Goal: Transaction & Acquisition: Obtain resource

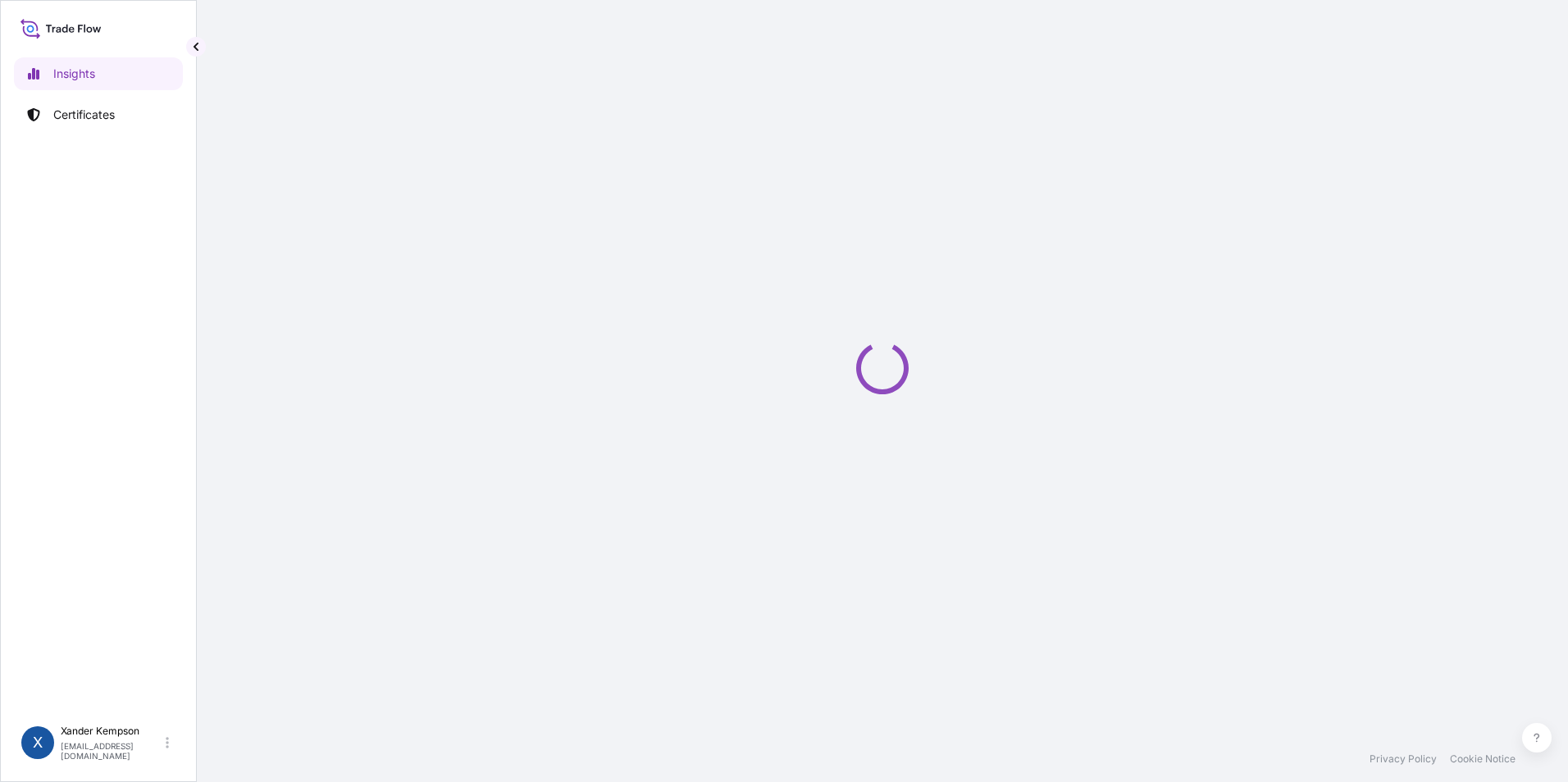
select select "2025"
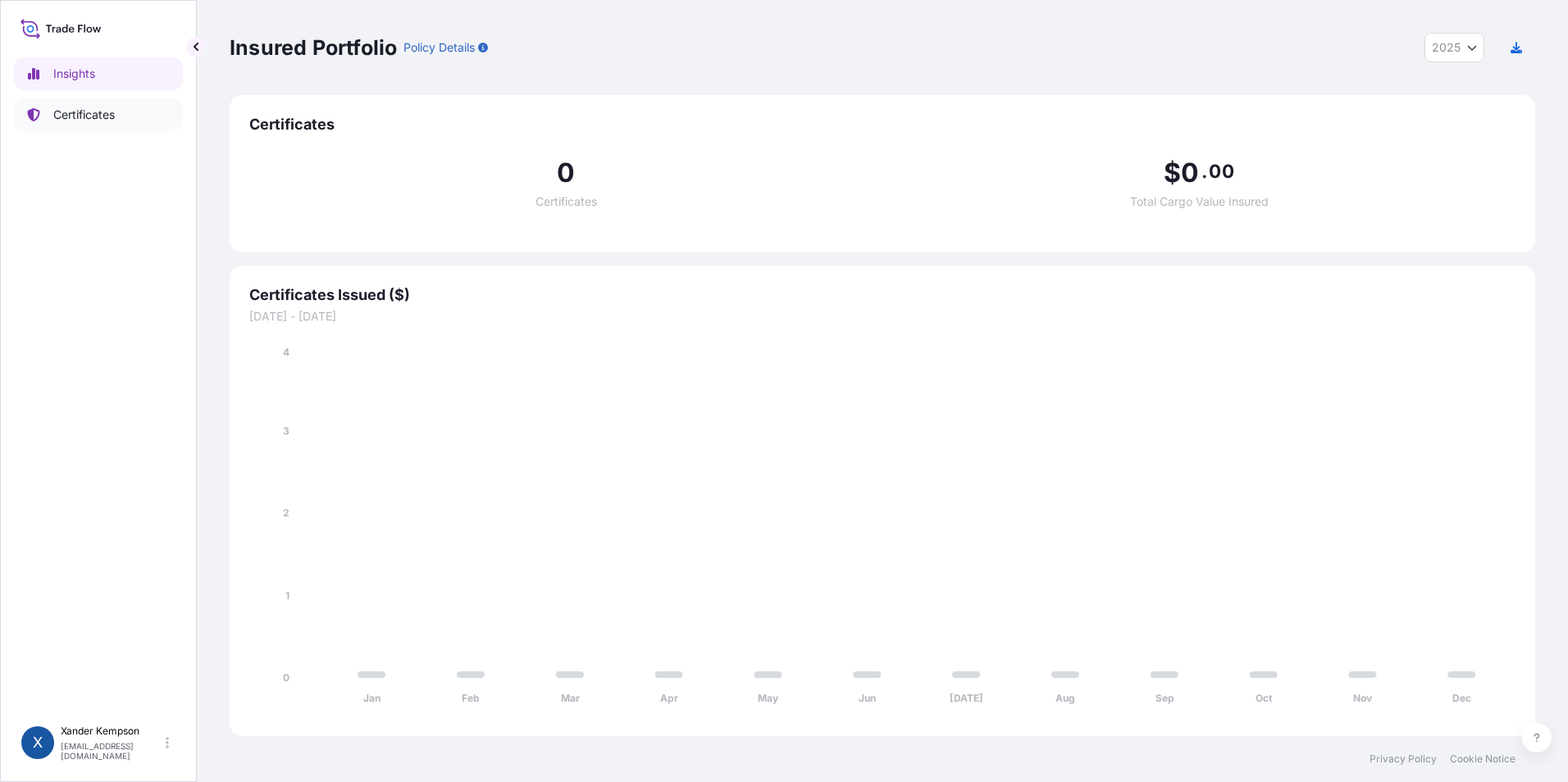
click at [131, 113] on link "Certificates" at bounding box center [98, 114] width 169 height 33
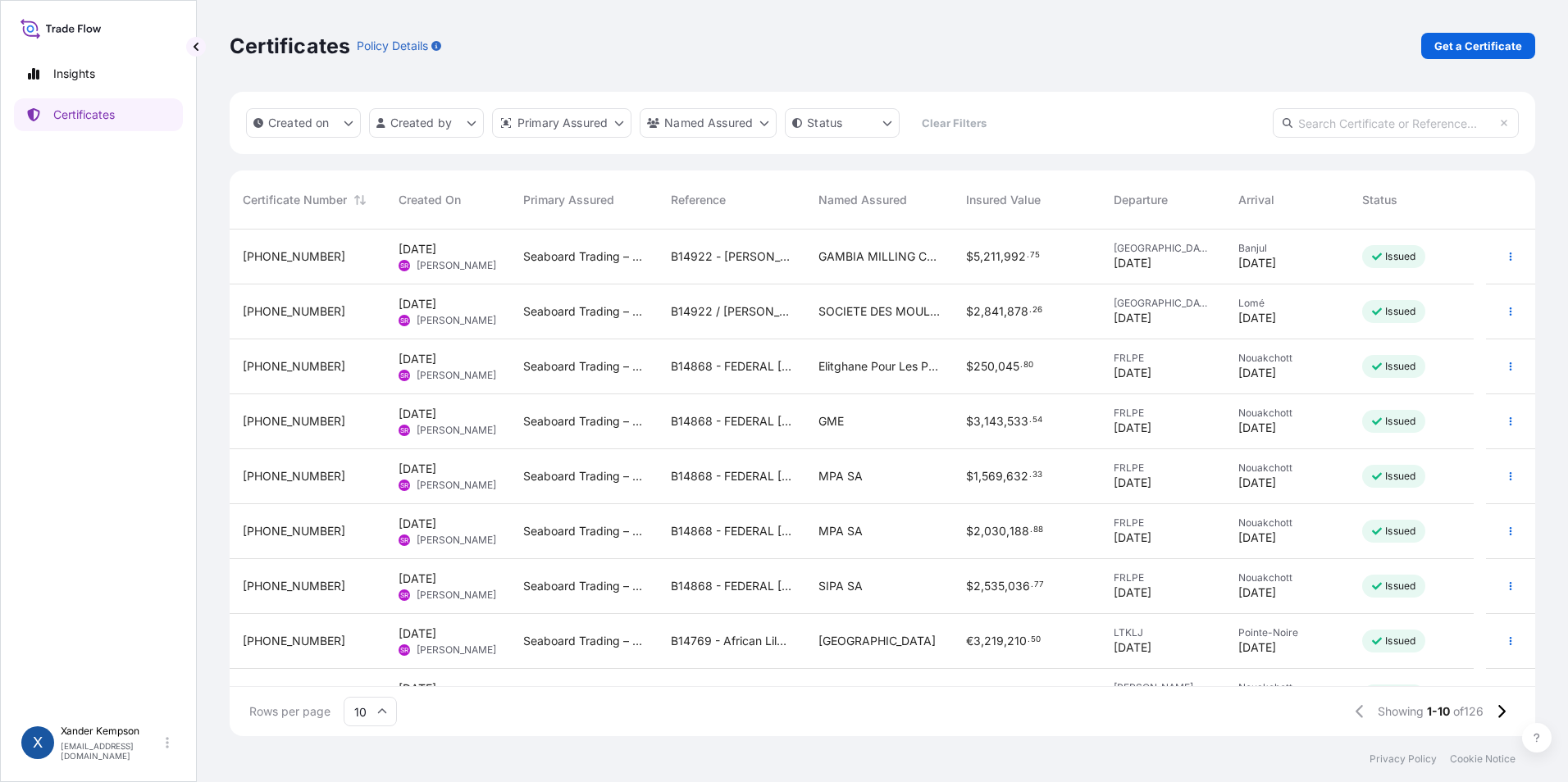
scroll to position [92, 0]
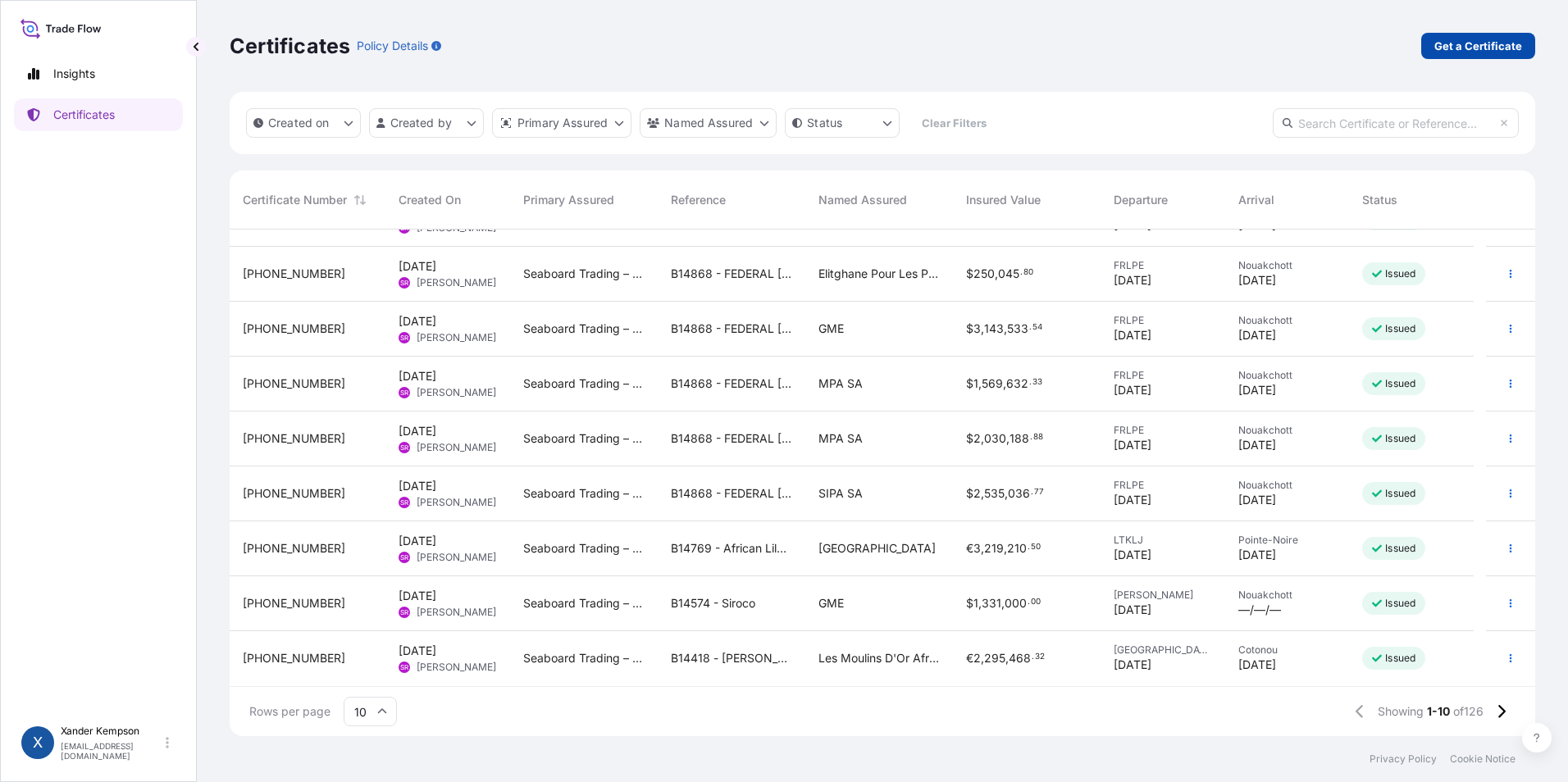
click at [1496, 44] on p "Get a Certificate" at bounding box center [1478, 46] width 87 height 17
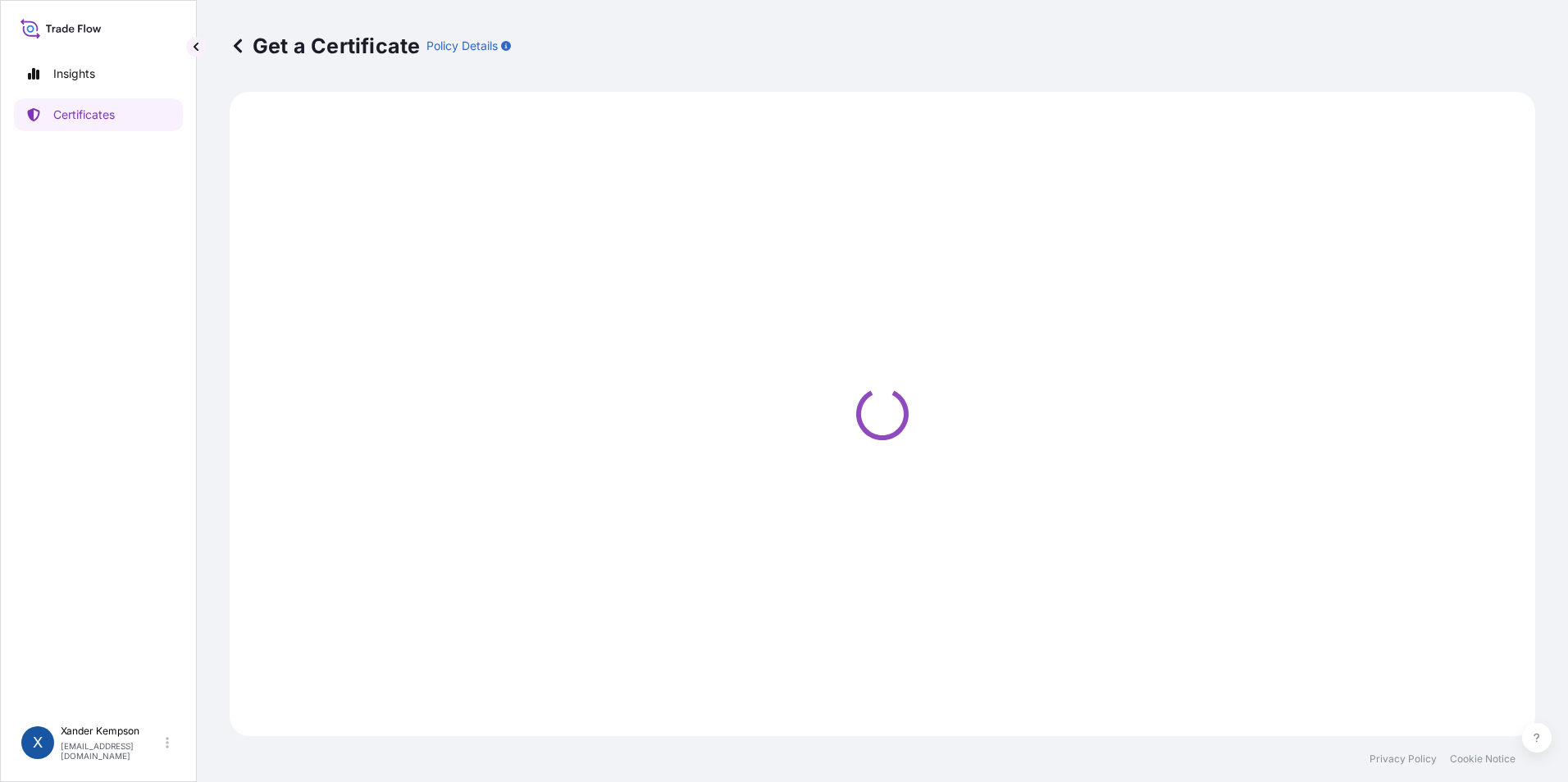
select select "Road / [GEOGRAPHIC_DATA]"
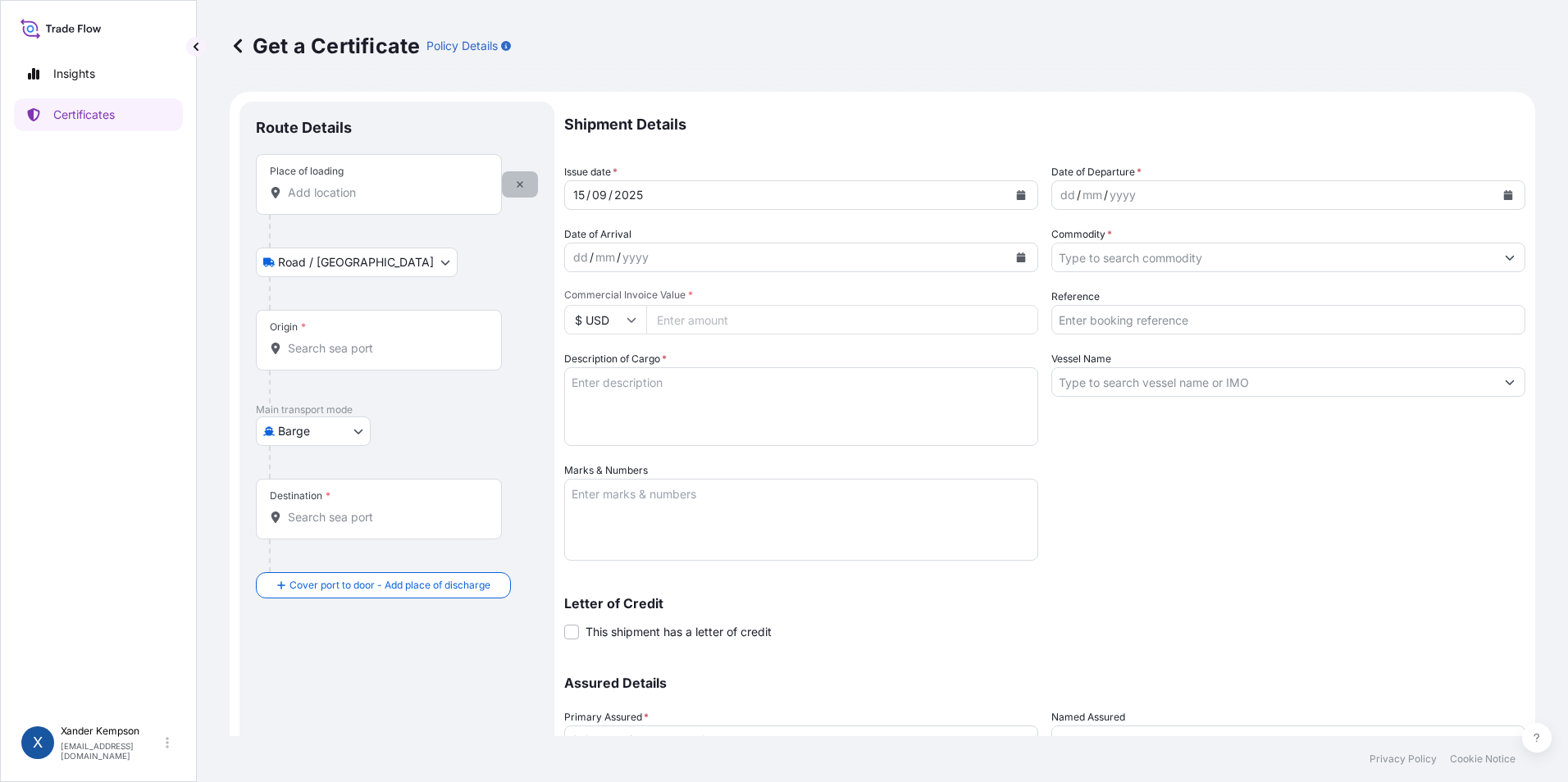
click at [518, 185] on icon "button" at bounding box center [520, 185] width 10 height 10
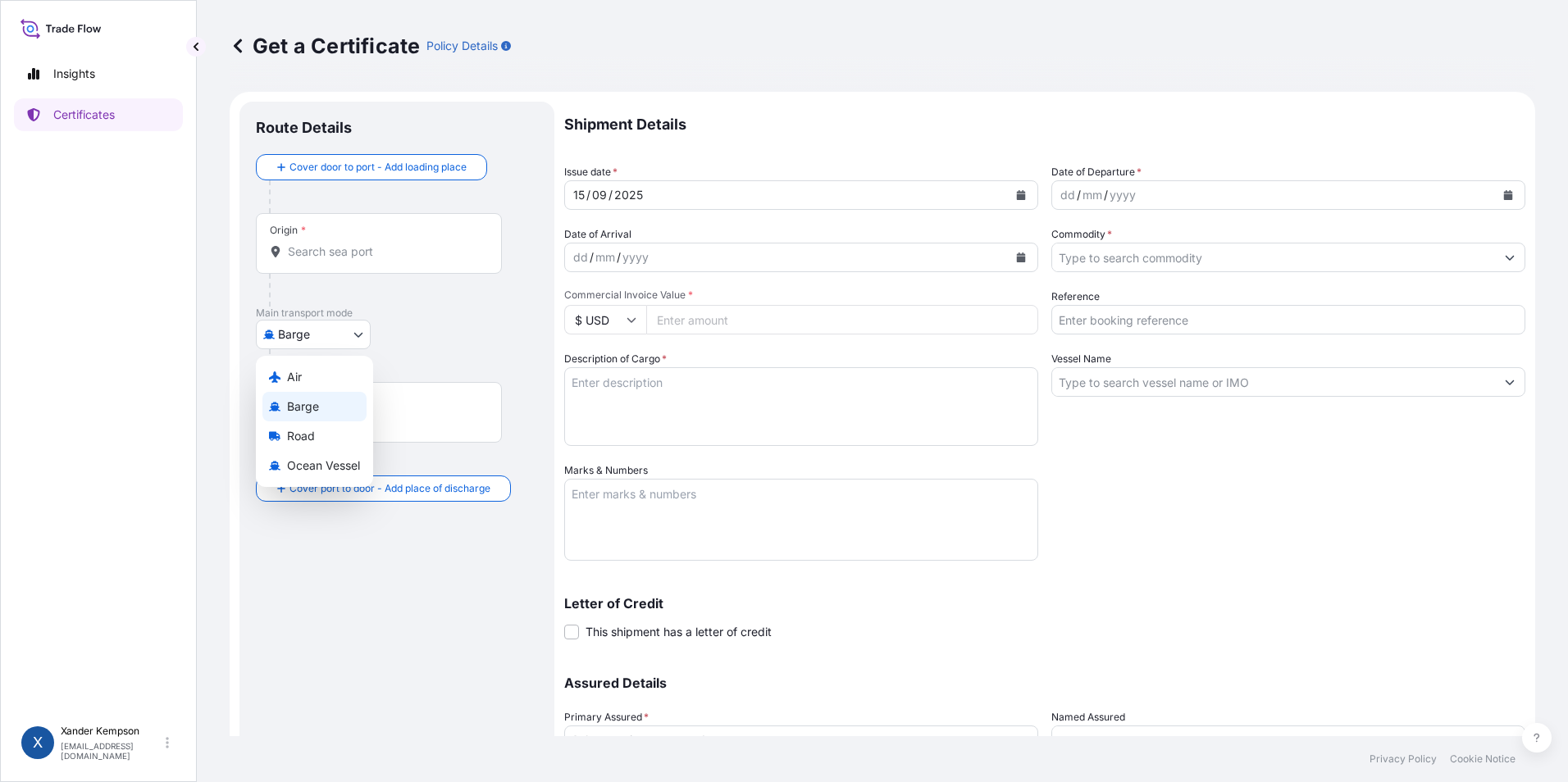
click at [311, 322] on body "Insights Certificates X [PERSON_NAME] [EMAIL_ADDRESS][DOMAIN_NAME] Get a Certif…" at bounding box center [784, 391] width 1568 height 782
click at [315, 466] on span "Ocean Vessel" at bounding box center [323, 465] width 73 height 17
select select "Ocean Vessel"
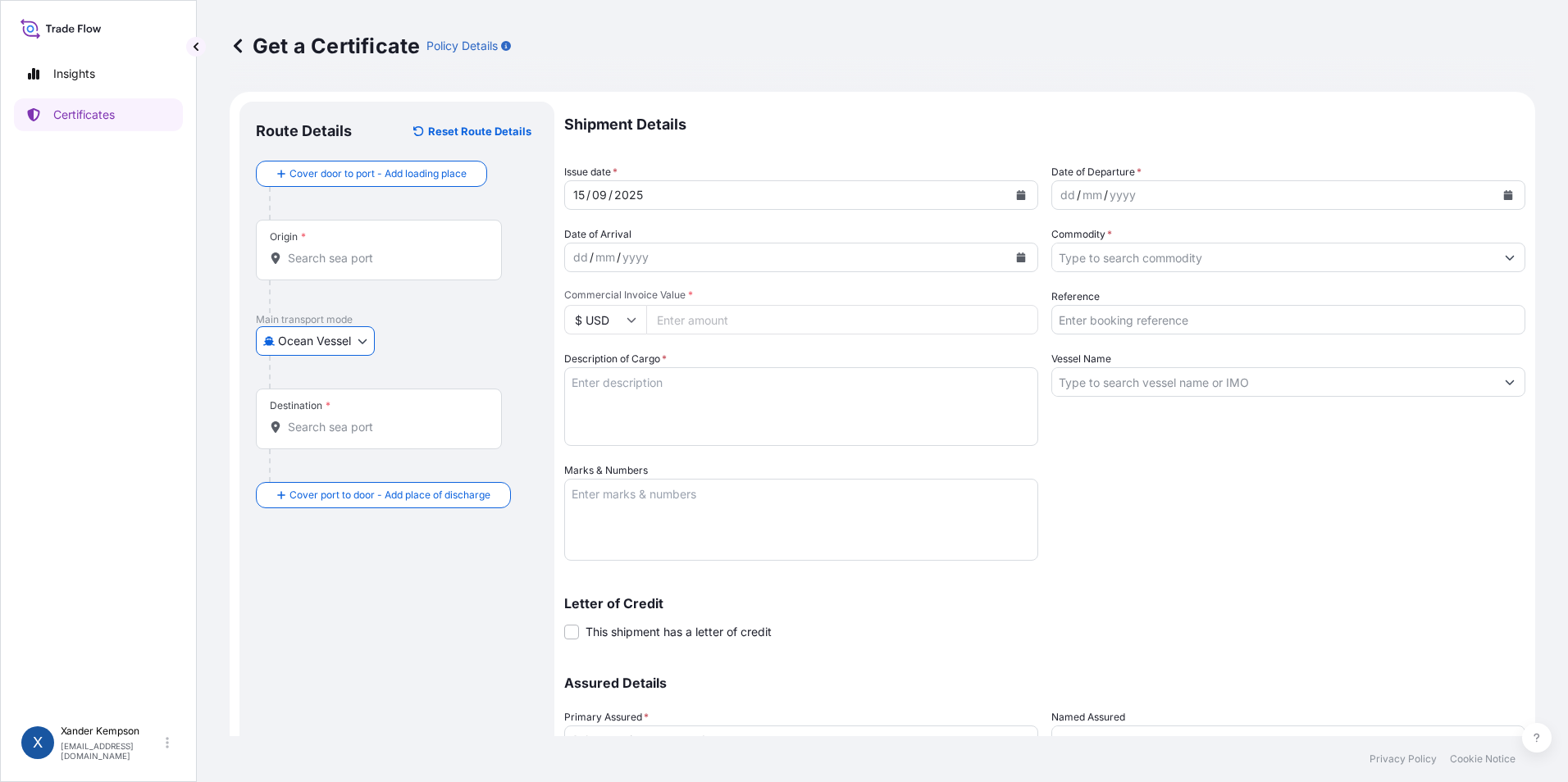
click at [398, 262] on input "Origin *" at bounding box center [385, 258] width 194 height 17
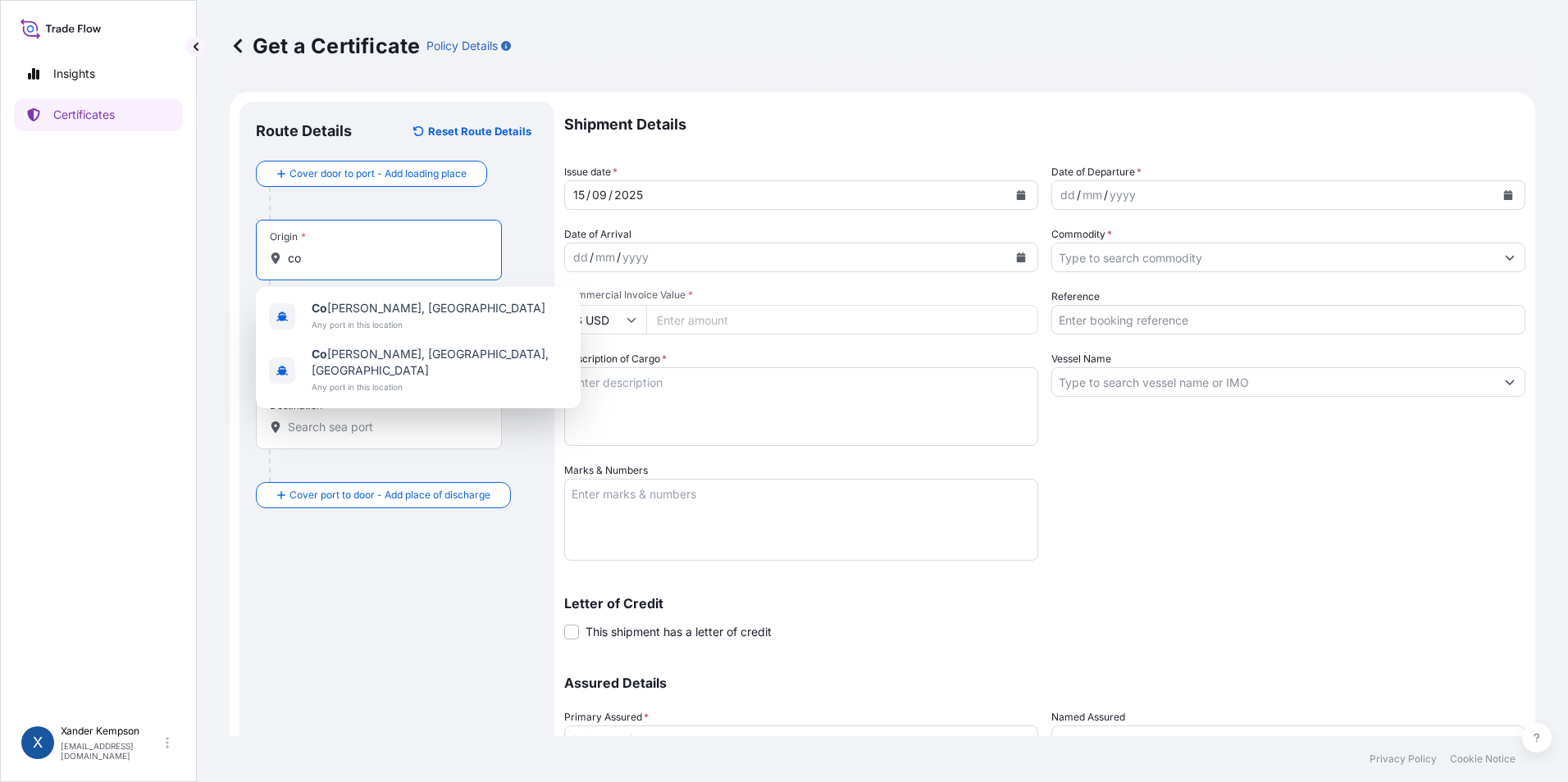
type input "c"
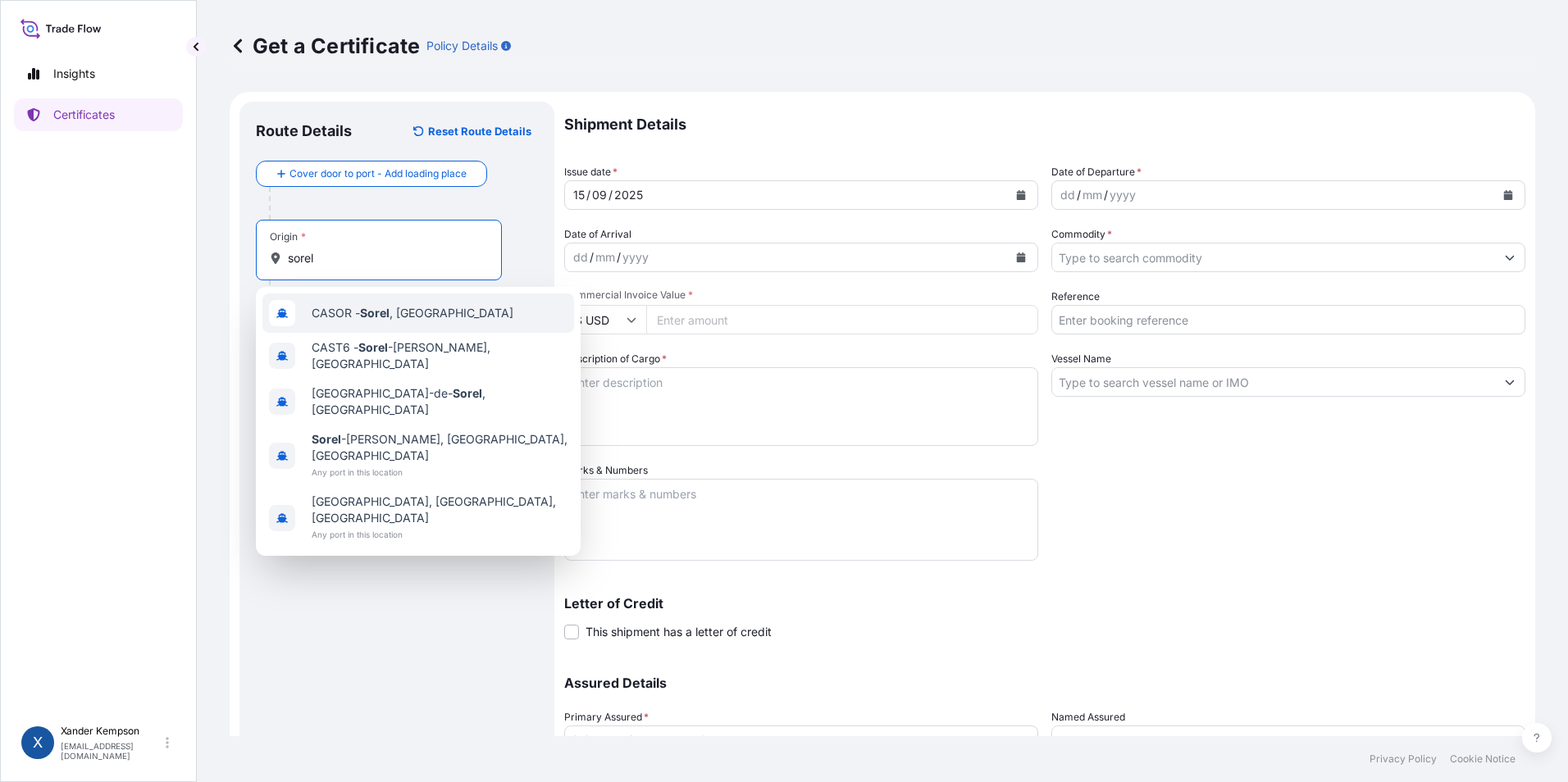
click at [399, 322] on div "CASOR - [GEOGRAPHIC_DATA] , [GEOGRAPHIC_DATA]" at bounding box center [418, 313] width 312 height 40
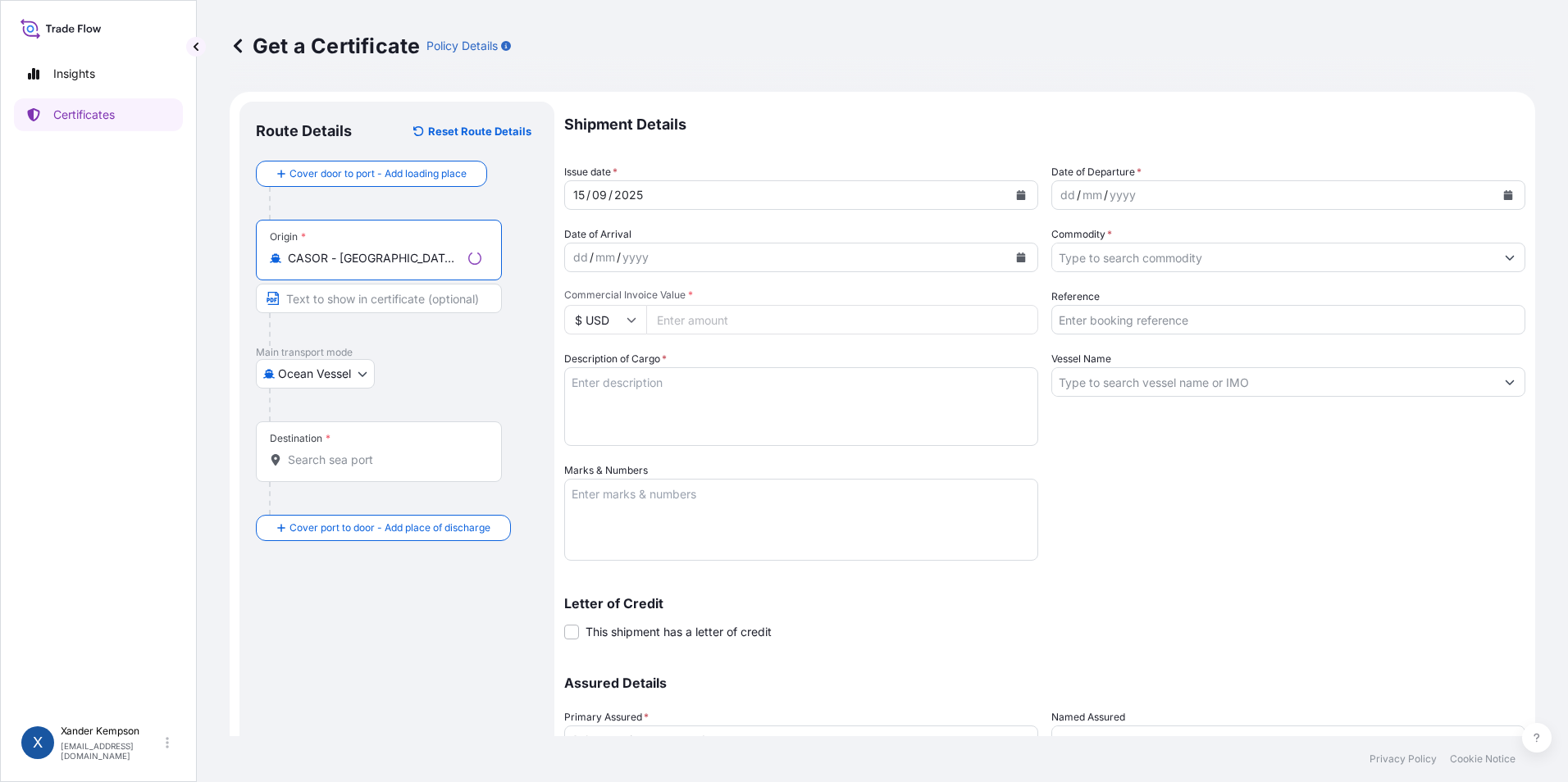
type input "CASOR - [GEOGRAPHIC_DATA], [GEOGRAPHIC_DATA]"
click at [362, 298] on input "Text to appear on certificate" at bounding box center [379, 298] width 246 height 30
click at [298, 408] on div at bounding box center [403, 404] width 269 height 33
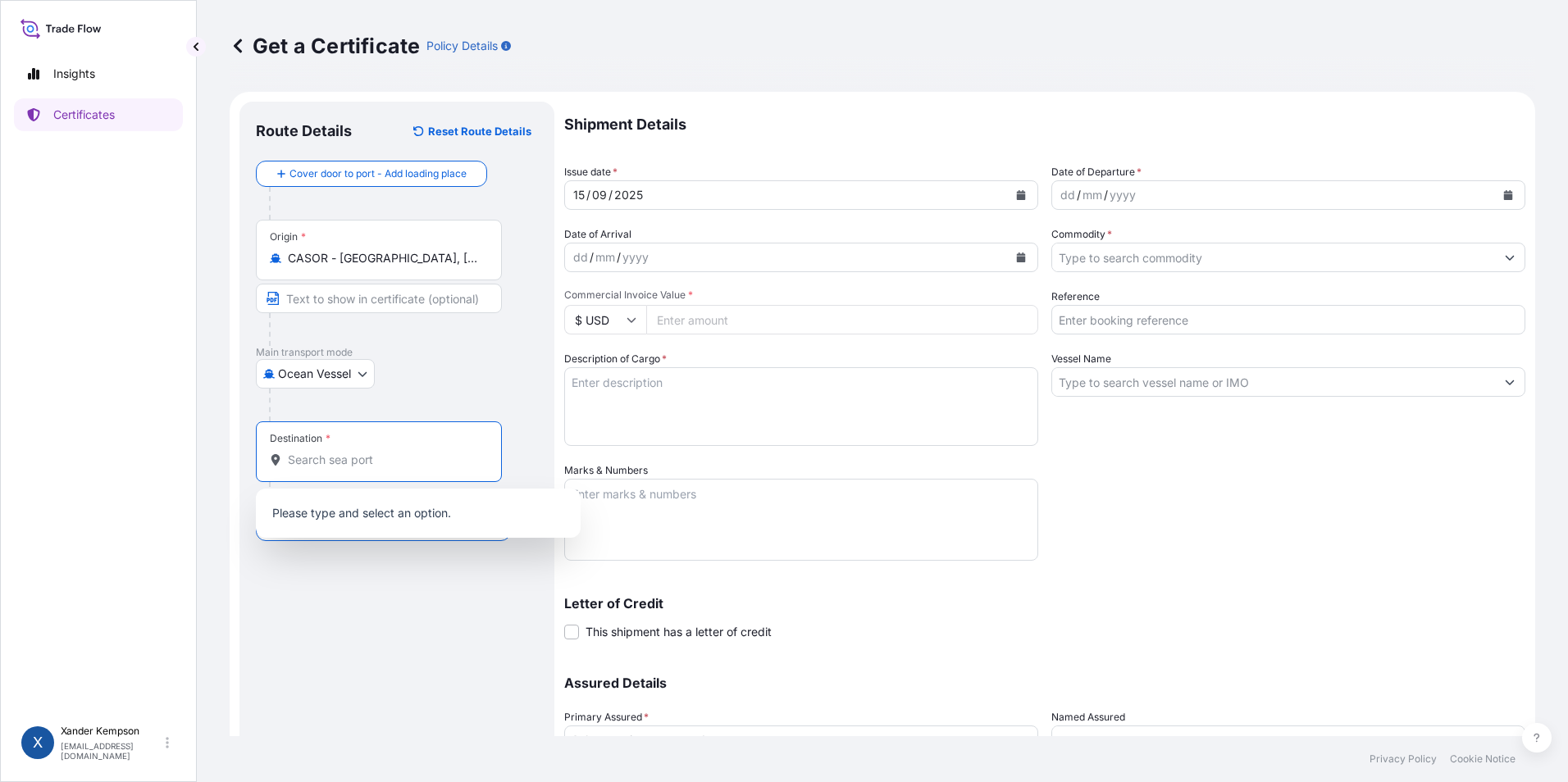
click at [340, 466] on input "Destination *" at bounding box center [385, 460] width 194 height 17
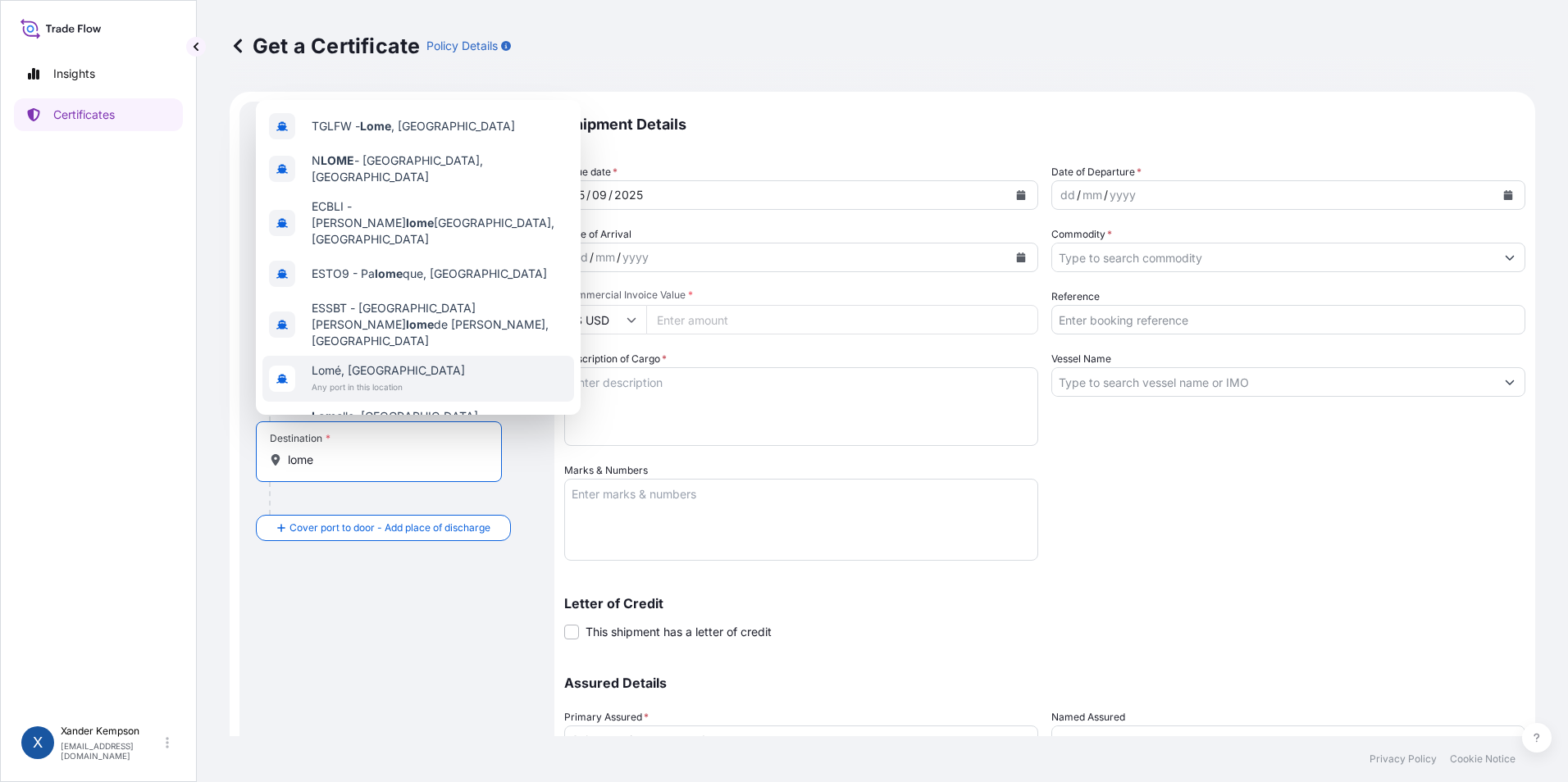
click at [386, 363] on span "Lomé, [GEOGRAPHIC_DATA]" at bounding box center [389, 371] width 153 height 17
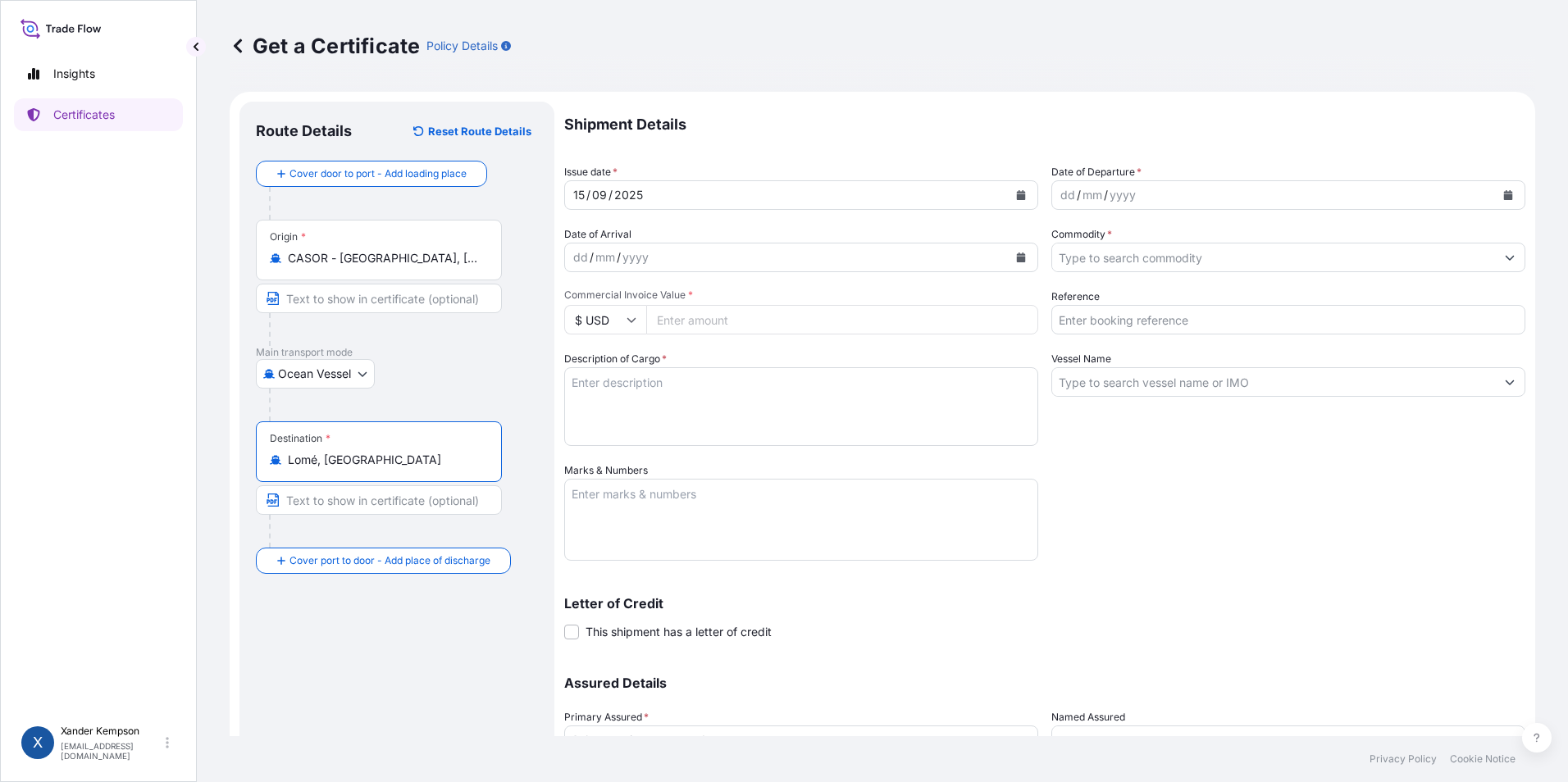
type input "Lomé, [GEOGRAPHIC_DATA]"
click at [1019, 191] on icon "Calendar" at bounding box center [1020, 195] width 10 height 10
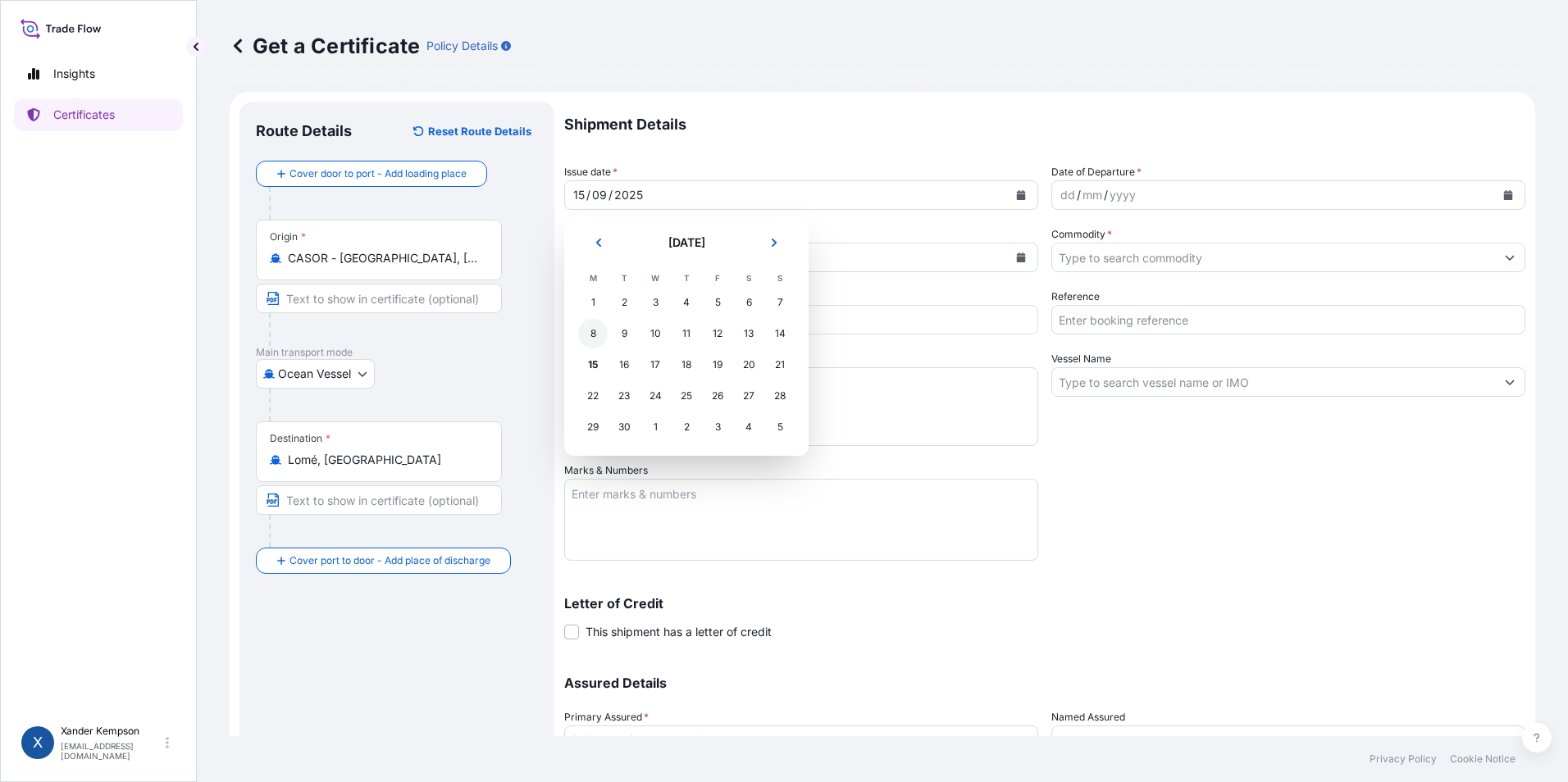
click at [591, 333] on div "8" at bounding box center [593, 334] width 30 height 30
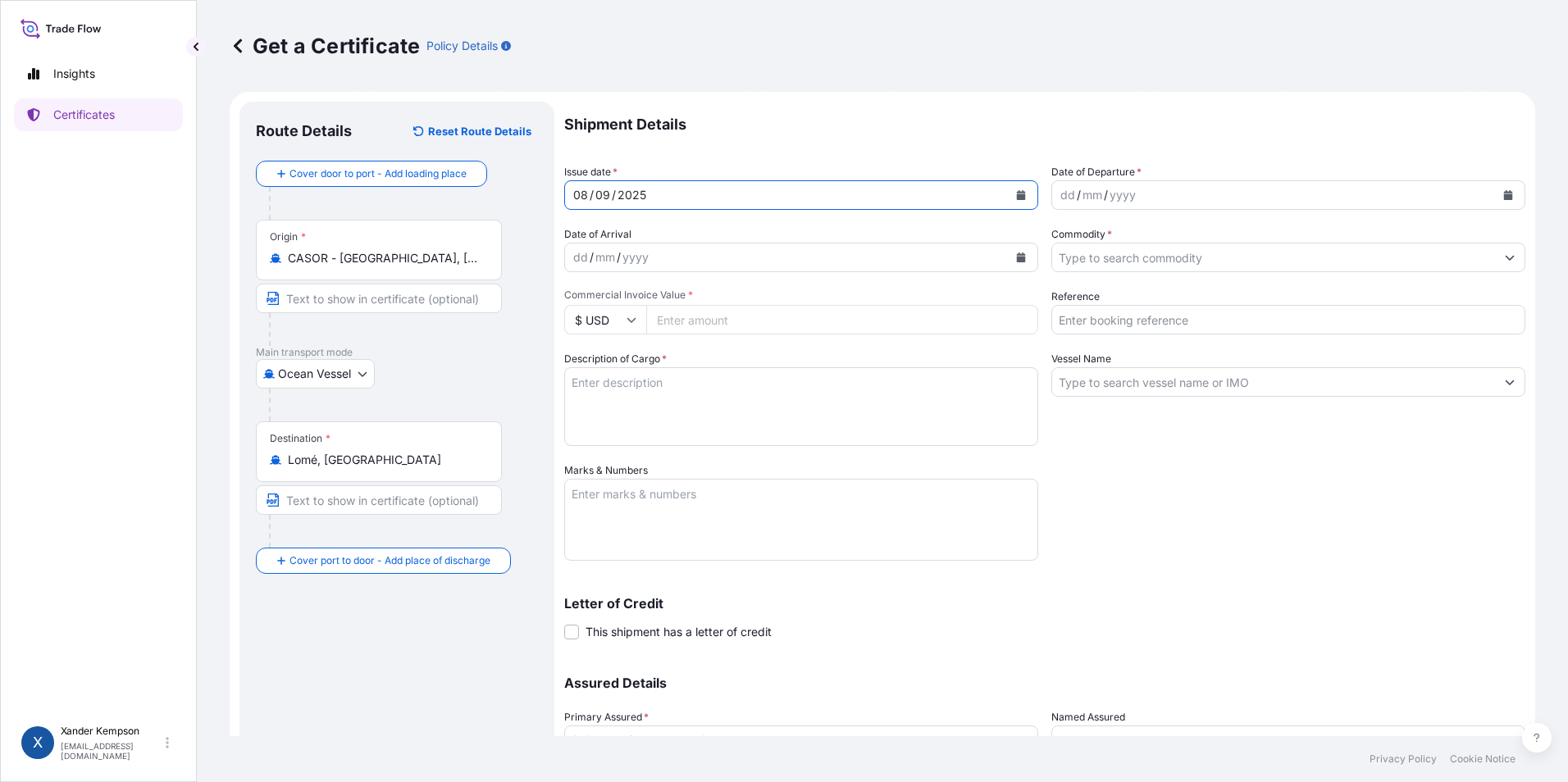
click at [1503, 191] on icon "Calendar" at bounding box center [1507, 195] width 9 height 10
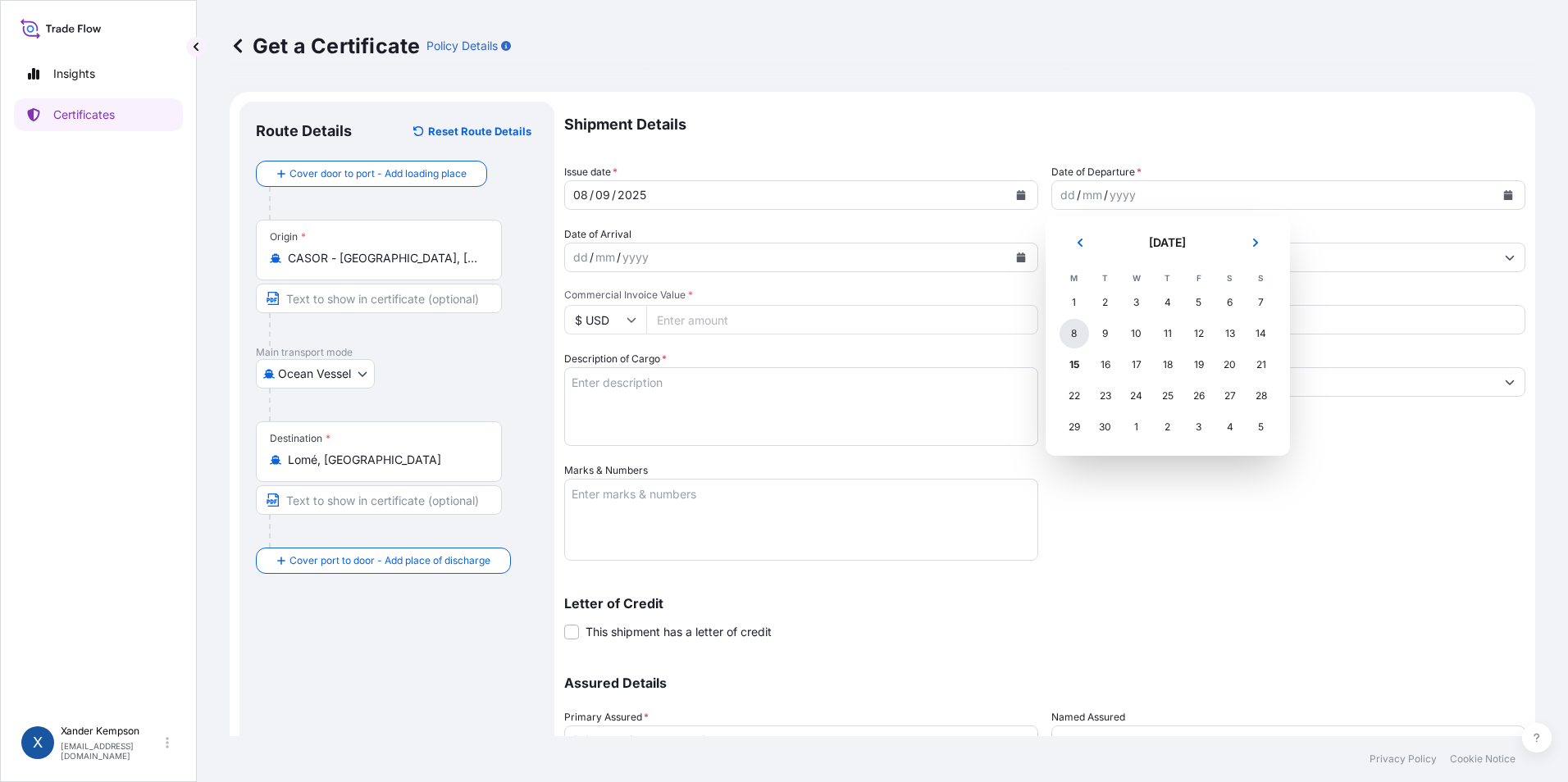
click at [1068, 335] on div "8" at bounding box center [1074, 334] width 30 height 30
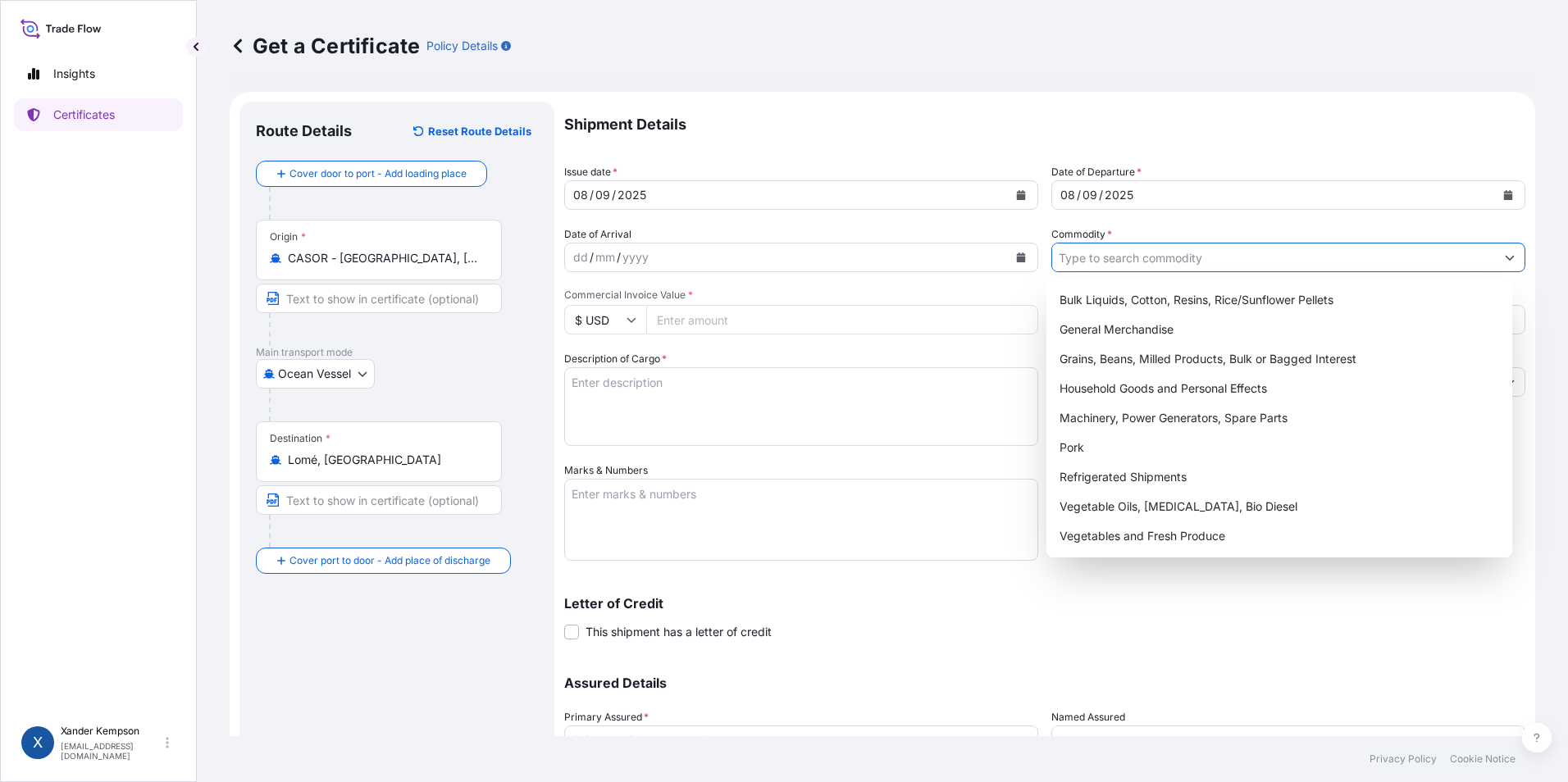
click at [1502, 263] on button "Show suggestions" at bounding box center [1509, 257] width 30 height 30
click at [1245, 293] on div "Bulk Liquids, Cotton, Resins, Rice/Sunflower Pellets" at bounding box center [1279, 300] width 453 height 30
click at [1504, 255] on icon "Show suggestions" at bounding box center [1509, 257] width 10 height 10
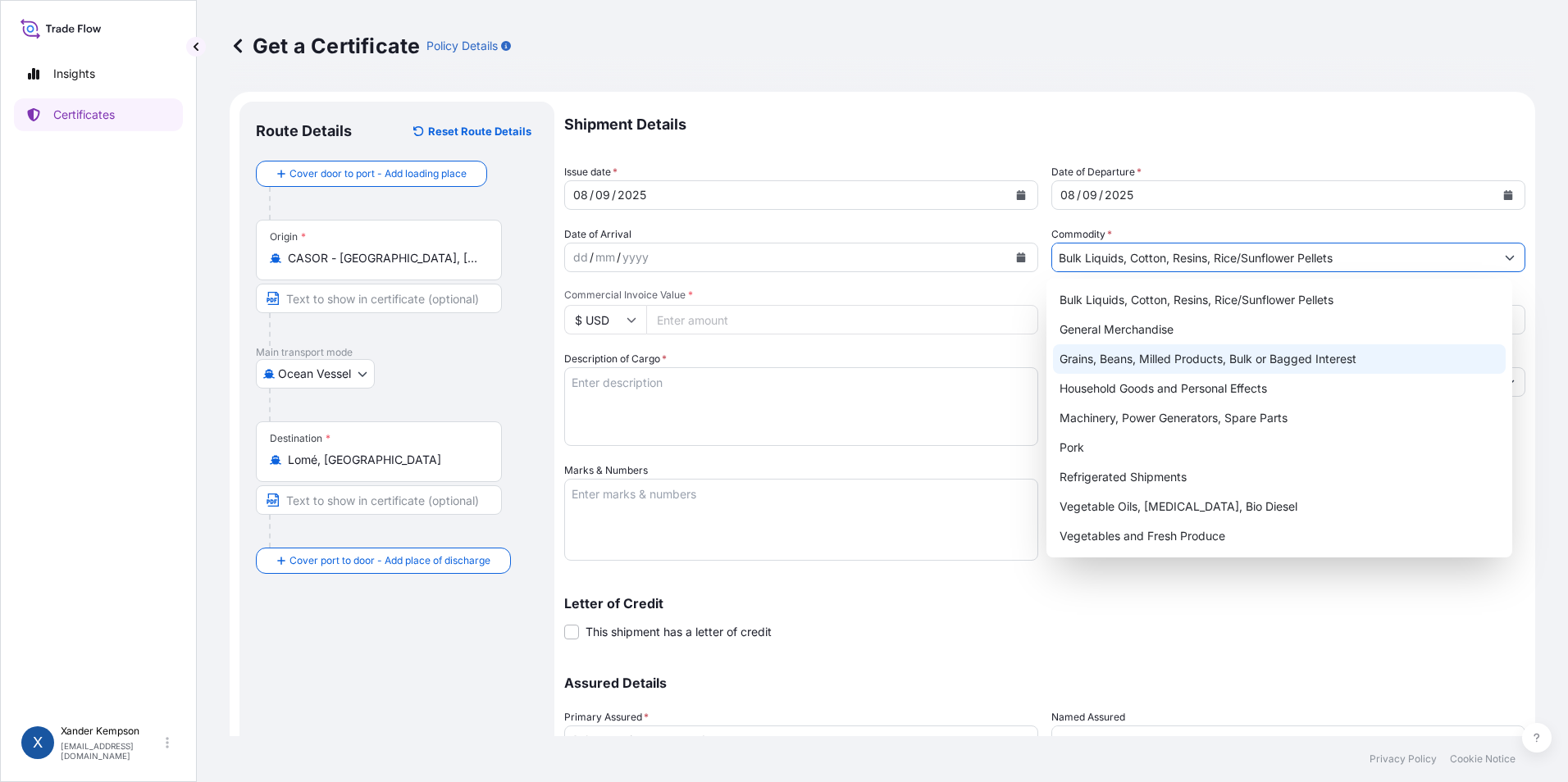
click at [1209, 366] on div "Grains, Beans, Milled Products, Bulk or Bagged Interest" at bounding box center [1279, 360] width 453 height 30
type input "Grains, Beans, Milled Products, Bulk or Bagged Interest"
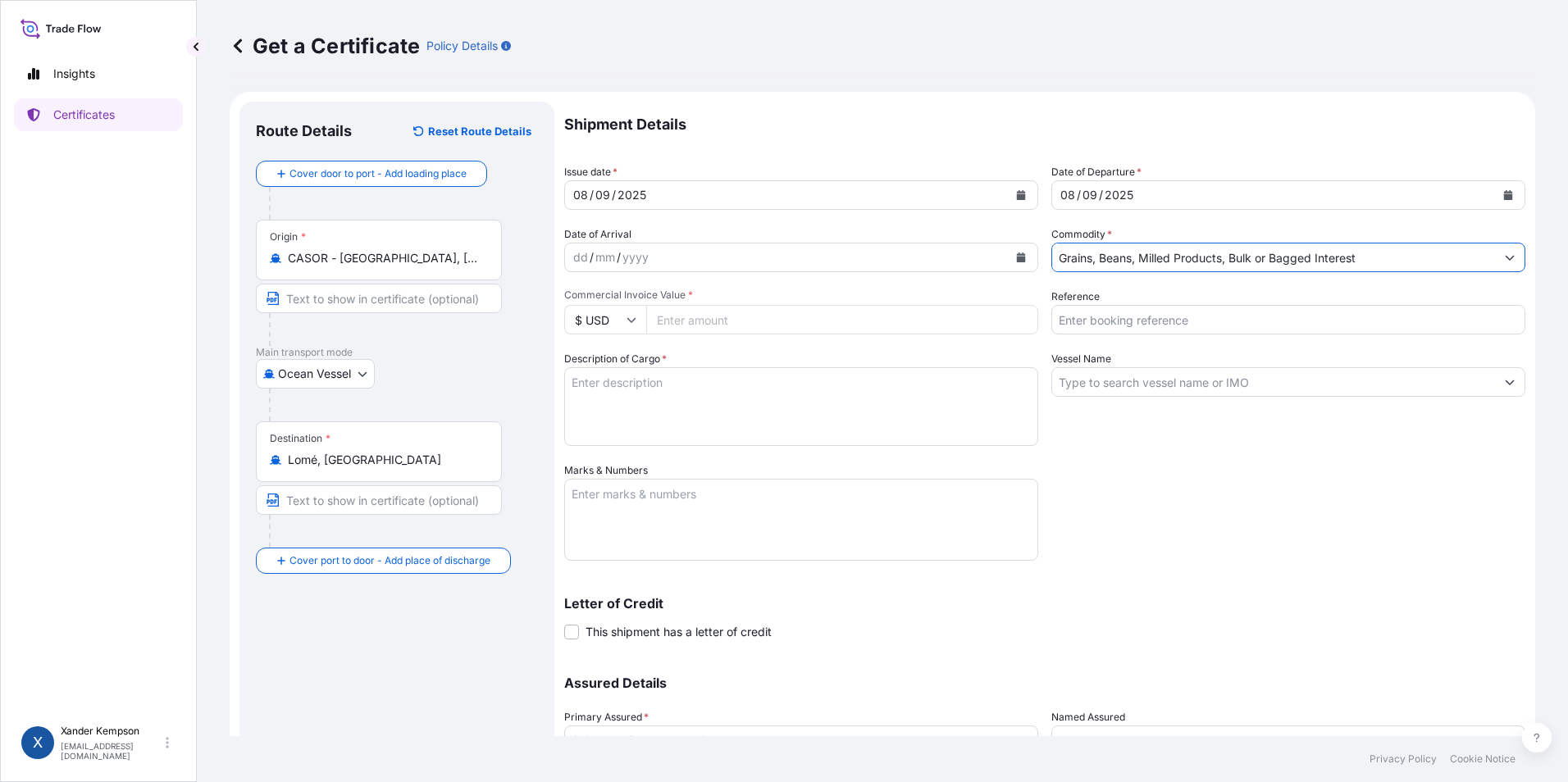
click at [733, 320] on input "Commercial Invoice Value *" at bounding box center [842, 320] width 392 height 30
type input "3242553.02"
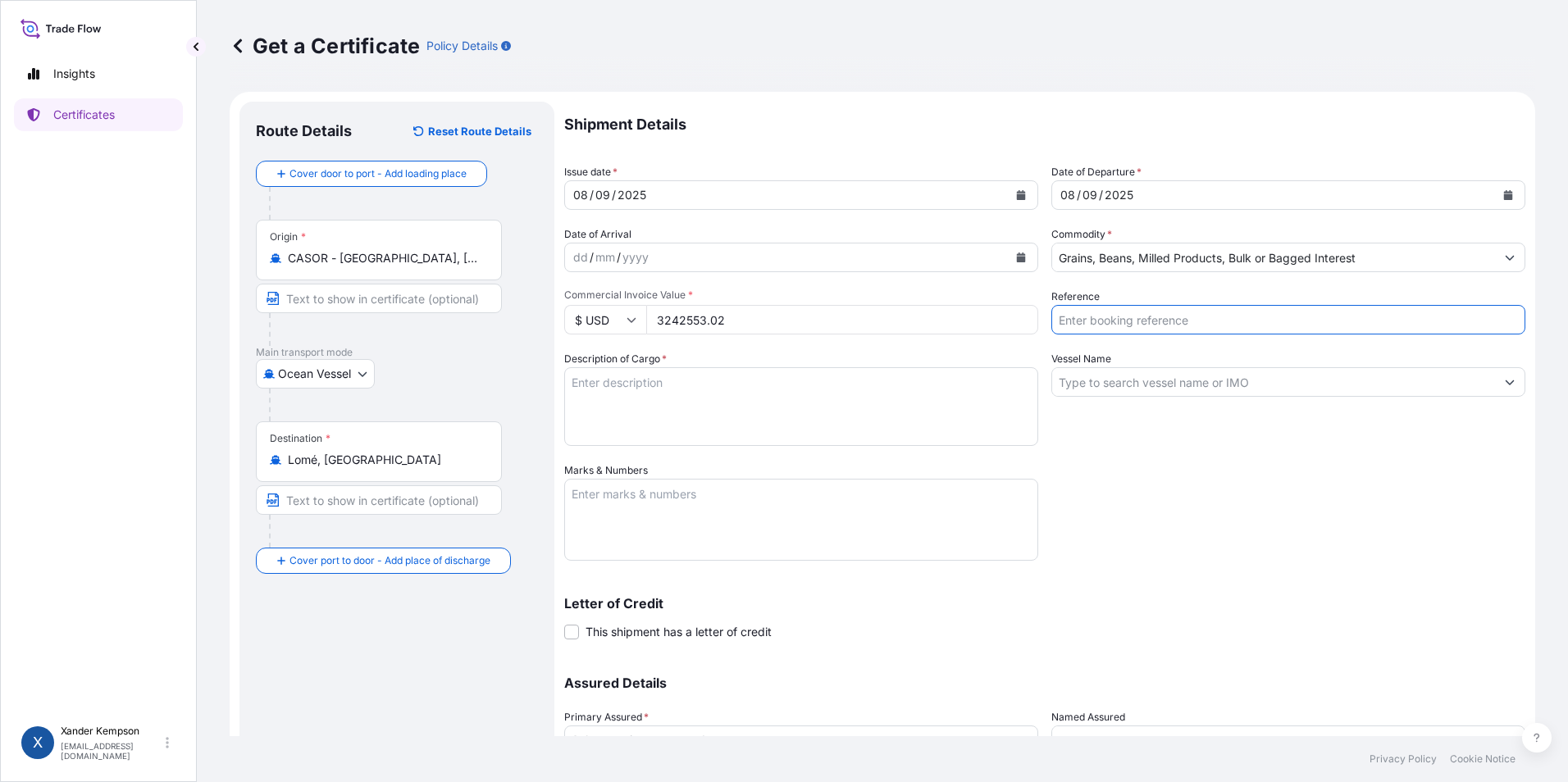
click at [1086, 307] on input "Reference" at bounding box center [1288, 320] width 474 height 30
type input "B14786 JA095"
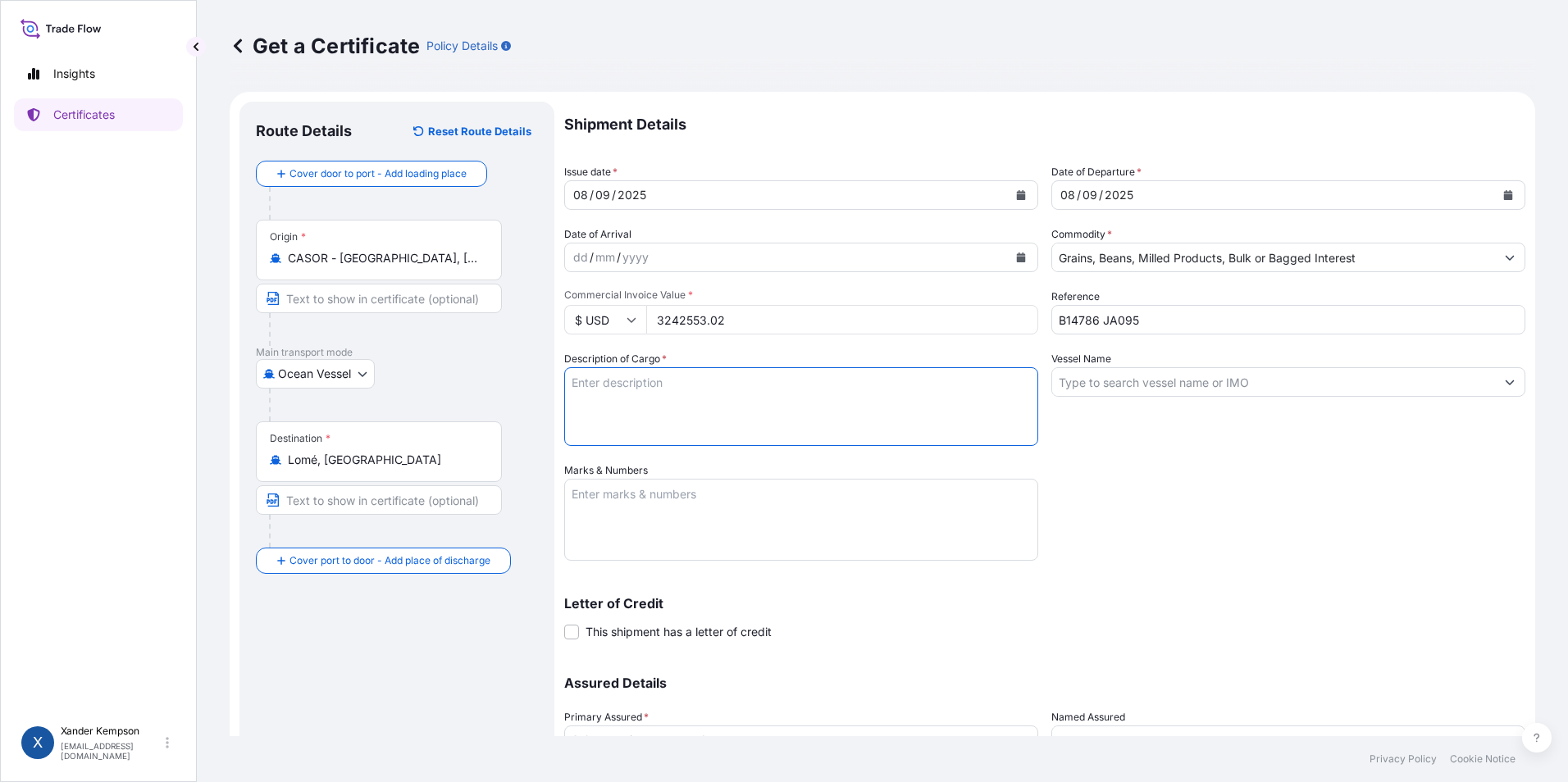
drag, startPoint x: 757, startPoint y: 408, endPoint x: 766, endPoint y: 412, distance: 9.8
click at [766, 412] on textarea "Description of Cargo *" at bounding box center [801, 406] width 474 height 78
type textarea "CANADIAN MILLING WHEAT IN BULK"
click at [1329, 376] on input "Vessel Name" at bounding box center [1274, 383] width 443 height 30
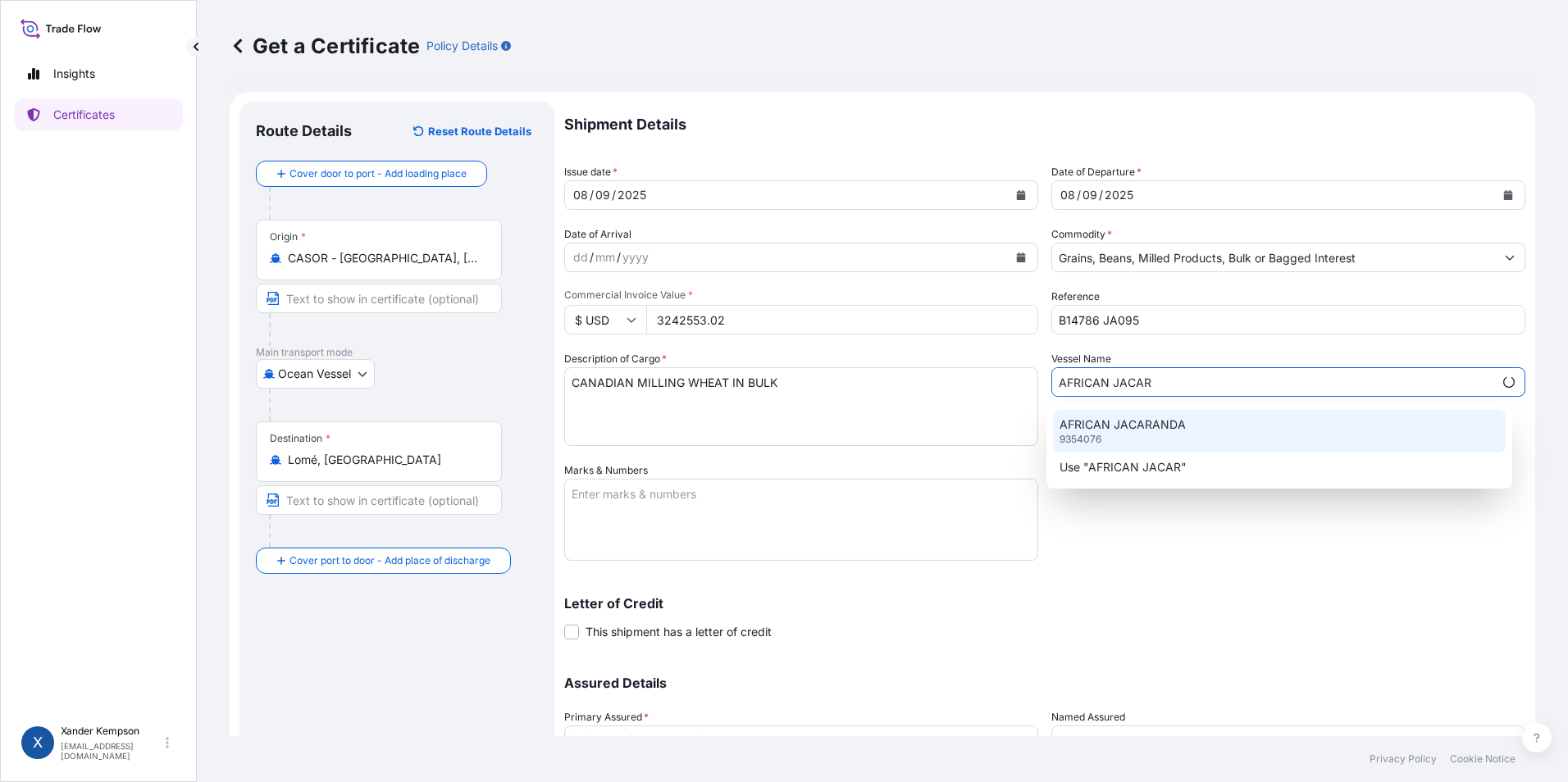
click at [1142, 438] on div "AFRICAN JACARANDA 9354076" at bounding box center [1279, 431] width 453 height 43
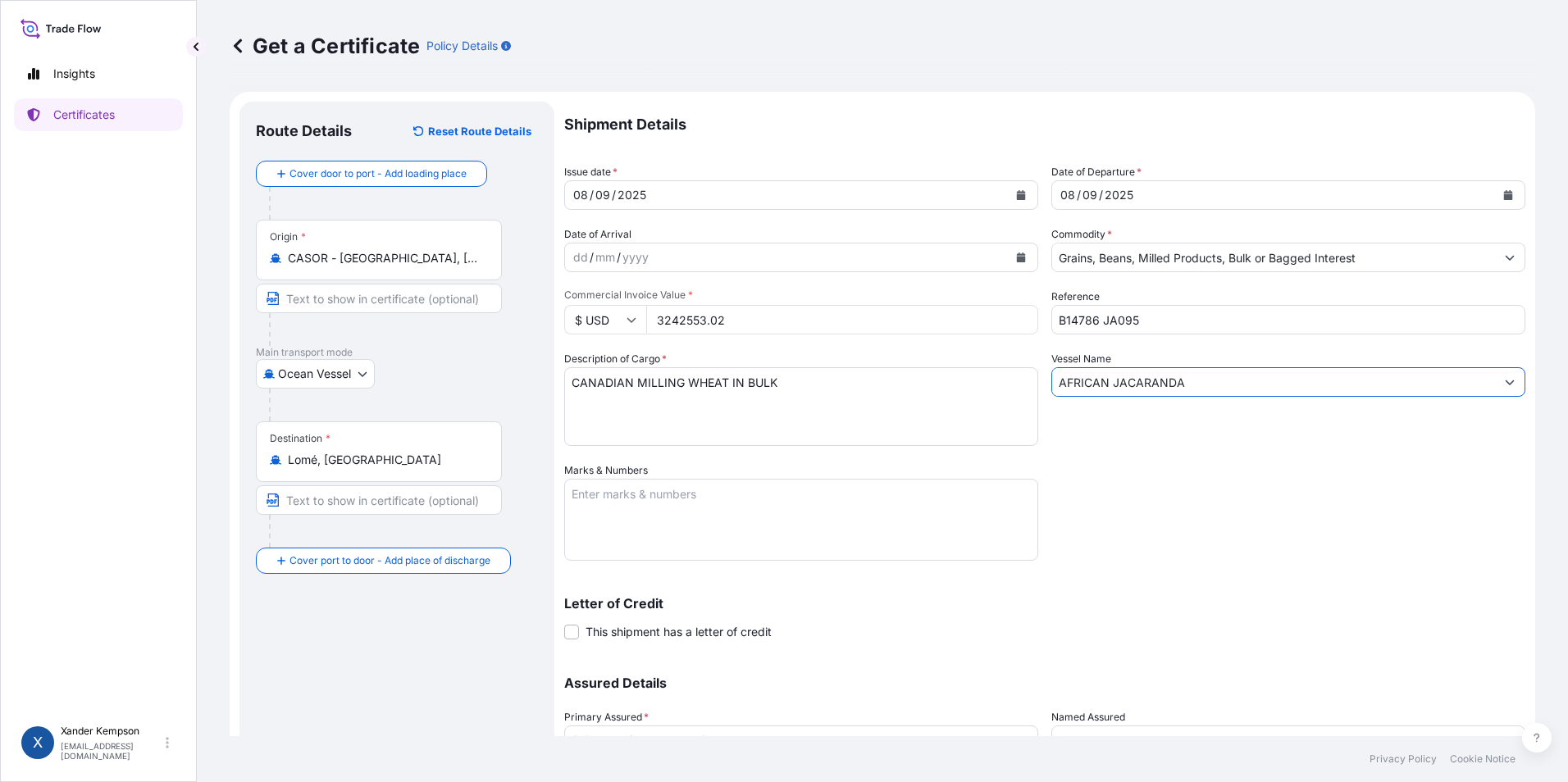
type input "AFRICAN JACARANDA"
click at [890, 490] on textarea "Marks & Numbers" at bounding box center [801, 520] width 474 height 82
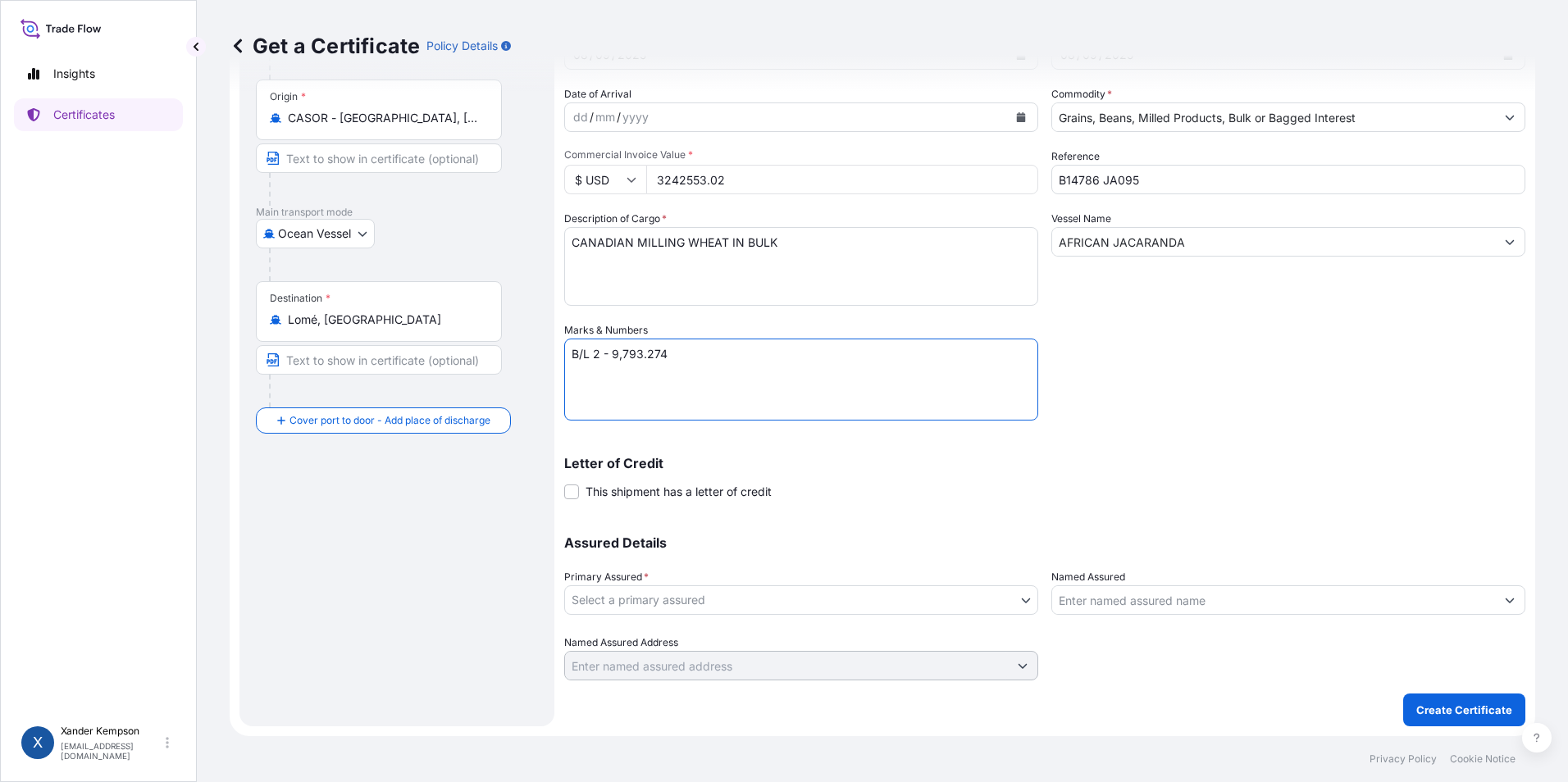
type textarea "B/L 2 - 9,793.274"
click at [750, 588] on body "Insights Certificates X [PERSON_NAME] [EMAIL_ADDRESS][DOMAIN_NAME] Get a Certif…" at bounding box center [784, 391] width 1568 height 782
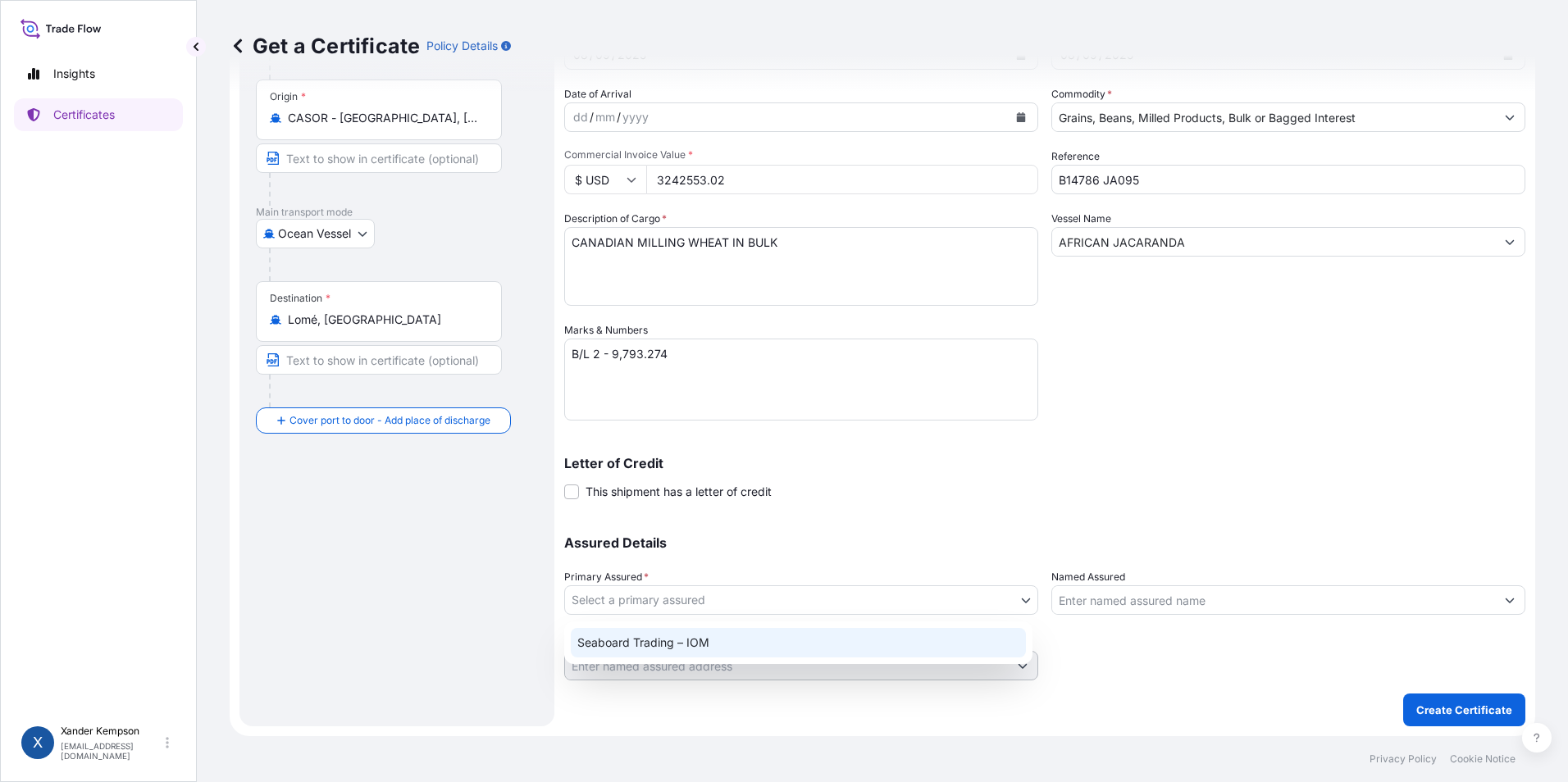
click at [703, 645] on div "Seaboard Trading – IOM" at bounding box center [798, 643] width 455 height 30
select select "31640"
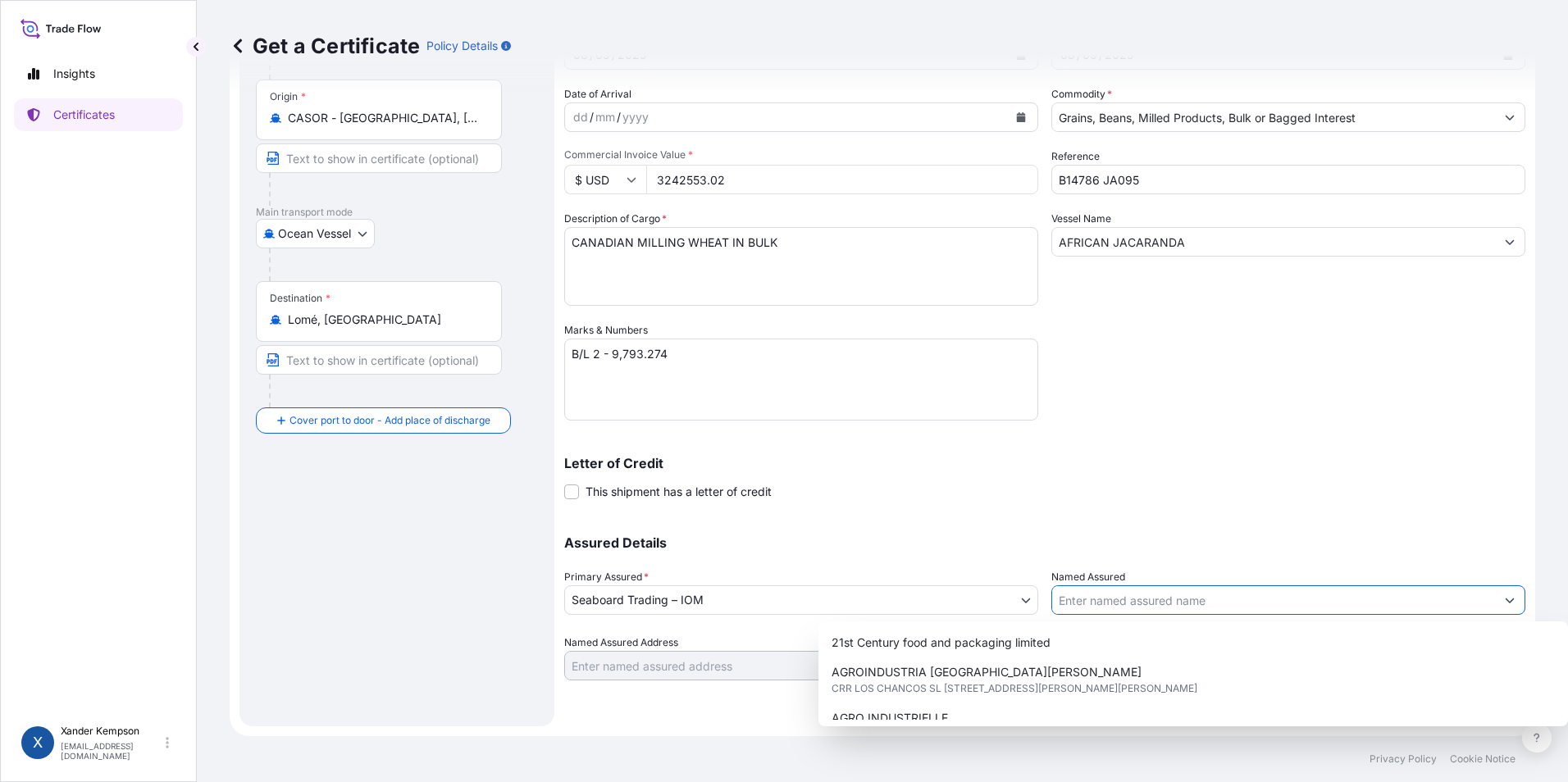
click at [1120, 611] on input "Named Assured" at bounding box center [1274, 600] width 443 height 30
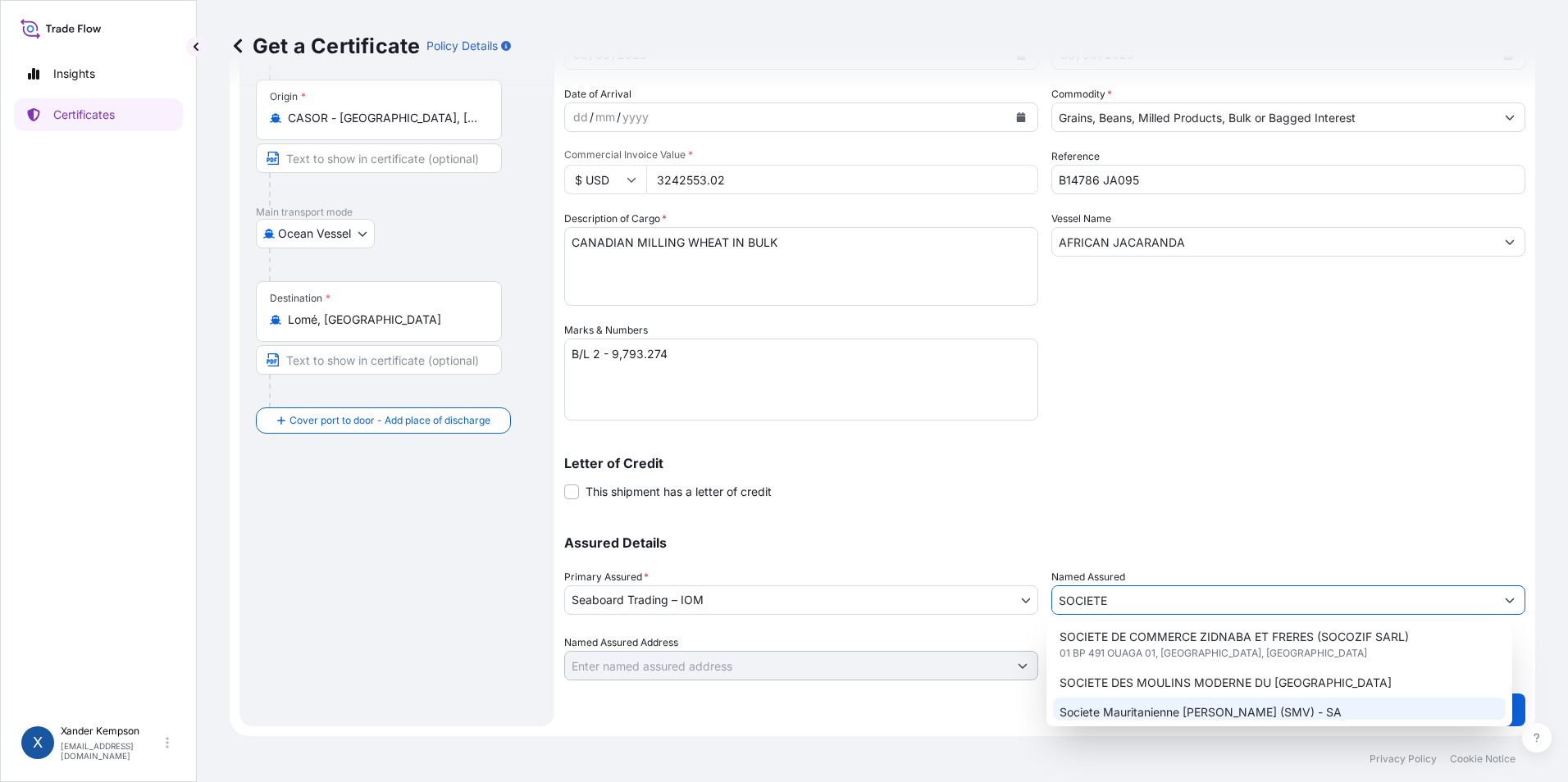
scroll to position [76, 0]
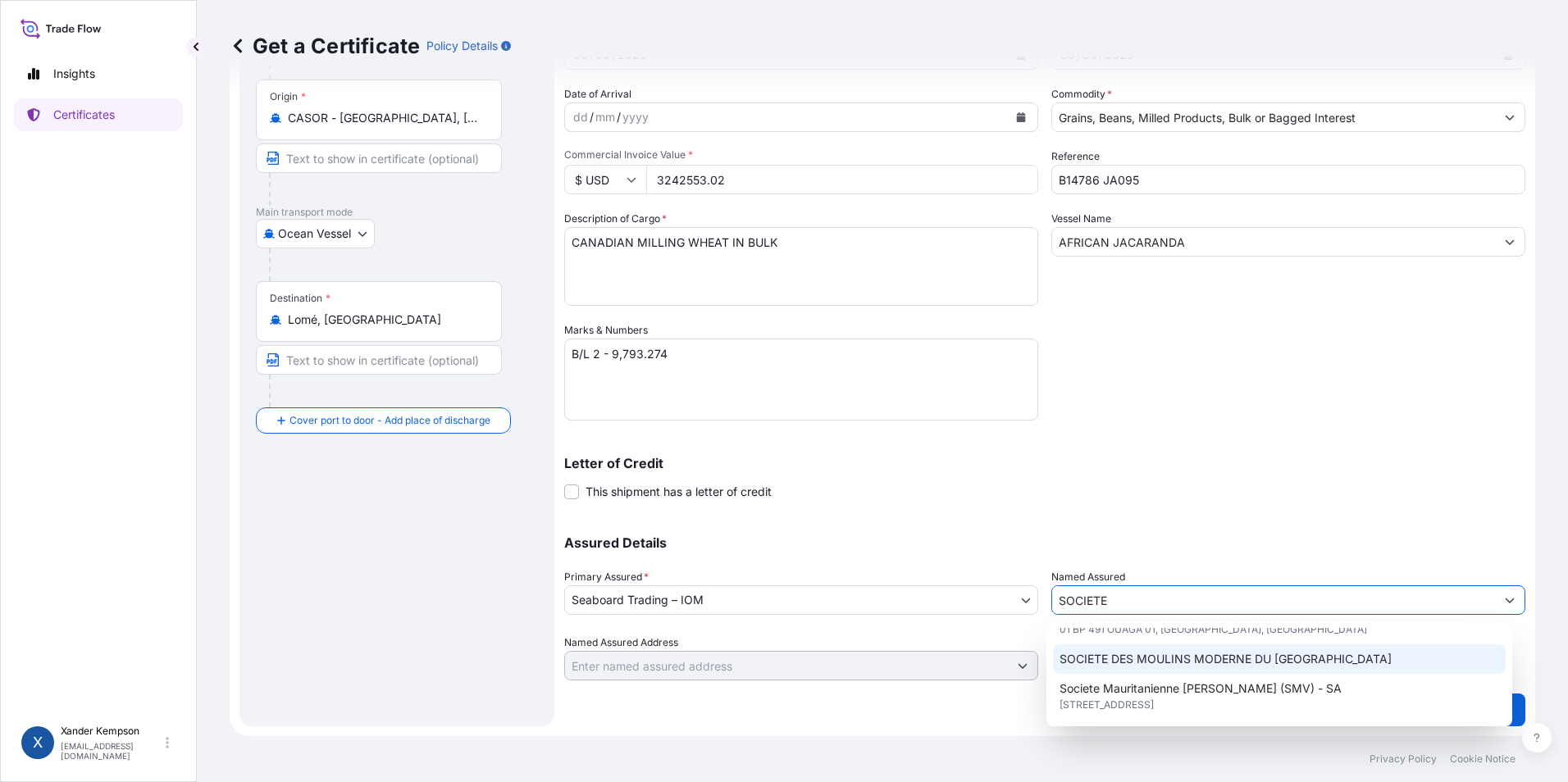
click at [1207, 664] on span "SOCIETE DES MOULINS MODERNE DU [GEOGRAPHIC_DATA]" at bounding box center [1225, 659] width 332 height 17
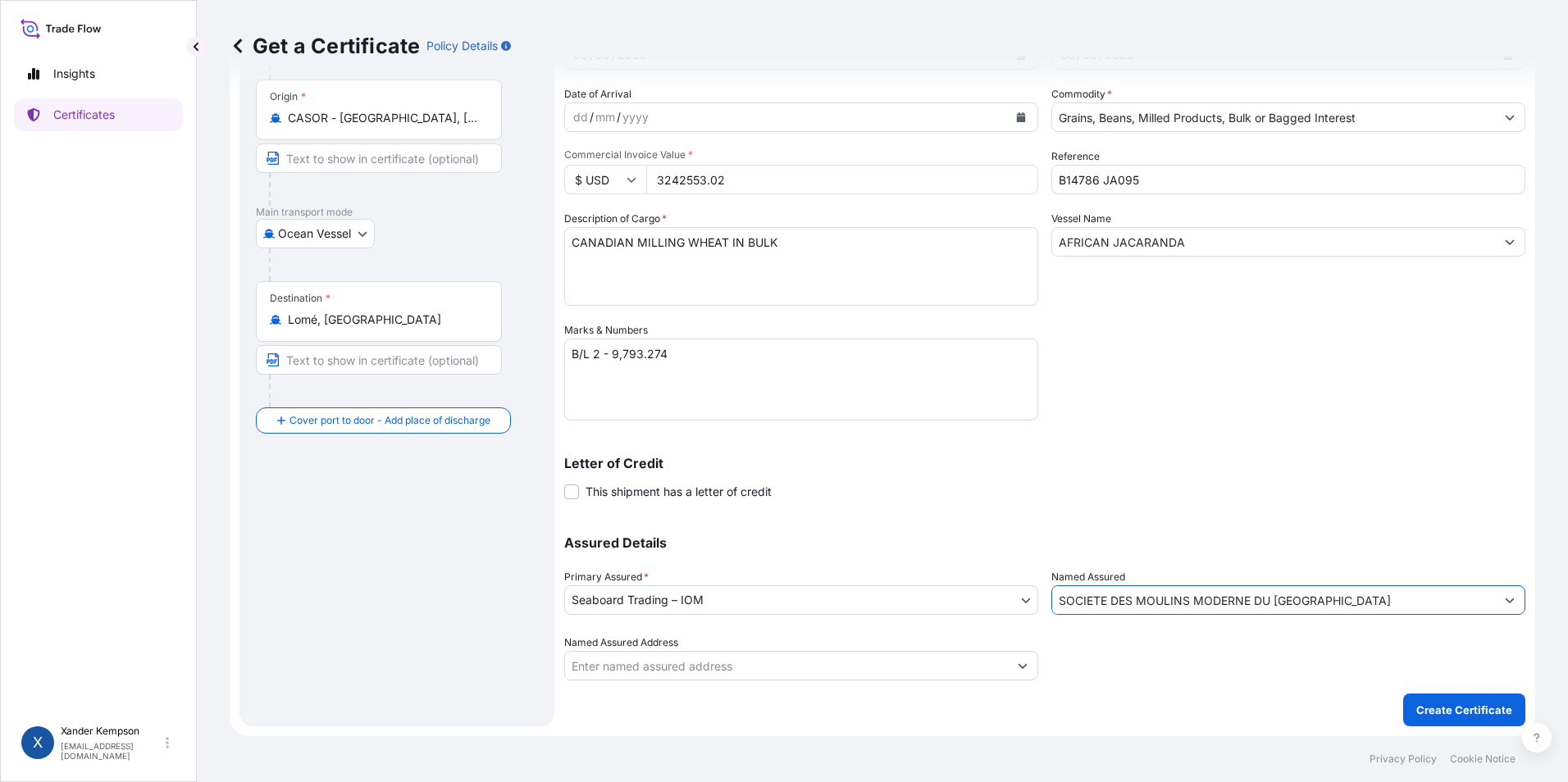
type input "SOCIETE DES MOULINS MODERNE DU [GEOGRAPHIC_DATA]"
click at [780, 649] on div "Named Assured Address" at bounding box center [801, 658] width 474 height 46
click at [860, 656] on input "Named Assured Address" at bounding box center [786, 666] width 443 height 30
type input "BP 62259"
click at [1416, 703] on p "Create Certificate" at bounding box center [1464, 709] width 96 height 17
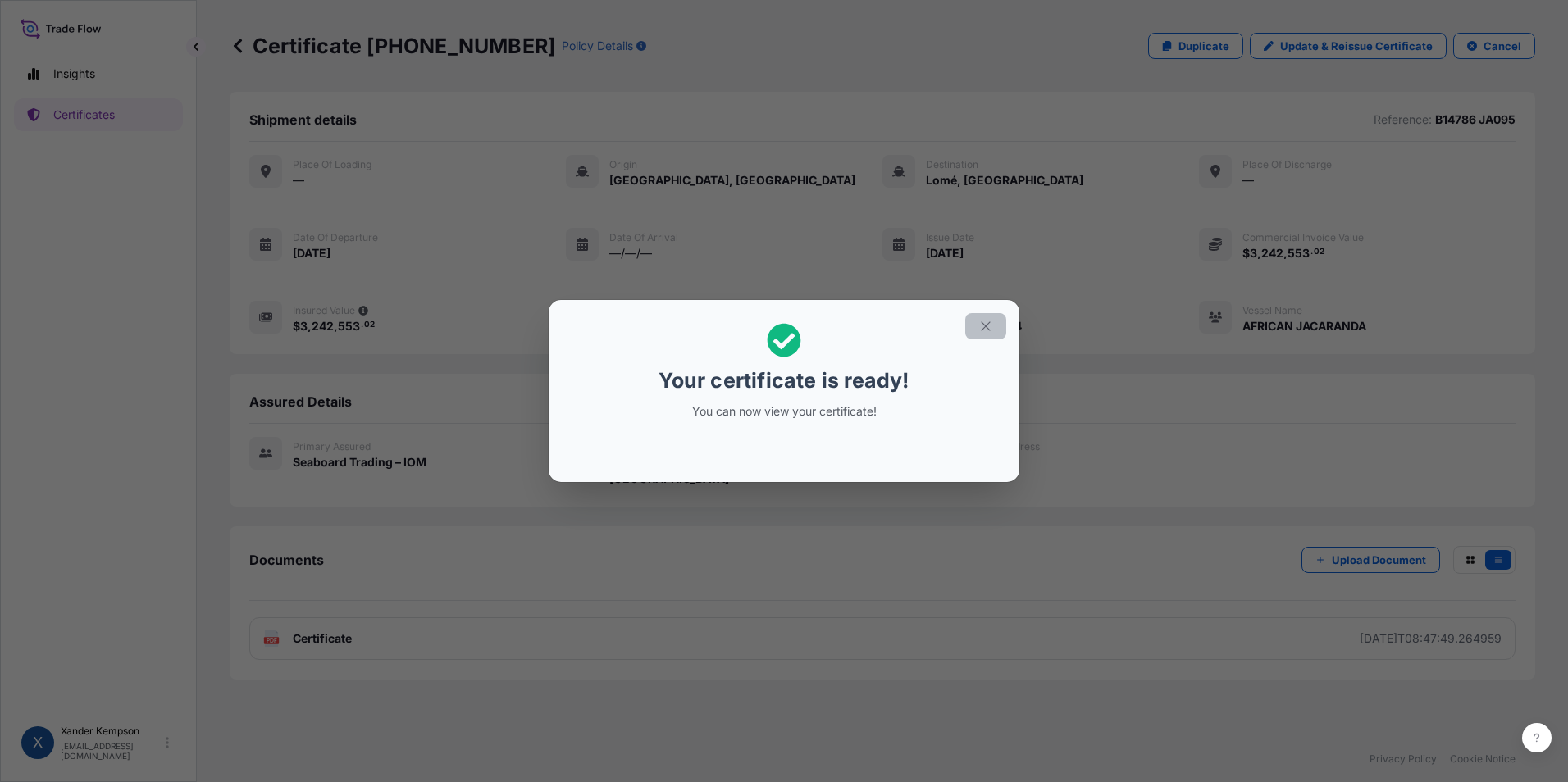
click at [983, 328] on icon "button" at bounding box center [985, 326] width 15 height 15
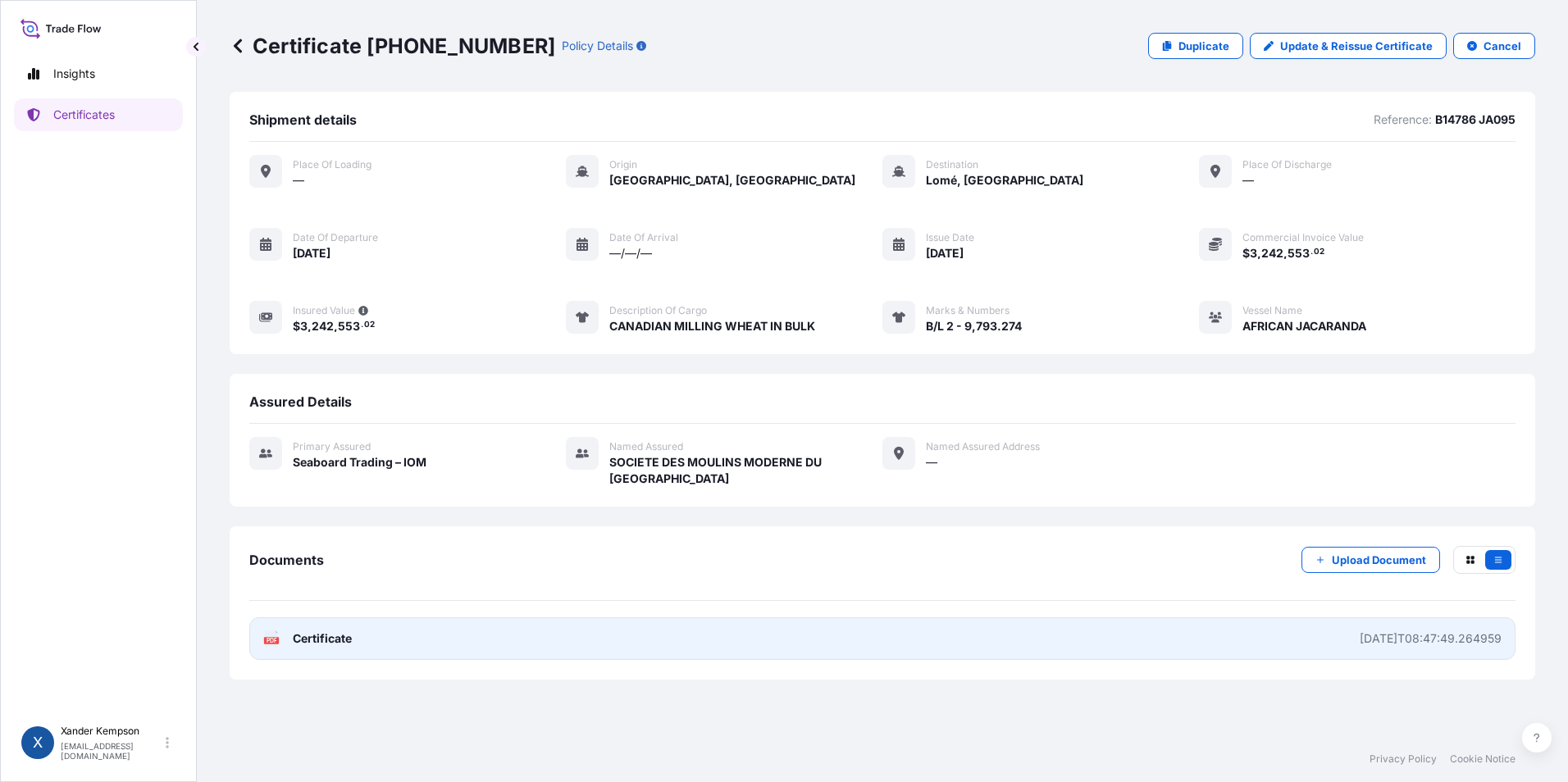
click at [1359, 631] on div "[DATE]T08:47:49.264959" at bounding box center [1430, 639] width 142 height 17
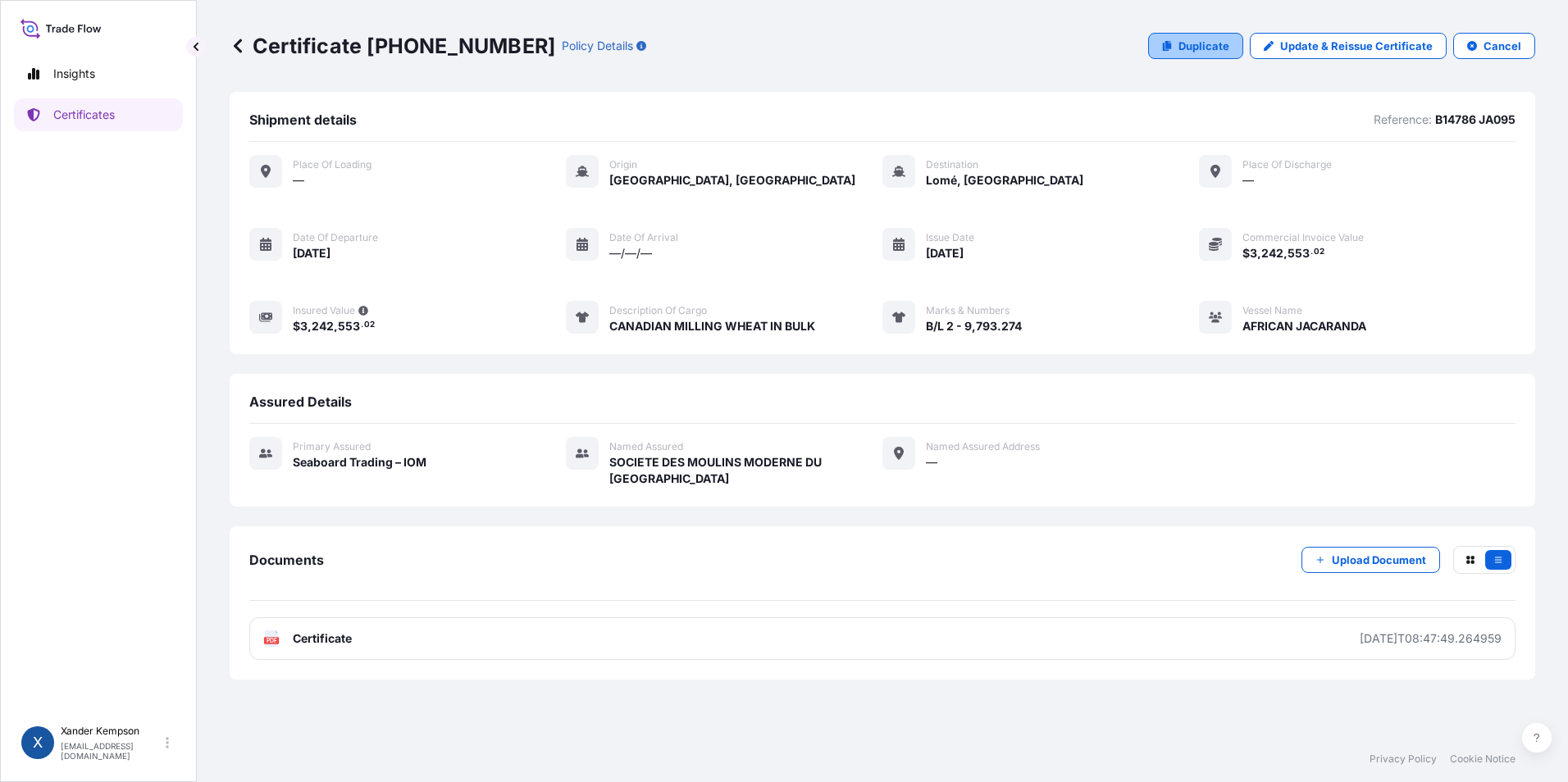
click at [1180, 36] on link "Duplicate" at bounding box center [1195, 46] width 95 height 26
select select "Ocean Vessel"
select select "31640"
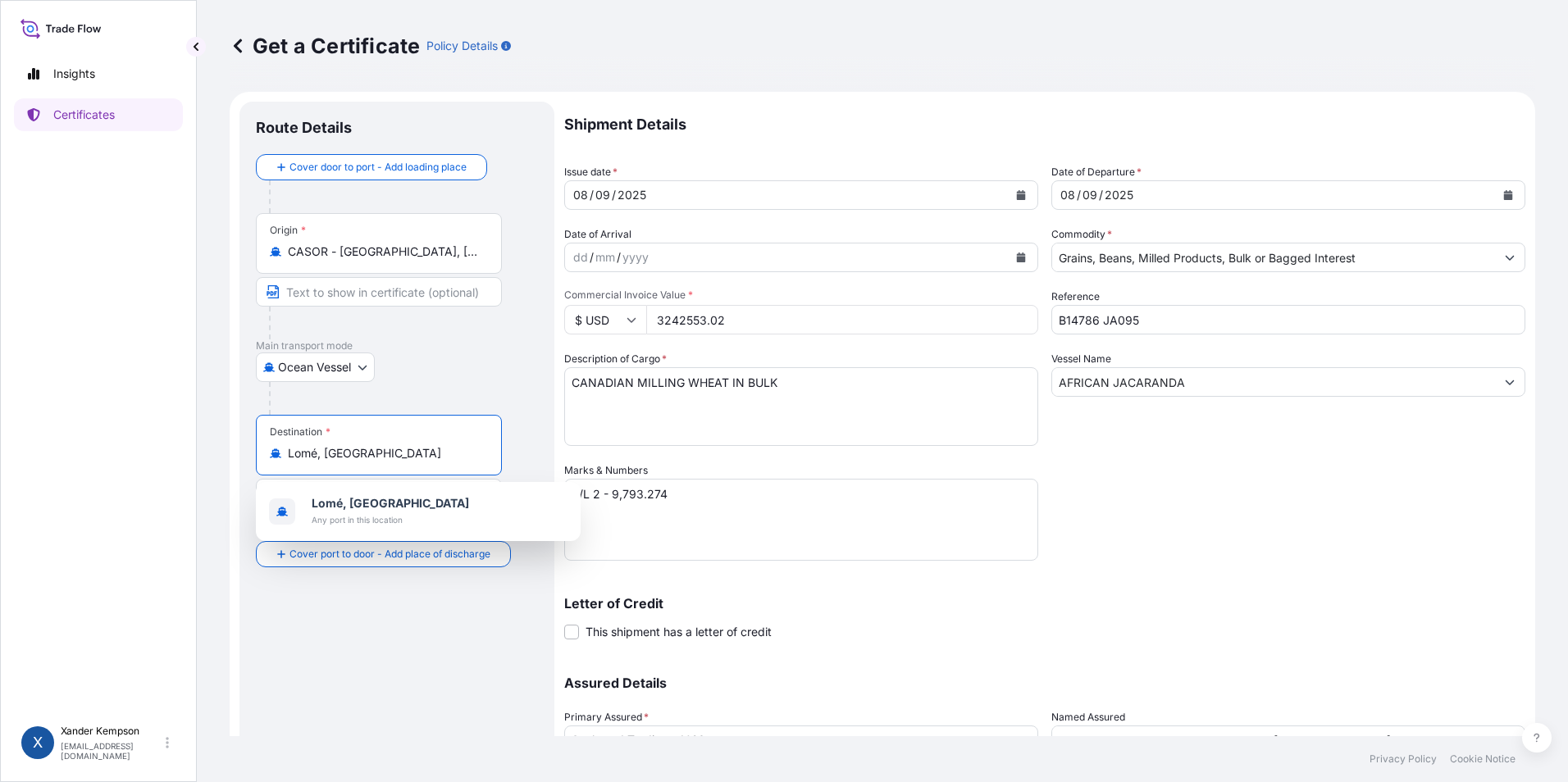
drag, startPoint x: 360, startPoint y: 452, endPoint x: 106, endPoint y: 421, distance: 255.9
click at [106, 421] on div "Insights Certificates X [PERSON_NAME] [EMAIL_ADDRESS][DOMAIN_NAME] Get a Certif…" at bounding box center [784, 391] width 1568 height 782
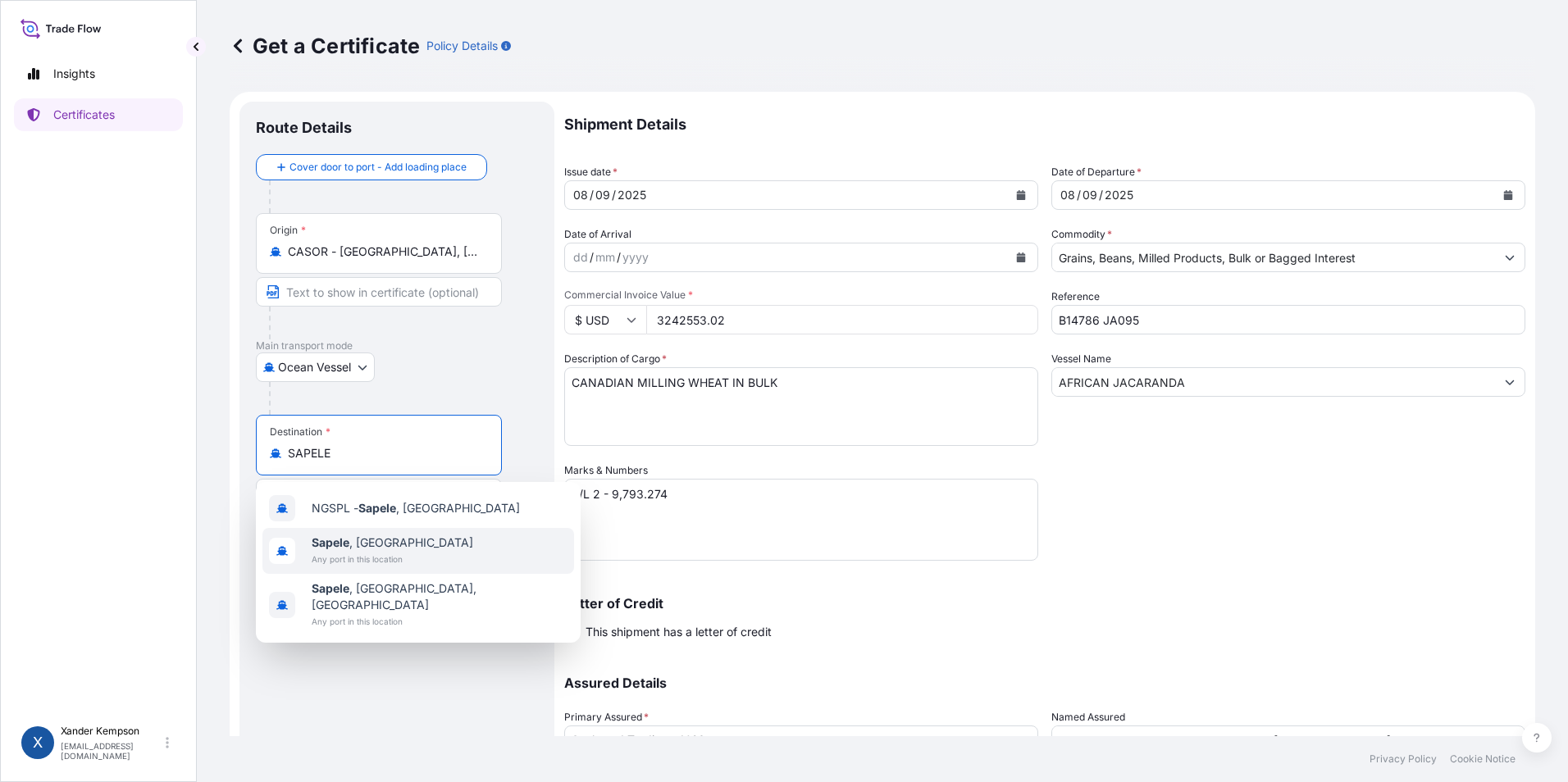
click at [399, 546] on span "Sapele , [GEOGRAPHIC_DATA]" at bounding box center [392, 543] width 162 height 17
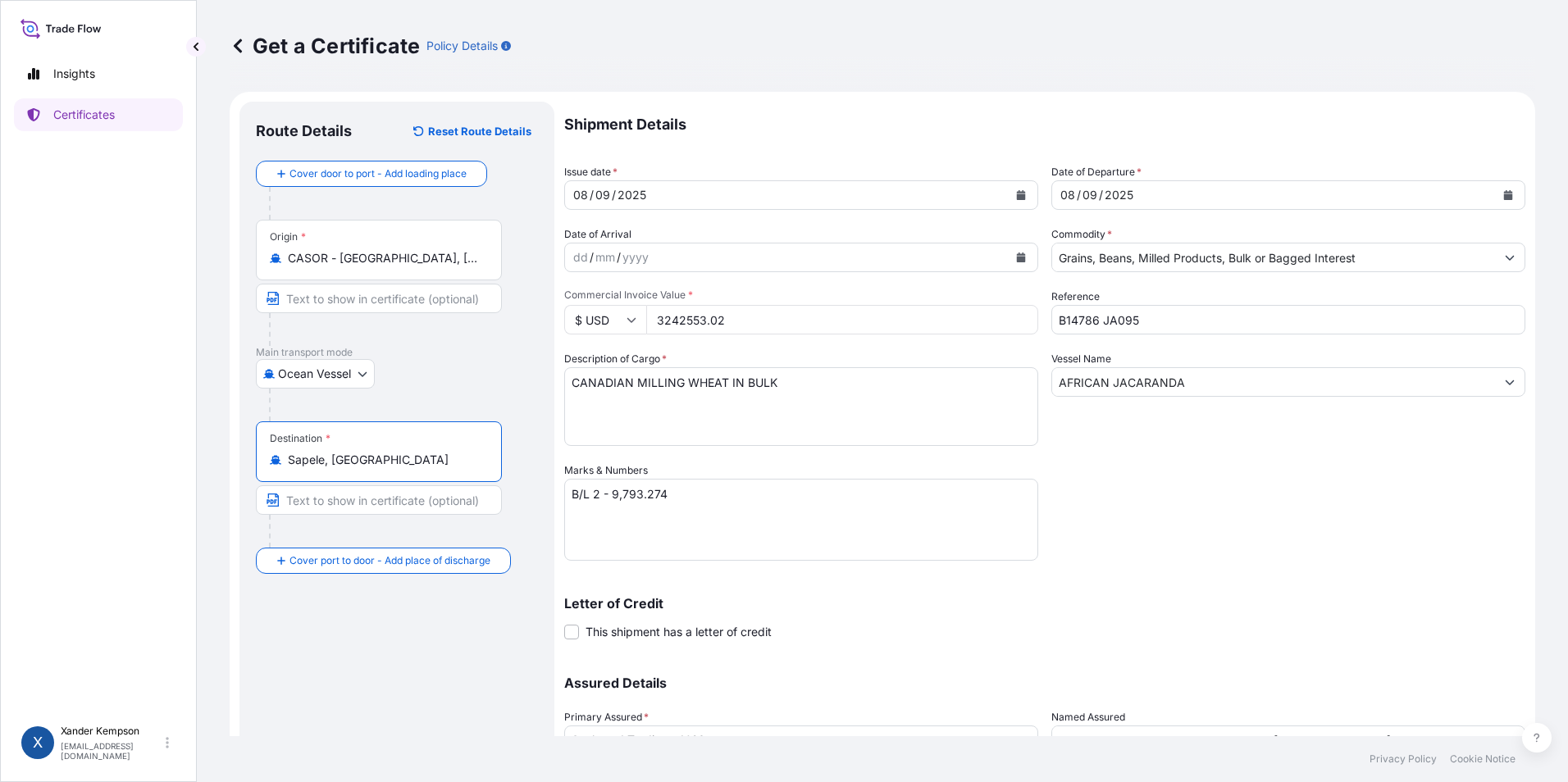
type input "Sapele, [GEOGRAPHIC_DATA]"
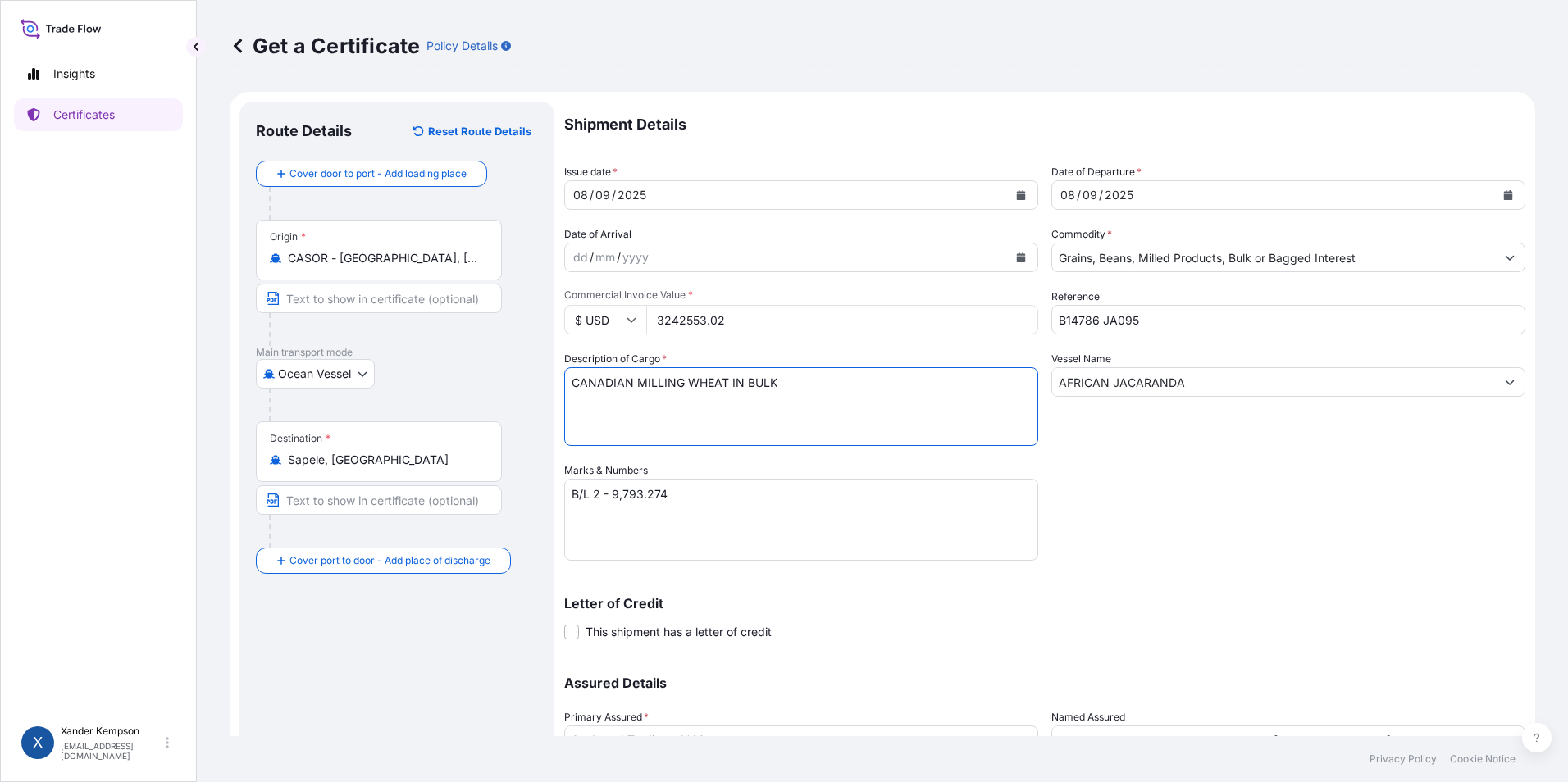
drag, startPoint x: 821, startPoint y: 402, endPoint x: 44, endPoint y: 349, distance: 778.8
click at [42, 351] on div "Insights Certificates X [PERSON_NAME] [EMAIL_ADDRESS][DOMAIN_NAME] Get a Certif…" at bounding box center [784, 391] width 1568 height 782
type textarea "CANADIAN BREAD MILLING WHEAT1.5% PROTEIN IN BULK"
drag, startPoint x: 769, startPoint y: 331, endPoint x: 404, endPoint y: 303, distance: 366.1
click at [404, 303] on form "Route Details Reset Route Details Cover door to port - Add loading place Place …" at bounding box center [882, 484] width 1306 height 785
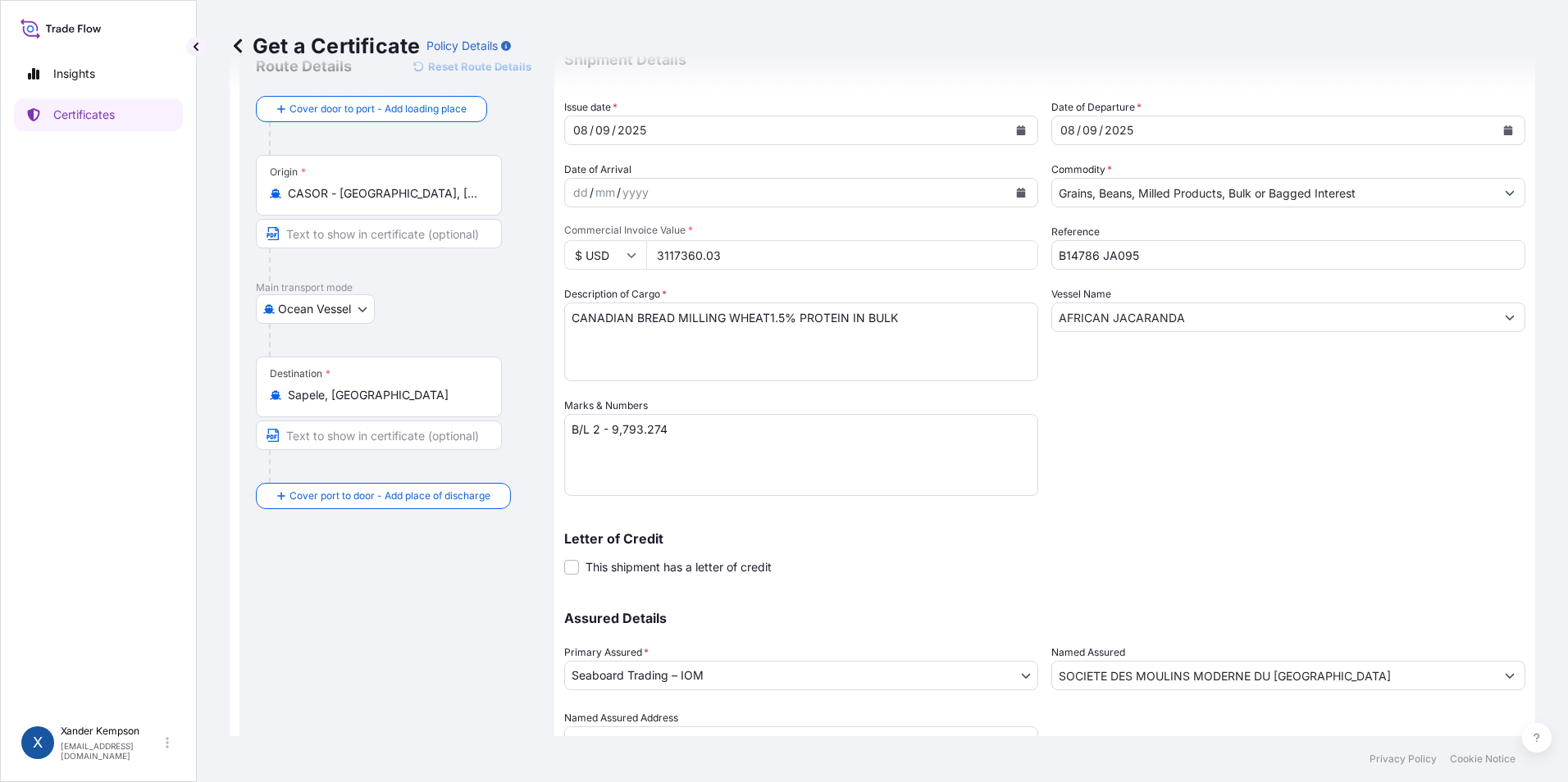
scroll to position [140, 0]
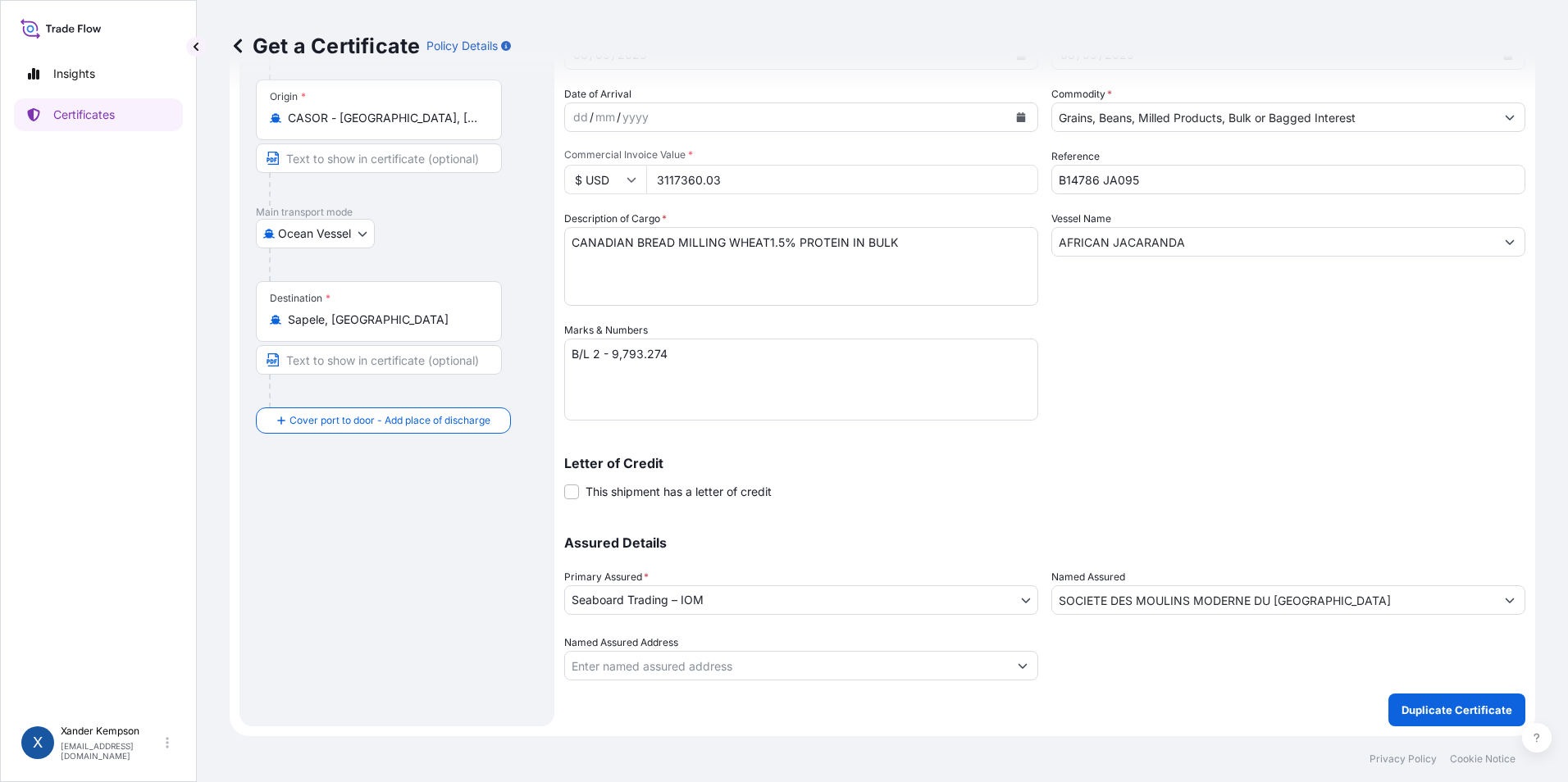
type input "3117360.03"
click at [601, 494] on span "This shipment has a letter of credit" at bounding box center [678, 492] width 186 height 17
drag, startPoint x: 601, startPoint y: 494, endPoint x: 553, endPoint y: 487, distance: 48.5
click at [544, 484] on div "Route Details Reset Route Details Cover door to port - Add loading place Place …" at bounding box center [396, 344] width 315 height 765
click at [571, 491] on span at bounding box center [571, 492] width 15 height 15
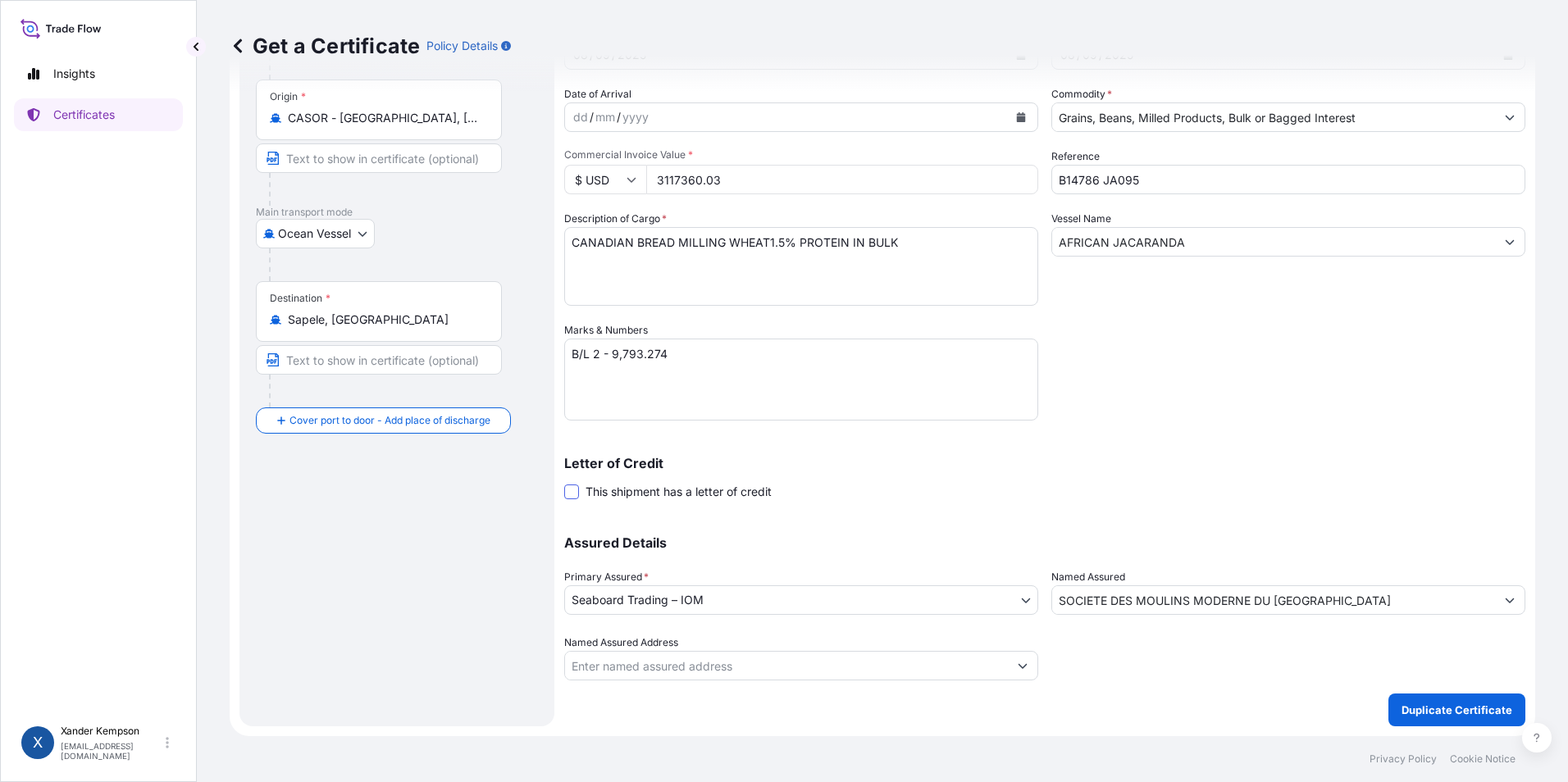
click at [564, 483] on input "This shipment has a letter of credit" at bounding box center [564, 483] width 0 height 0
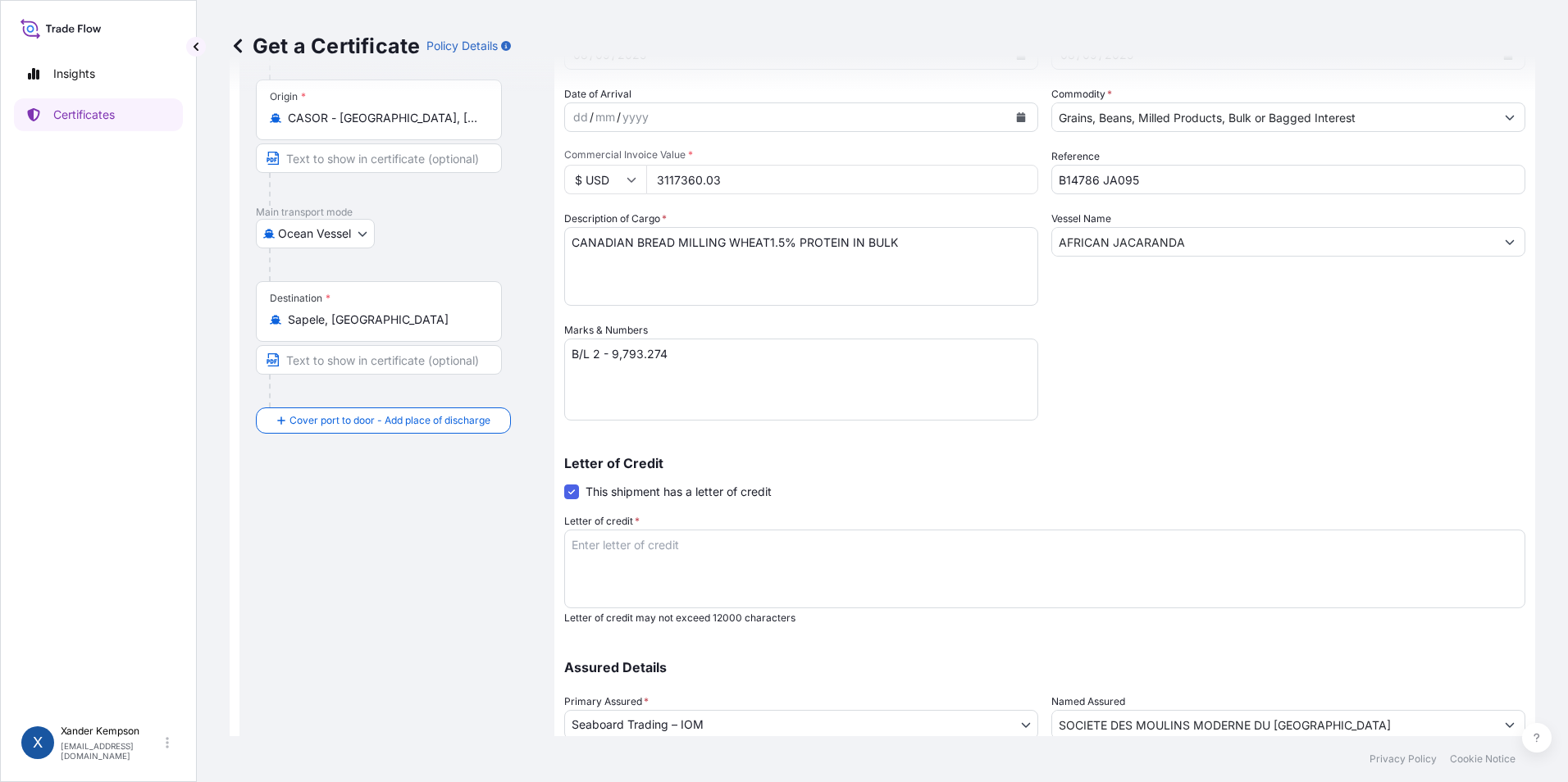
click at [790, 579] on textarea "Letter of credit *" at bounding box center [1044, 568] width 961 height 78
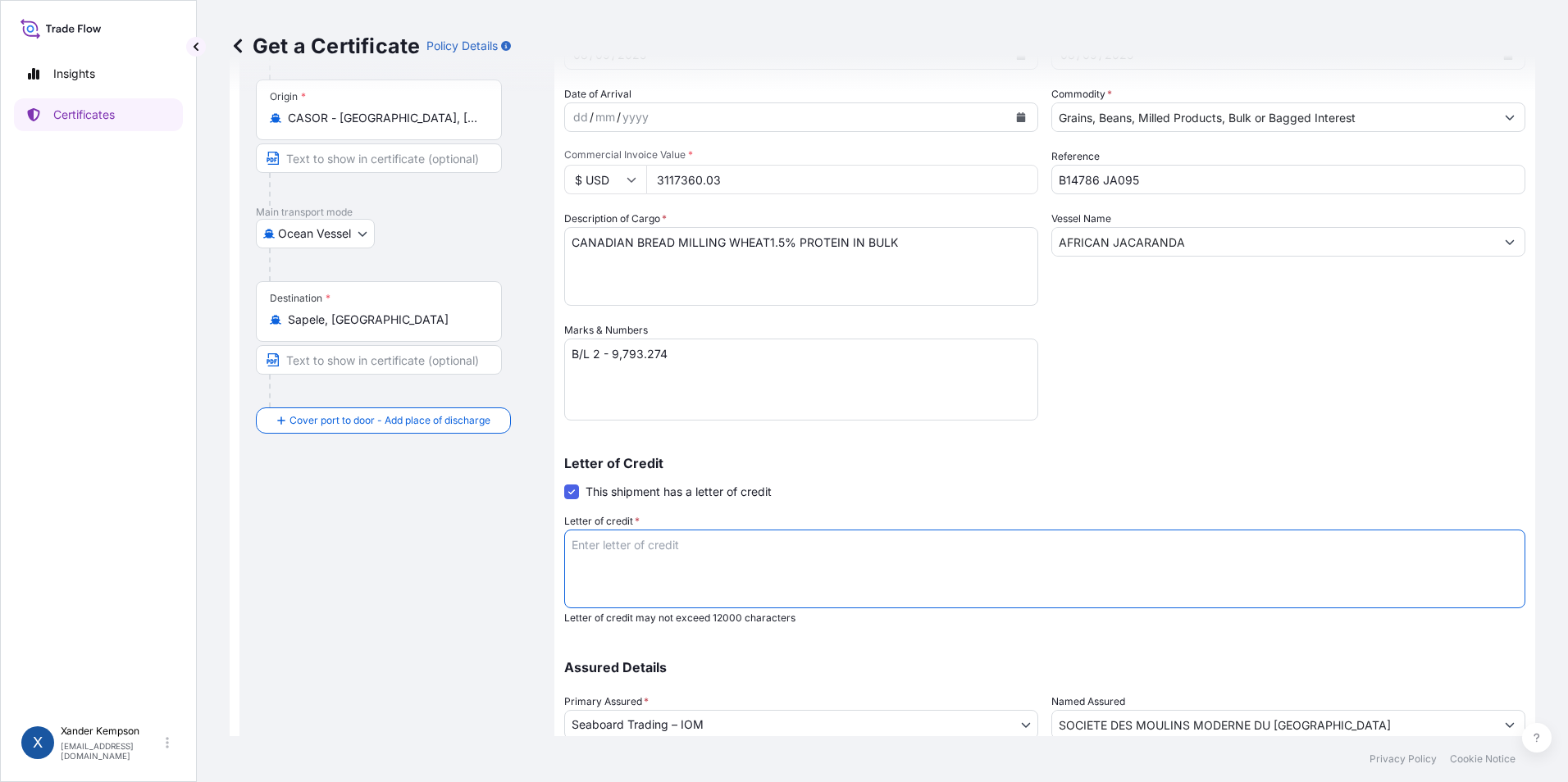
click at [568, 492] on span at bounding box center [571, 492] width 15 height 15
click at [564, 483] on input "This shipment has a letter of credit" at bounding box center [564, 483] width 0 height 0
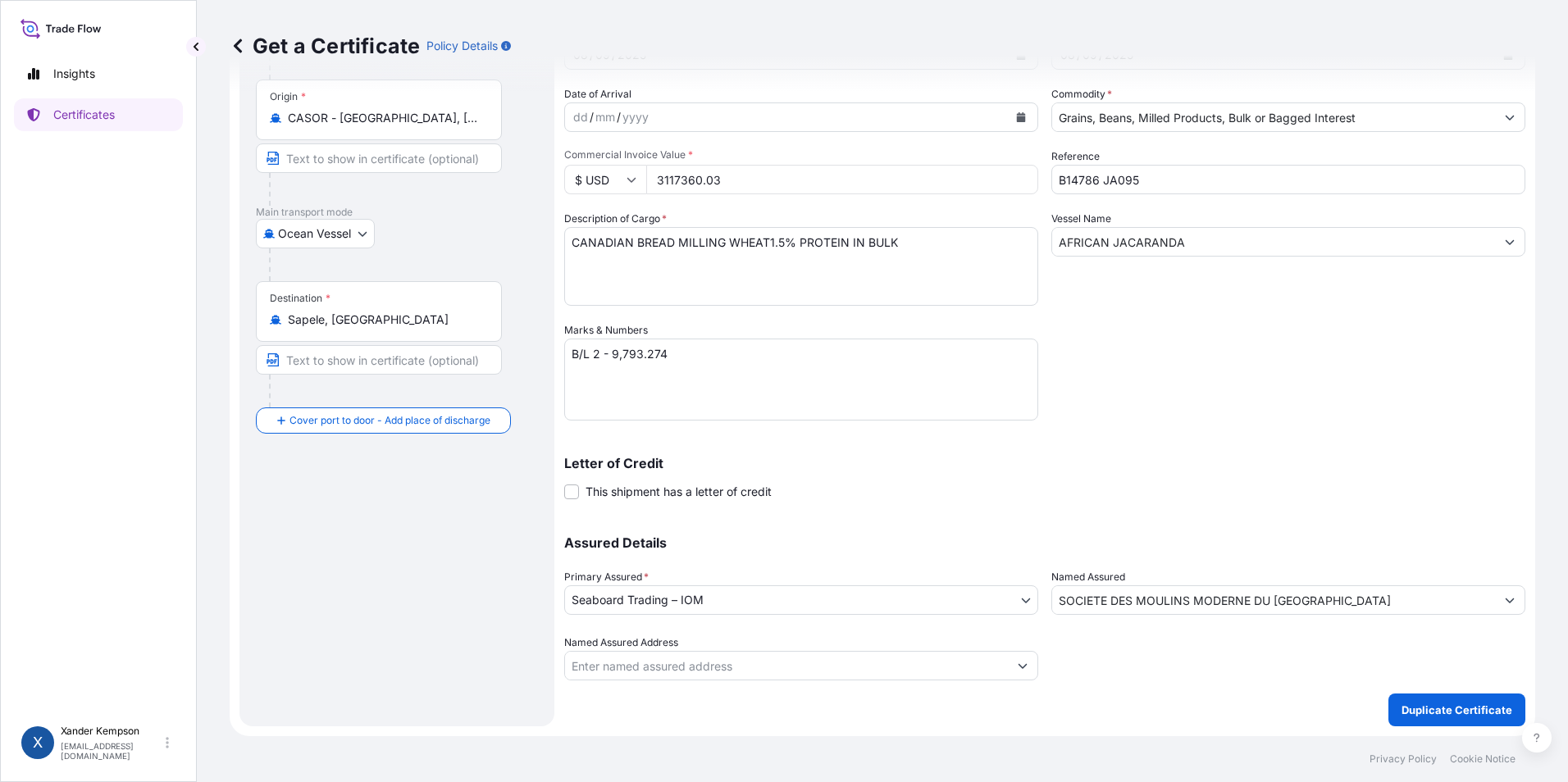
click at [603, 350] on textarea "B/L 2 - 9,793.274" at bounding box center [801, 380] width 474 height 82
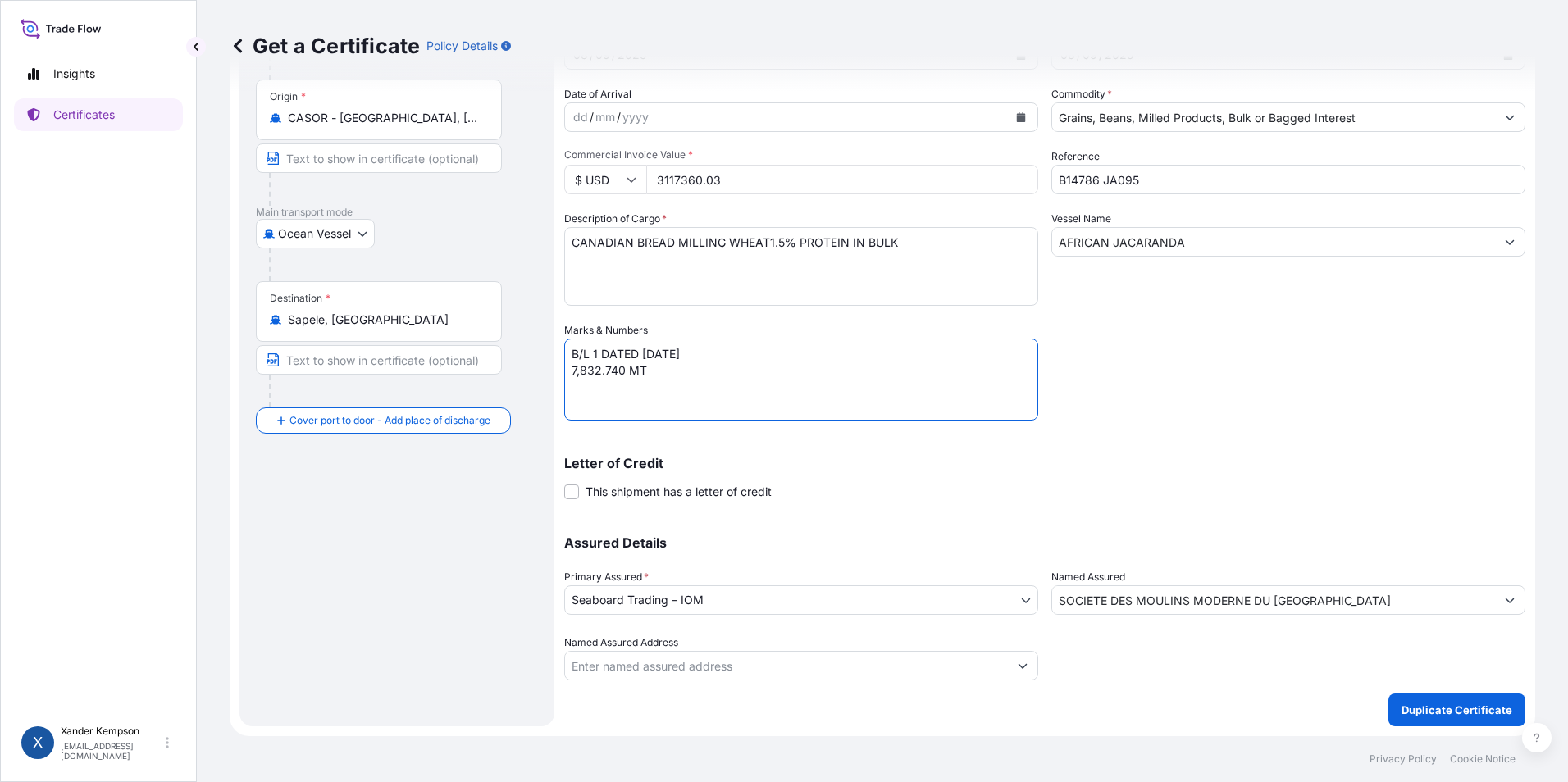
type textarea "B/L 1 DATED [DATE] 7,832.740 MT"
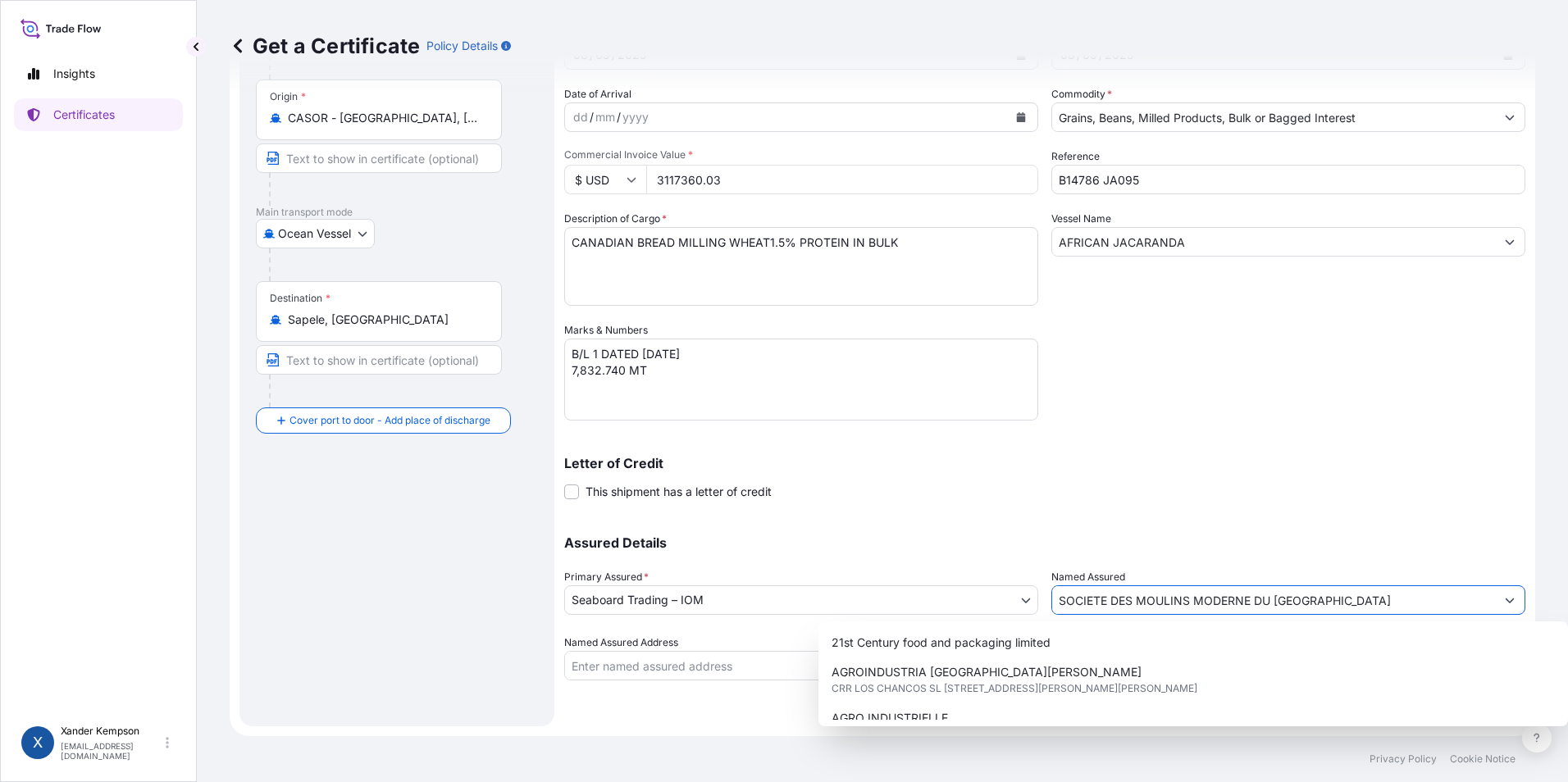
drag, startPoint x: 1321, startPoint y: 602, endPoint x: 937, endPoint y: 607, distance: 384.0
click at [937, 607] on div "Assured Details Primary Assured * Seaboard Trading – IOM Seaboard Trading – IOM…" at bounding box center [1044, 598] width 961 height 164
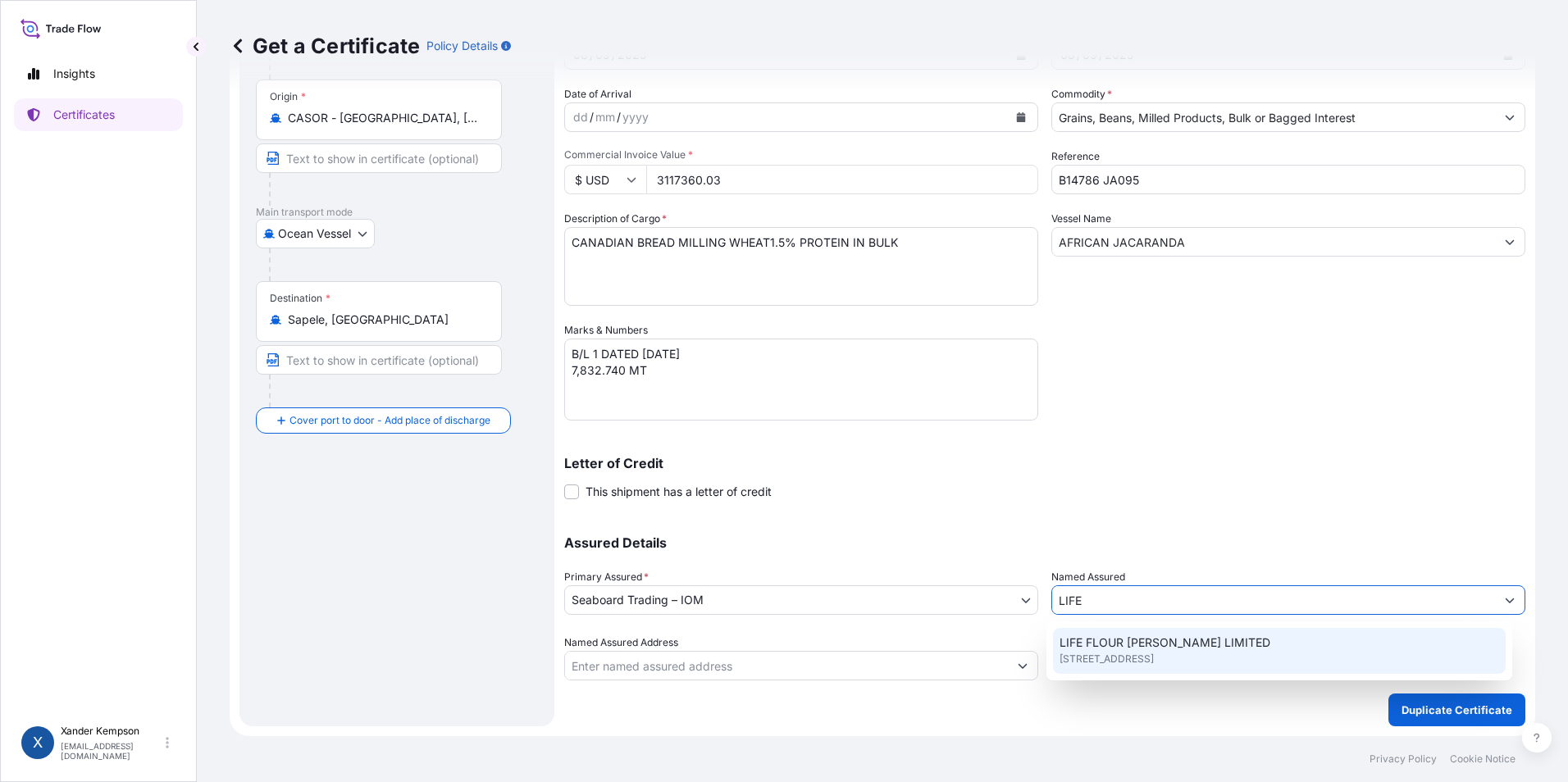
click at [1134, 664] on span "[STREET_ADDRESS]" at bounding box center [1106, 659] width 94 height 17
type input "LIFE FLOUR [PERSON_NAME] LIMITED"
type input "[STREET_ADDRESS]"
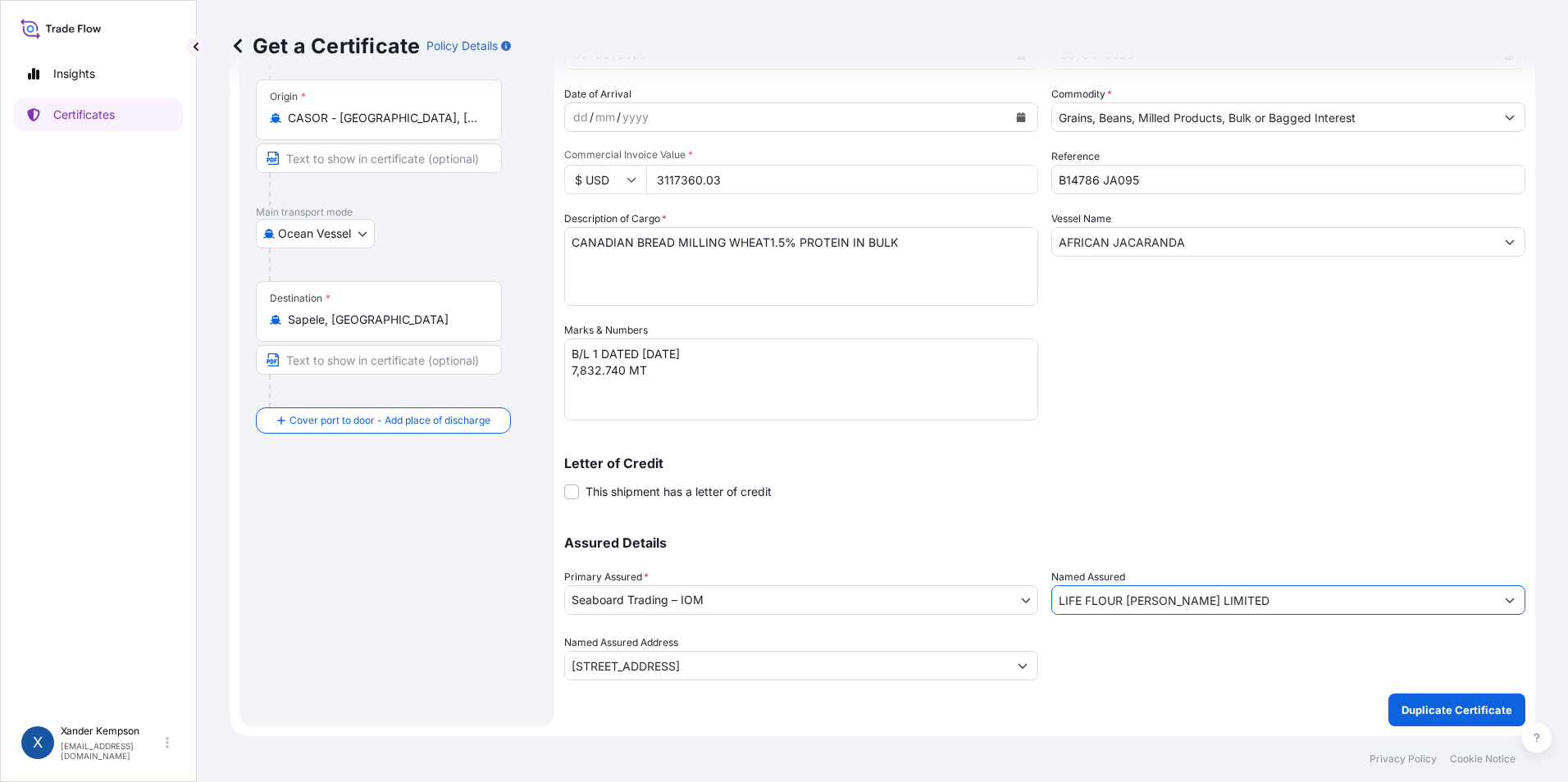
type input "LIFE FLOUR [PERSON_NAME] LIMITED"
click at [1427, 731] on form "Route Details Reset Route Details Cover door to port - Add loading place Place …" at bounding box center [882, 344] width 1306 height 785
click at [1424, 704] on p "Duplicate Certificate" at bounding box center [1456, 709] width 110 height 17
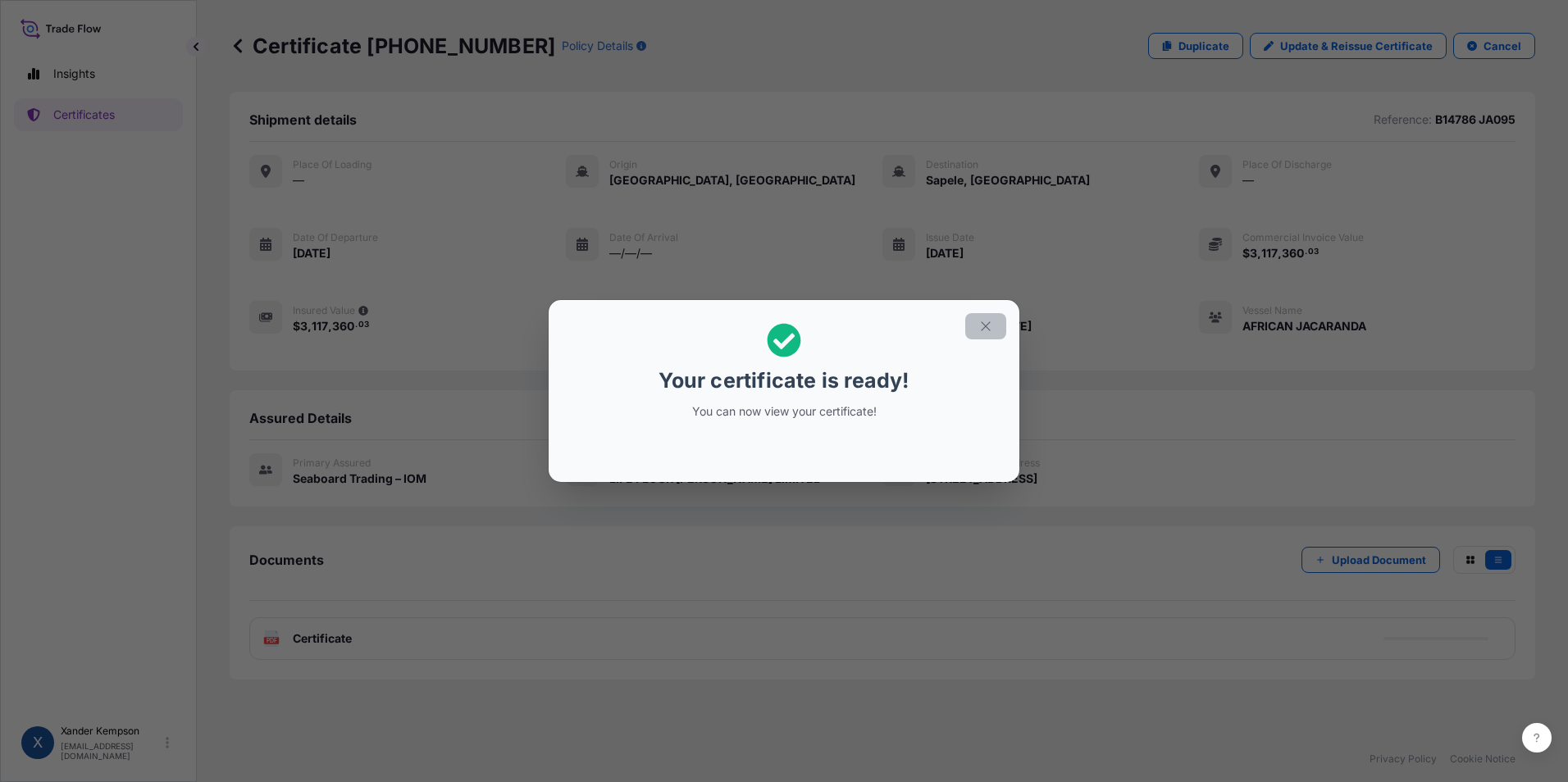
click at [983, 331] on icon "button" at bounding box center [985, 326] width 15 height 15
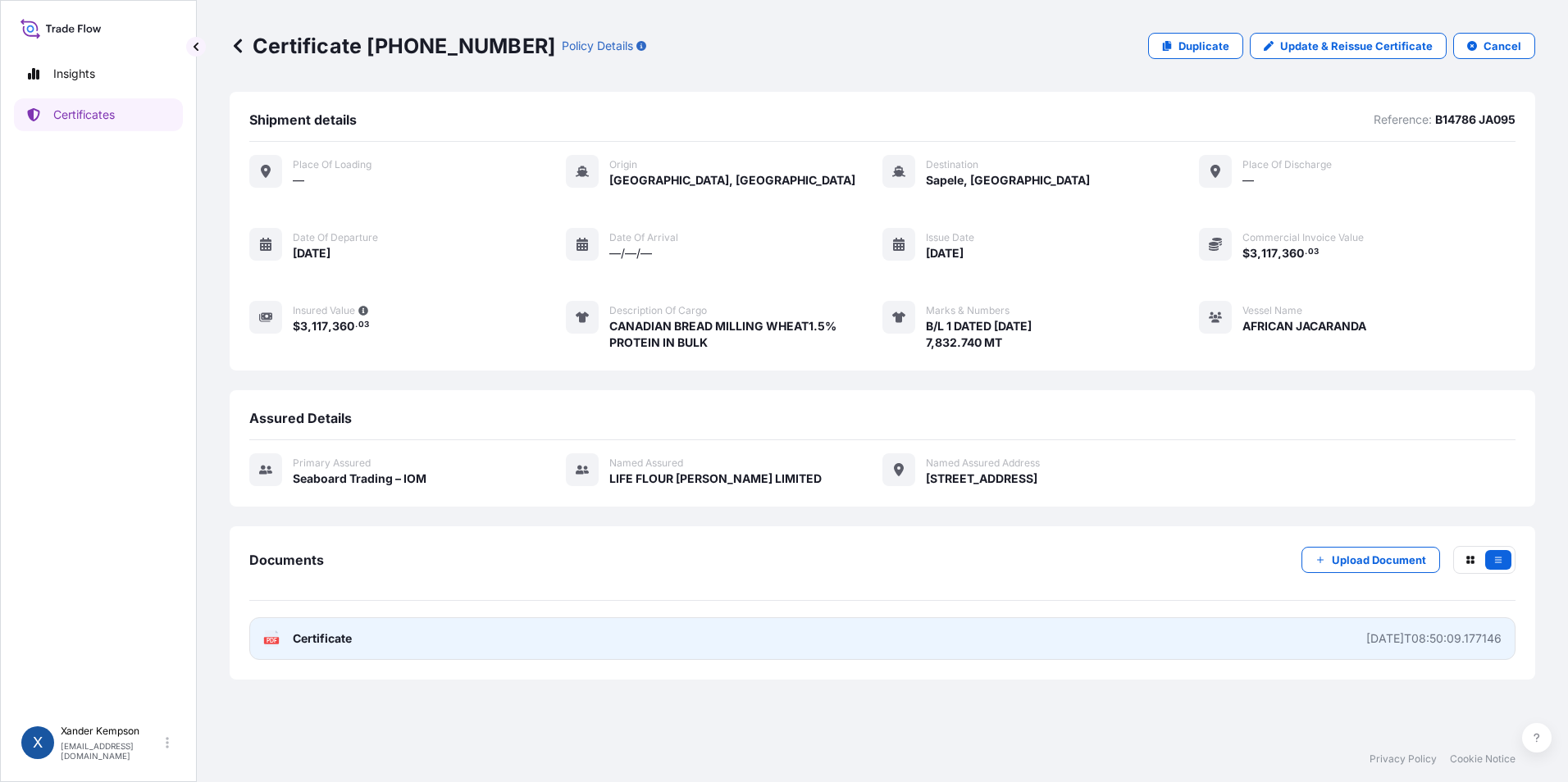
click at [1382, 645] on div "[DATE]T08:50:09.177146" at bounding box center [1434, 639] width 135 height 17
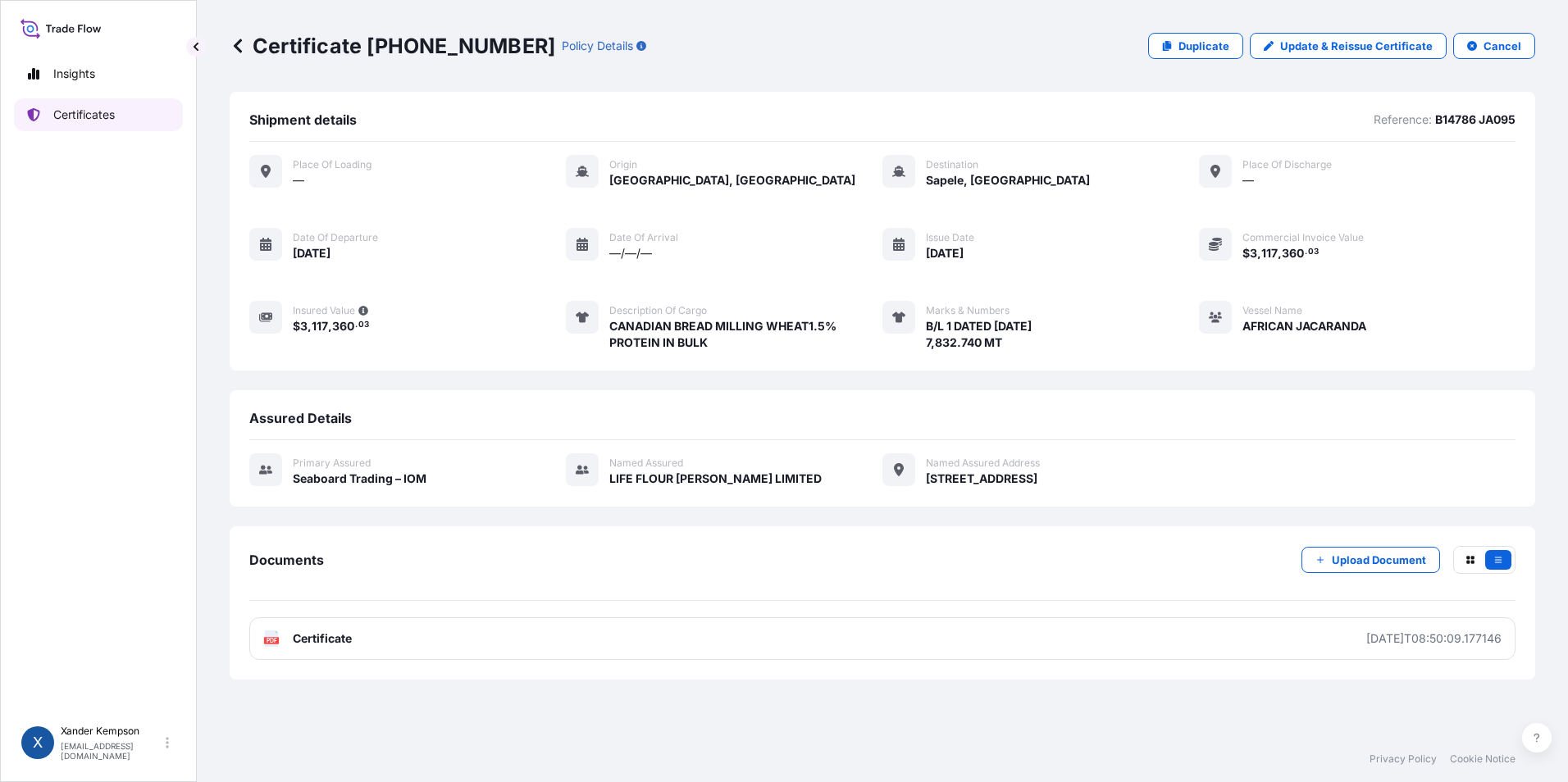
click at [117, 124] on link "Certificates" at bounding box center [98, 114] width 169 height 33
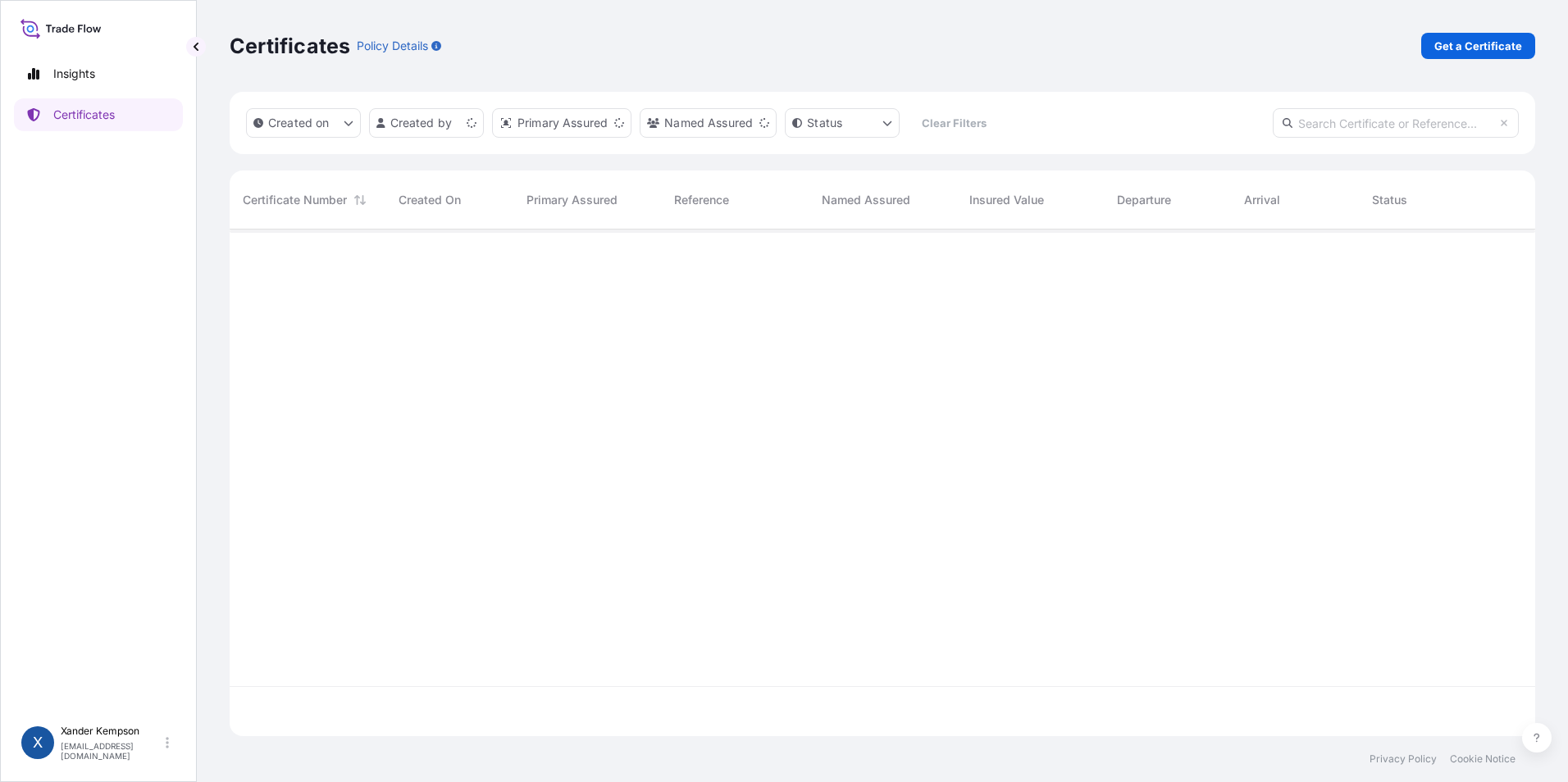
scroll to position [504, 1293]
click at [1500, 45] on p "Get a Certificate" at bounding box center [1478, 46] width 87 height 17
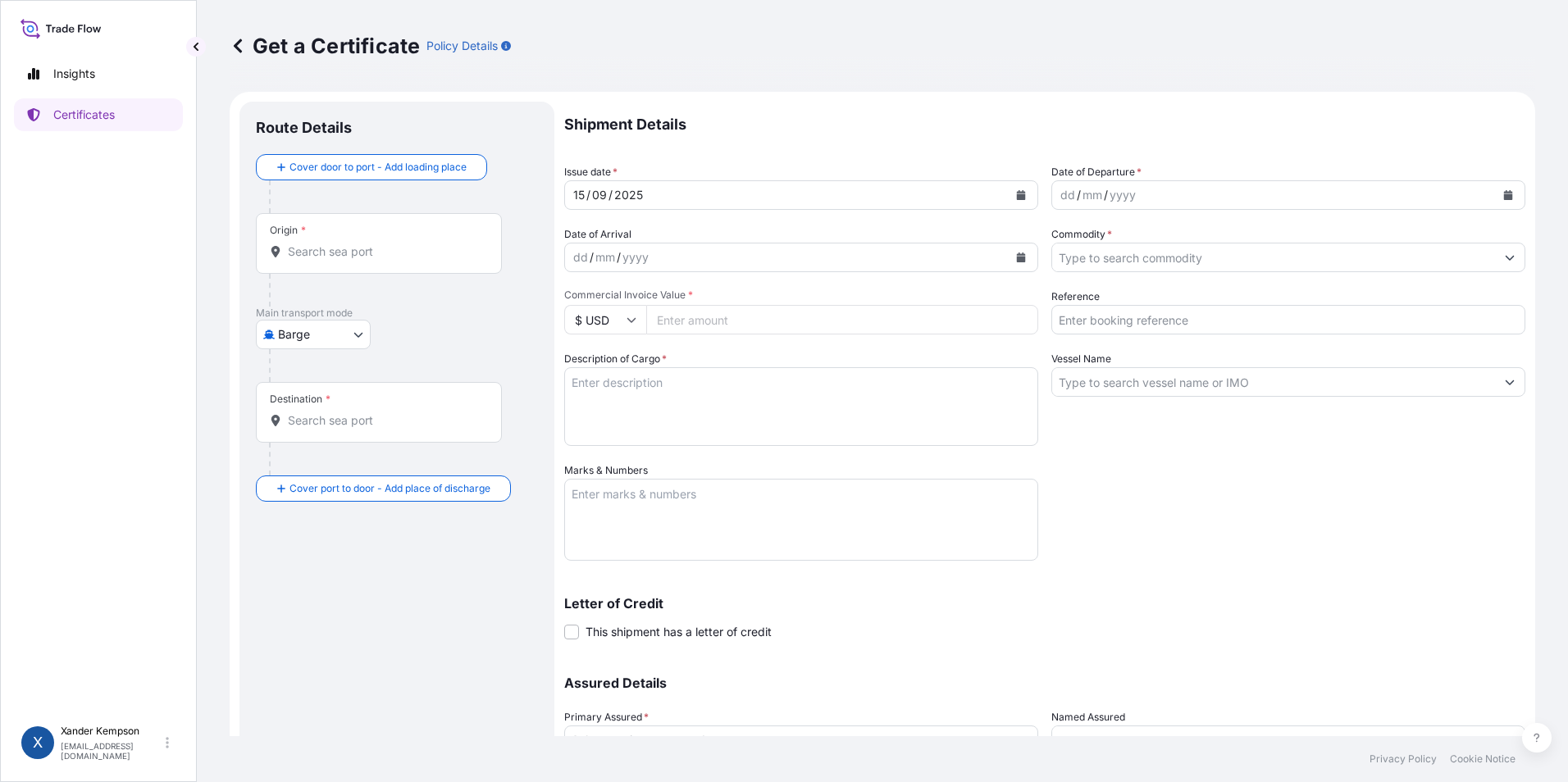
click at [344, 338] on body "Insights Certificates X [PERSON_NAME] [EMAIL_ADDRESS][DOMAIN_NAME] Get a Certif…" at bounding box center [784, 391] width 1568 height 782
click at [319, 461] on span "Ocean Vessel" at bounding box center [323, 465] width 73 height 17
select select "Ocean Vessel"
click at [352, 277] on div "Origin *" at bounding box center [379, 249] width 246 height 61
click at [352, 266] on input "Origin *" at bounding box center [385, 258] width 194 height 17
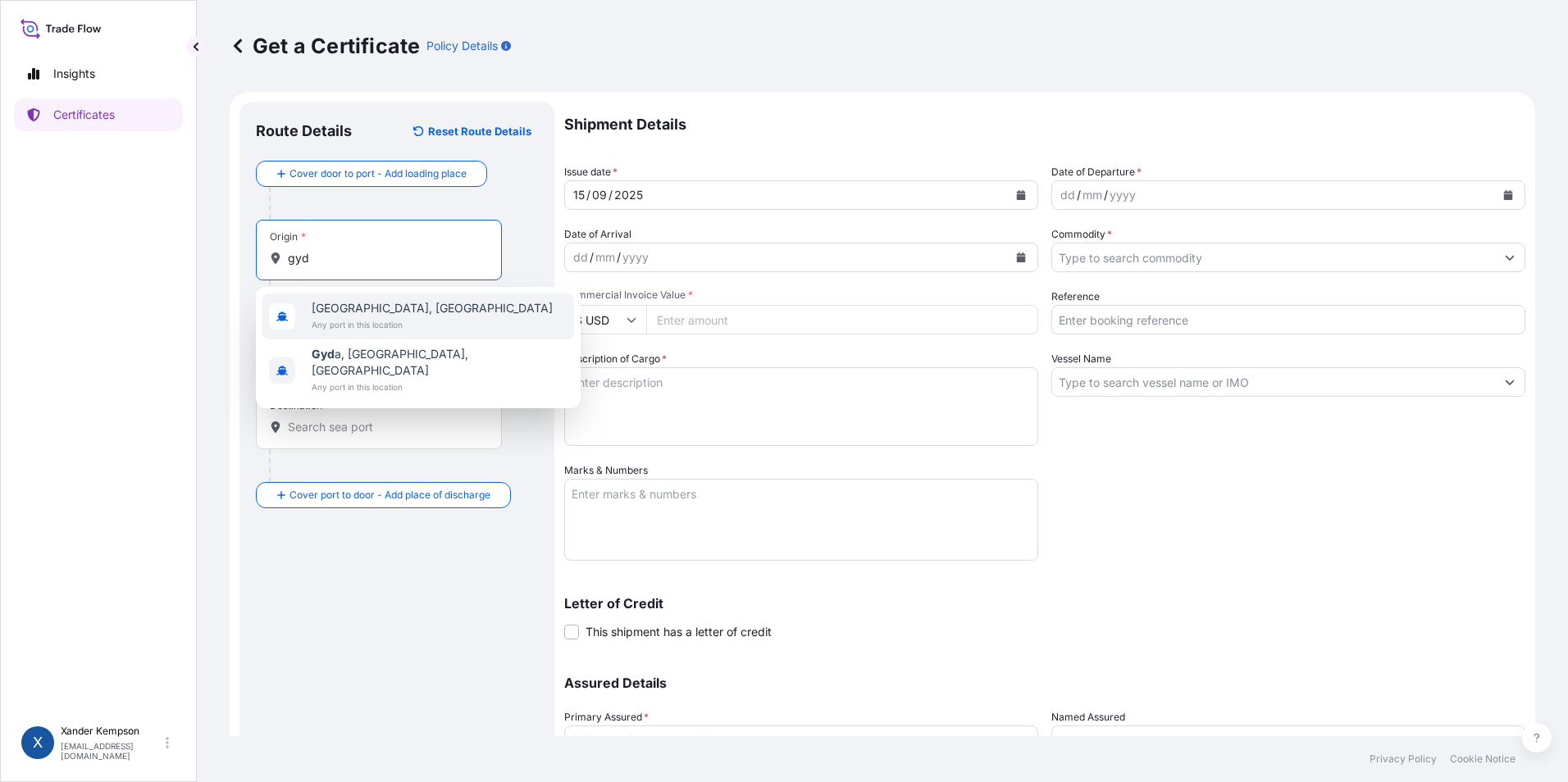
click at [383, 312] on span "[GEOGRAPHIC_DATA], [GEOGRAPHIC_DATA]" at bounding box center [432, 308] width 241 height 17
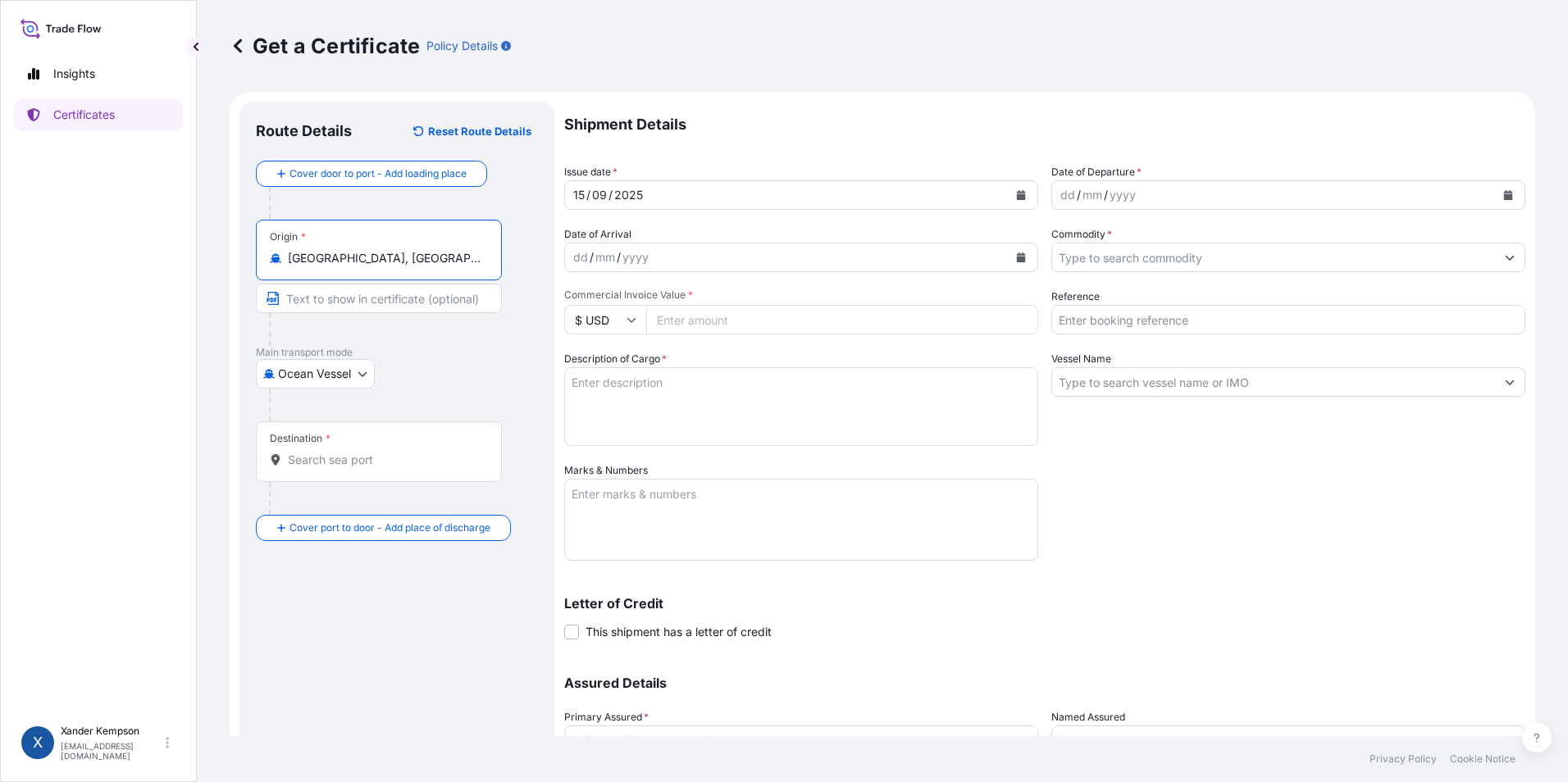
type input "[GEOGRAPHIC_DATA], [GEOGRAPHIC_DATA]"
click at [331, 452] on input "Destination *" at bounding box center [385, 460] width 194 height 17
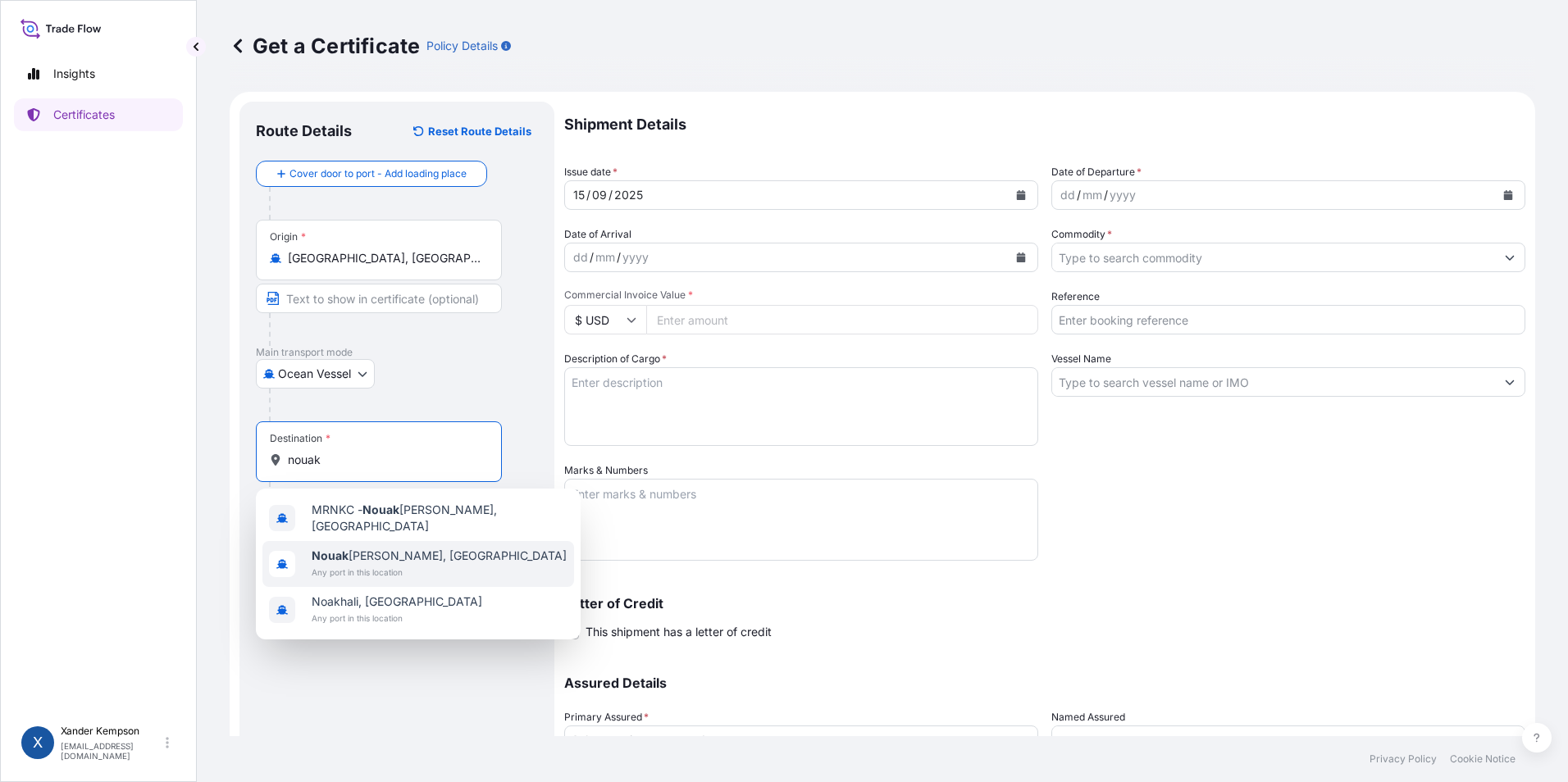
click at [390, 564] on span "Any port in this location" at bounding box center [439, 572] width 255 height 17
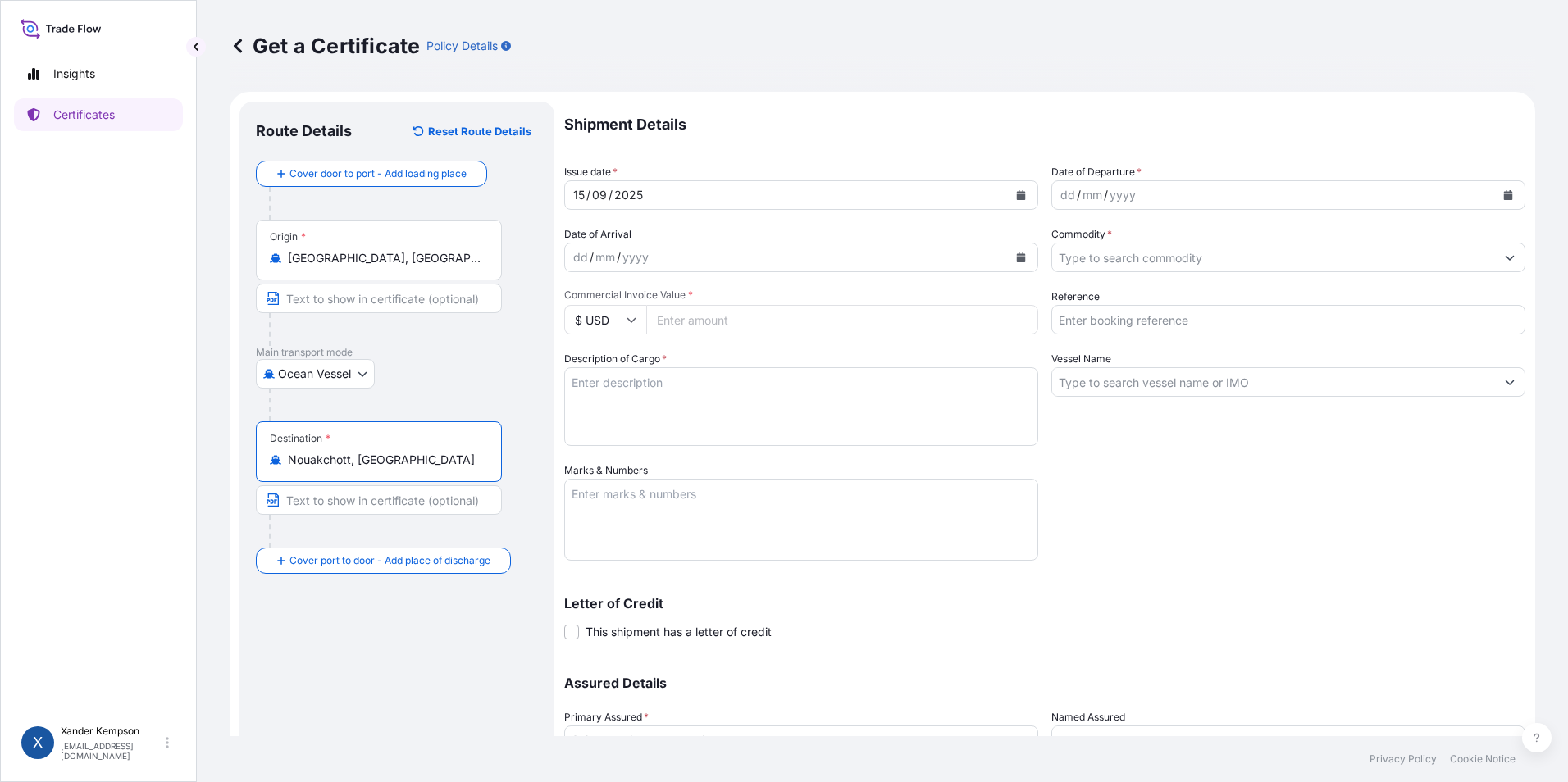
type input "Nouakchott, [GEOGRAPHIC_DATA]"
click at [1020, 197] on button "Calendar" at bounding box center [1020, 195] width 26 height 26
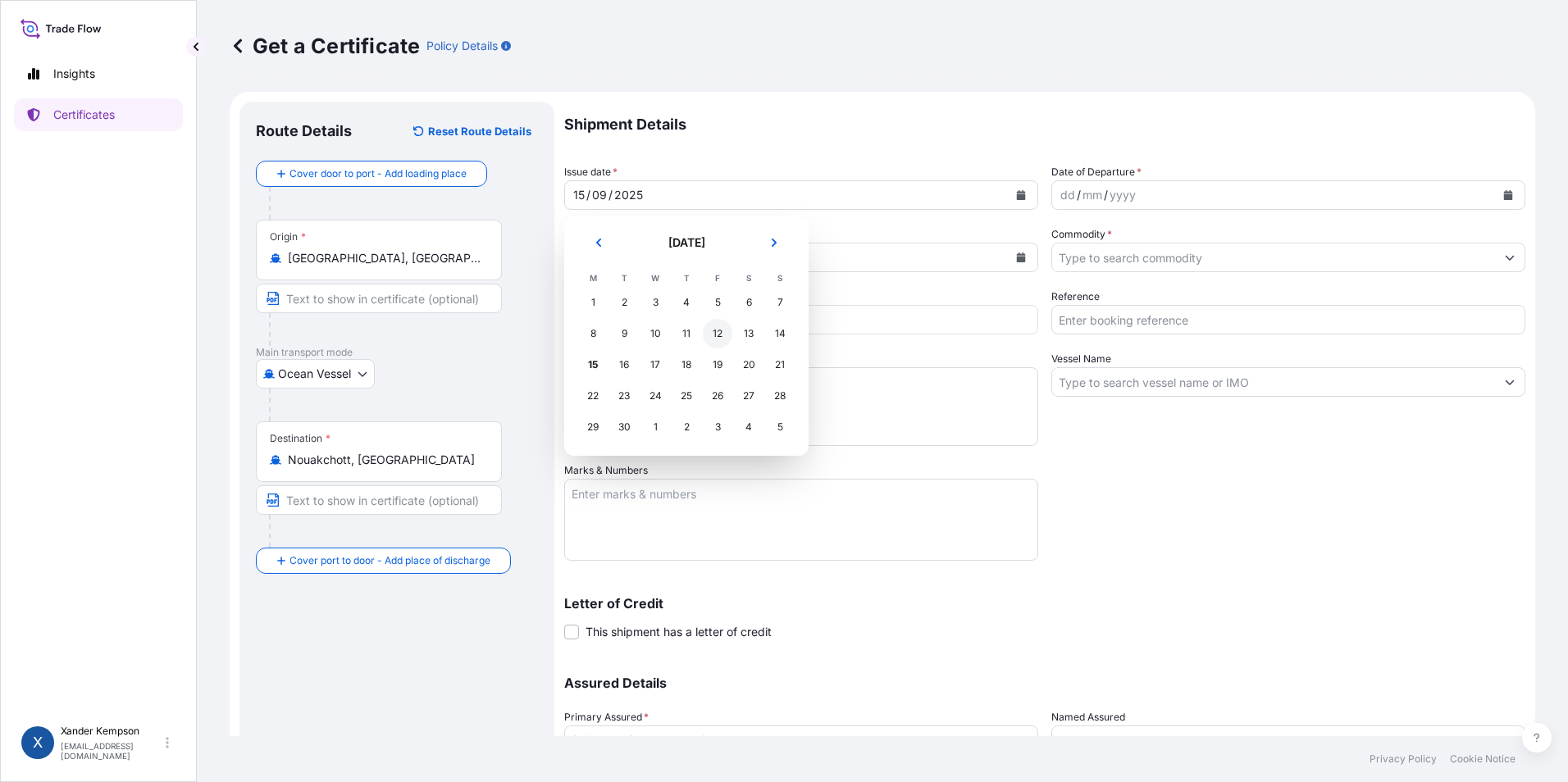
click at [724, 328] on div "12" at bounding box center [717, 334] width 30 height 30
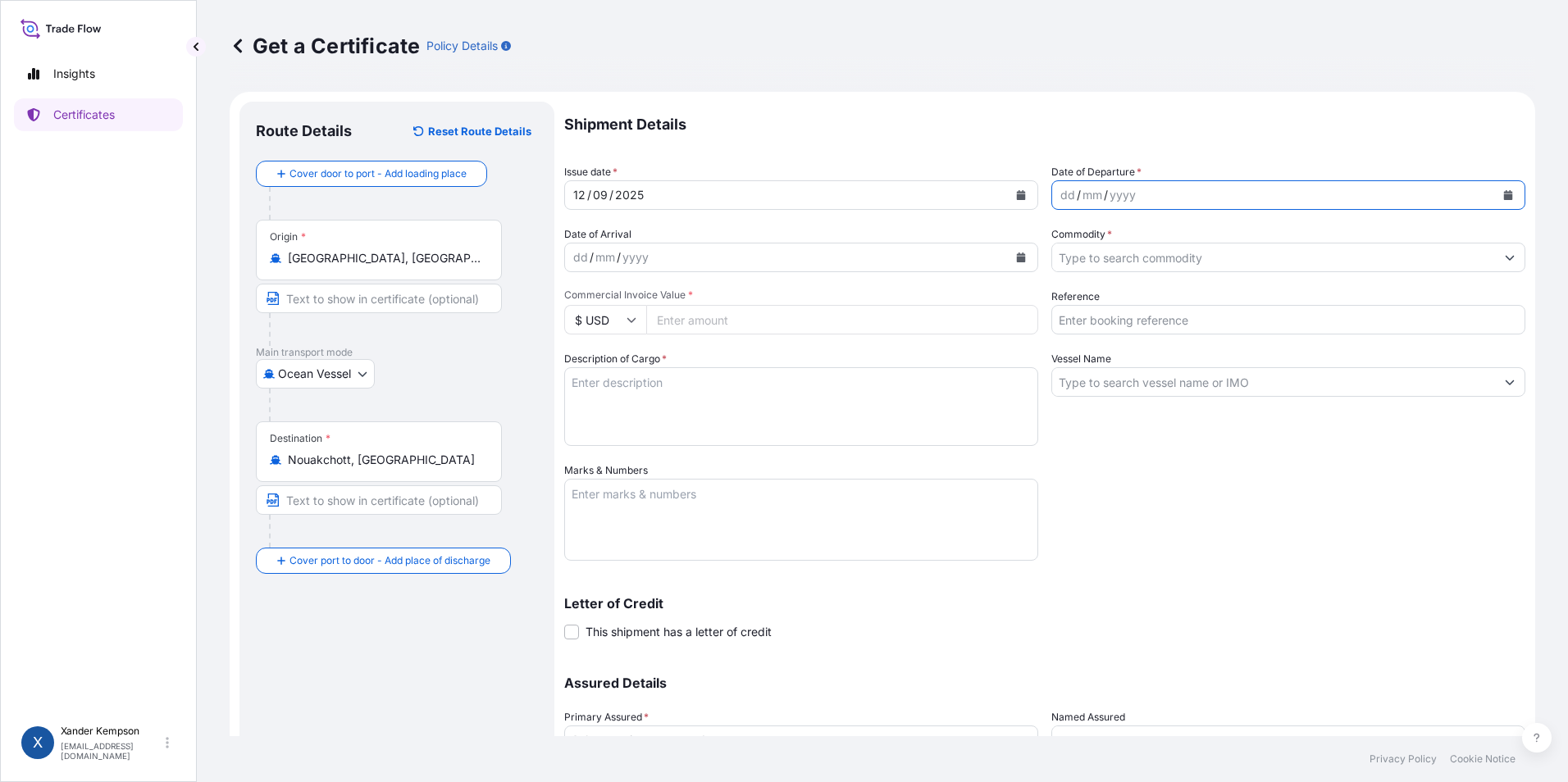
click at [1499, 187] on button "Calendar" at bounding box center [1507, 195] width 26 height 26
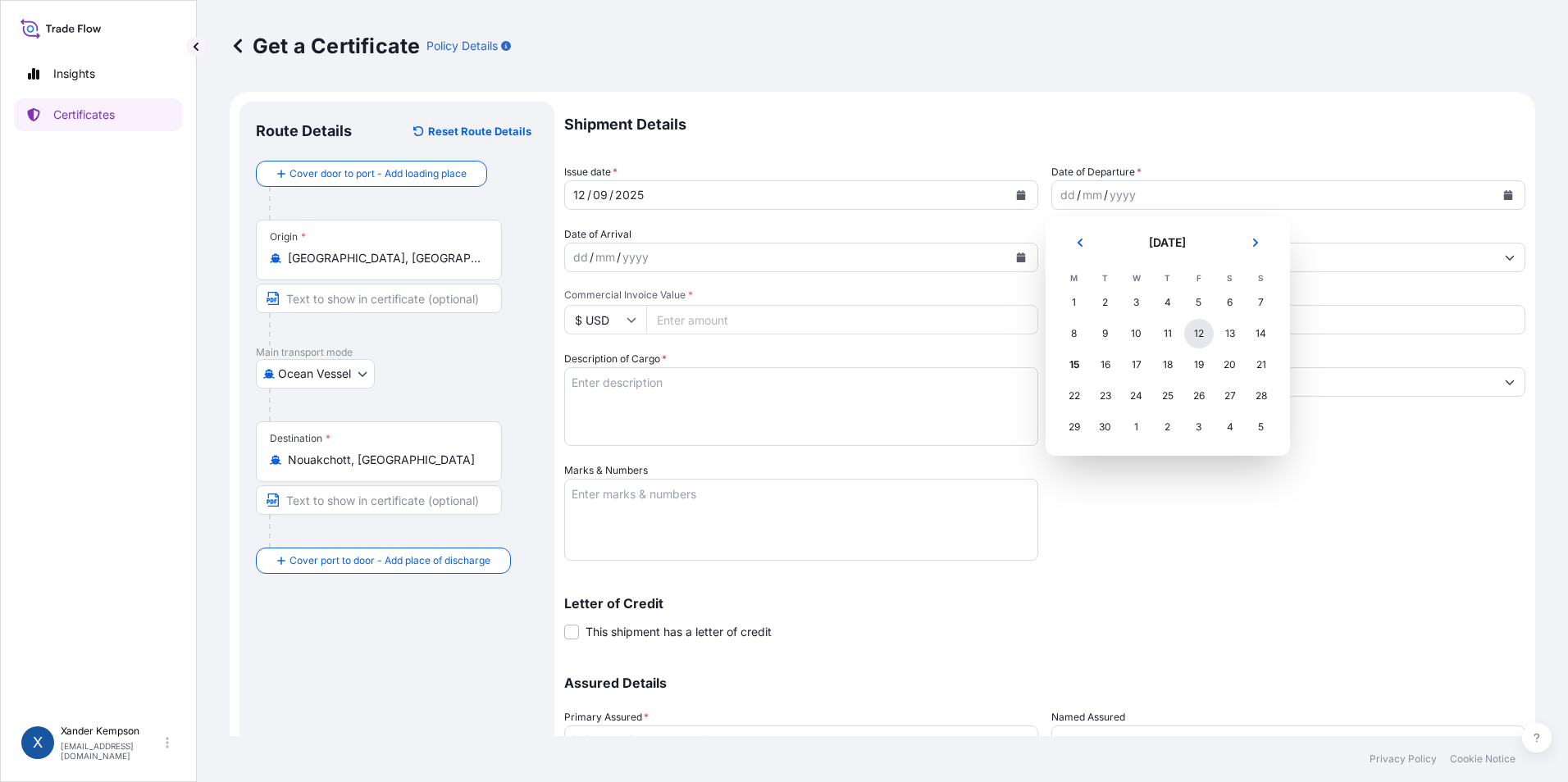
click at [1193, 328] on div "12" at bounding box center [1198, 334] width 30 height 30
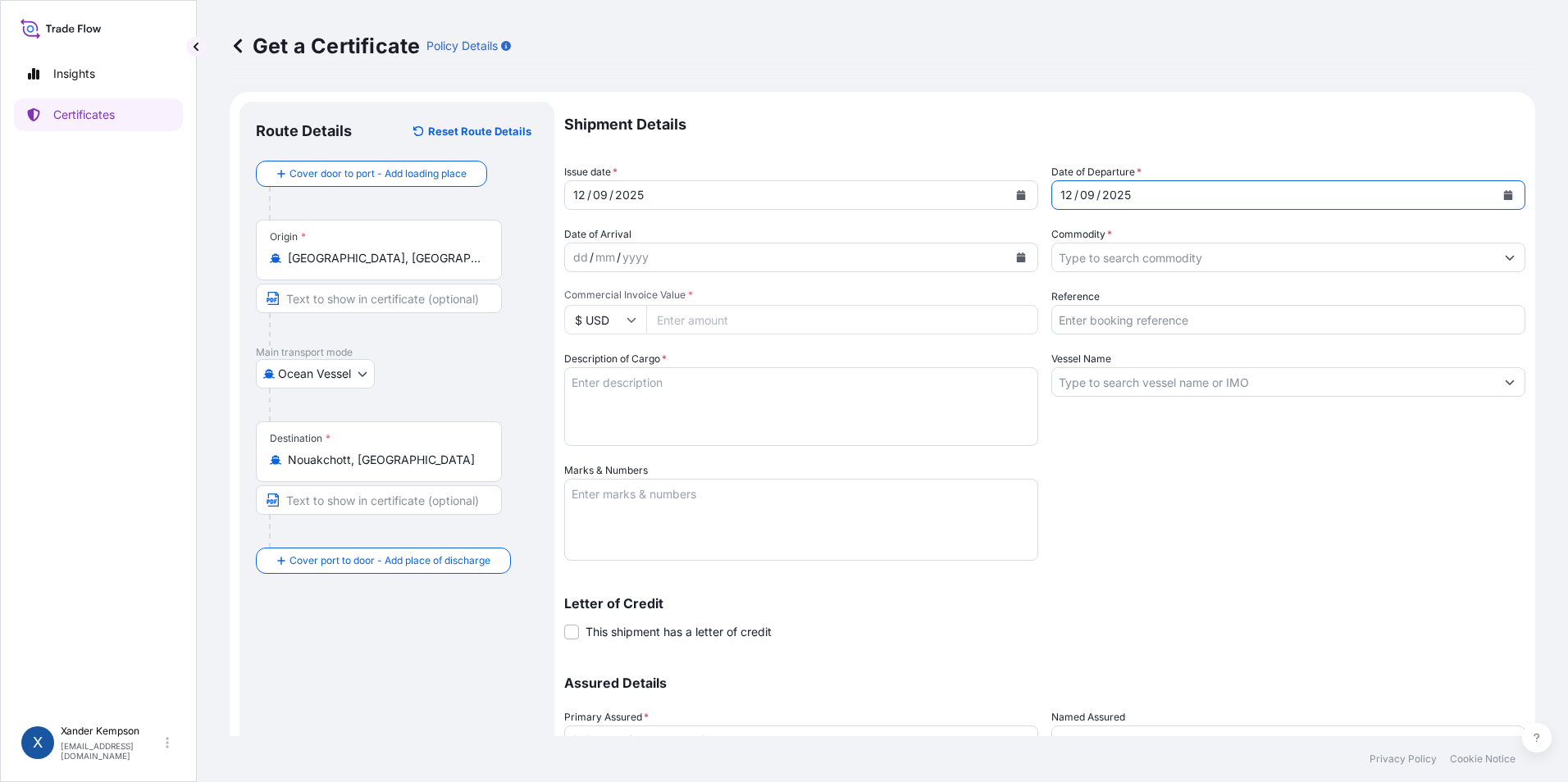
click at [1154, 243] on input "Commodity *" at bounding box center [1274, 257] width 443 height 30
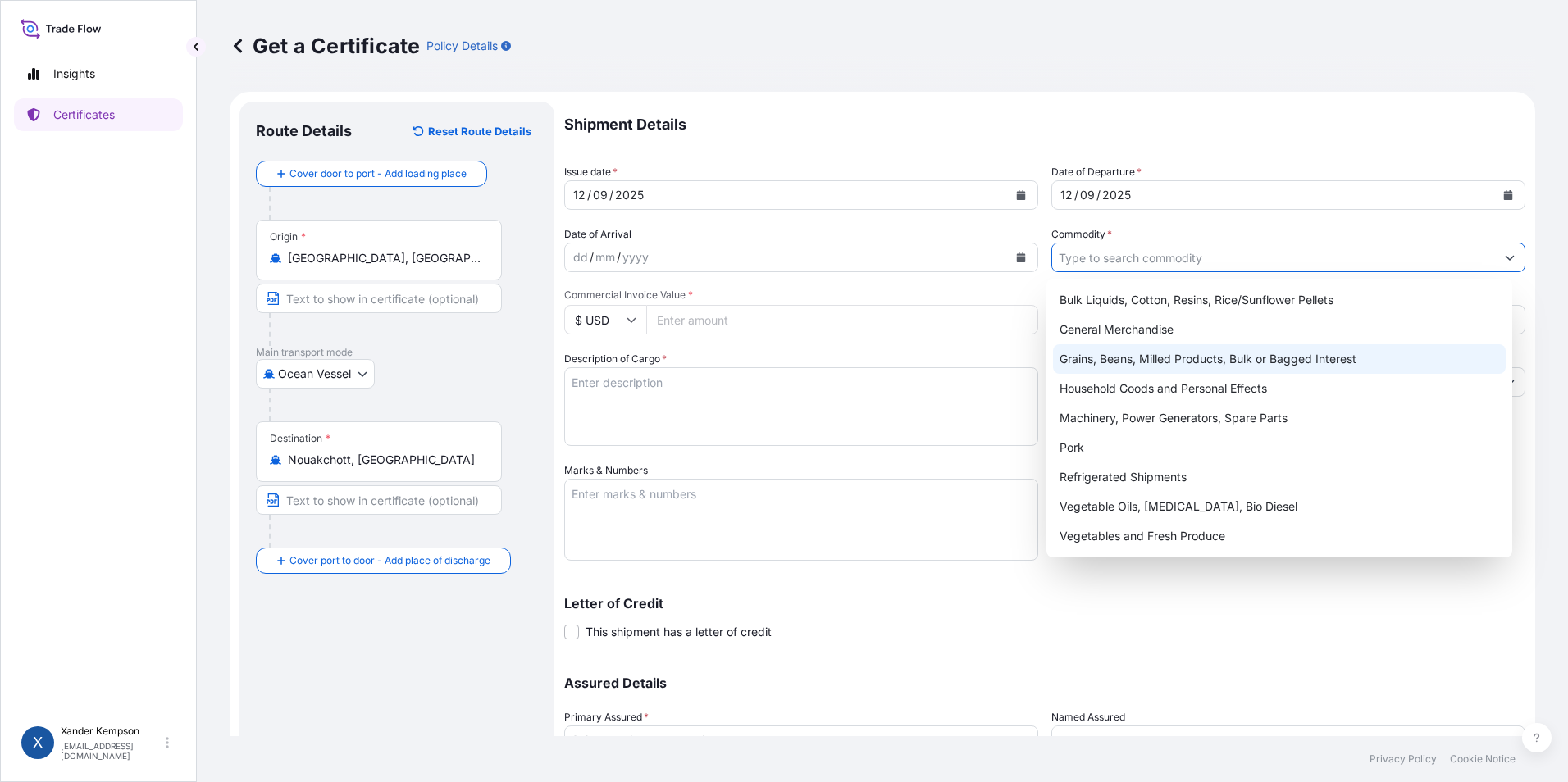
click at [1156, 355] on div "Grains, Beans, Milled Products, Bulk or Bagged Interest" at bounding box center [1279, 360] width 453 height 30
type input "Grains, Beans, Milled Products, Bulk or Bagged Interest"
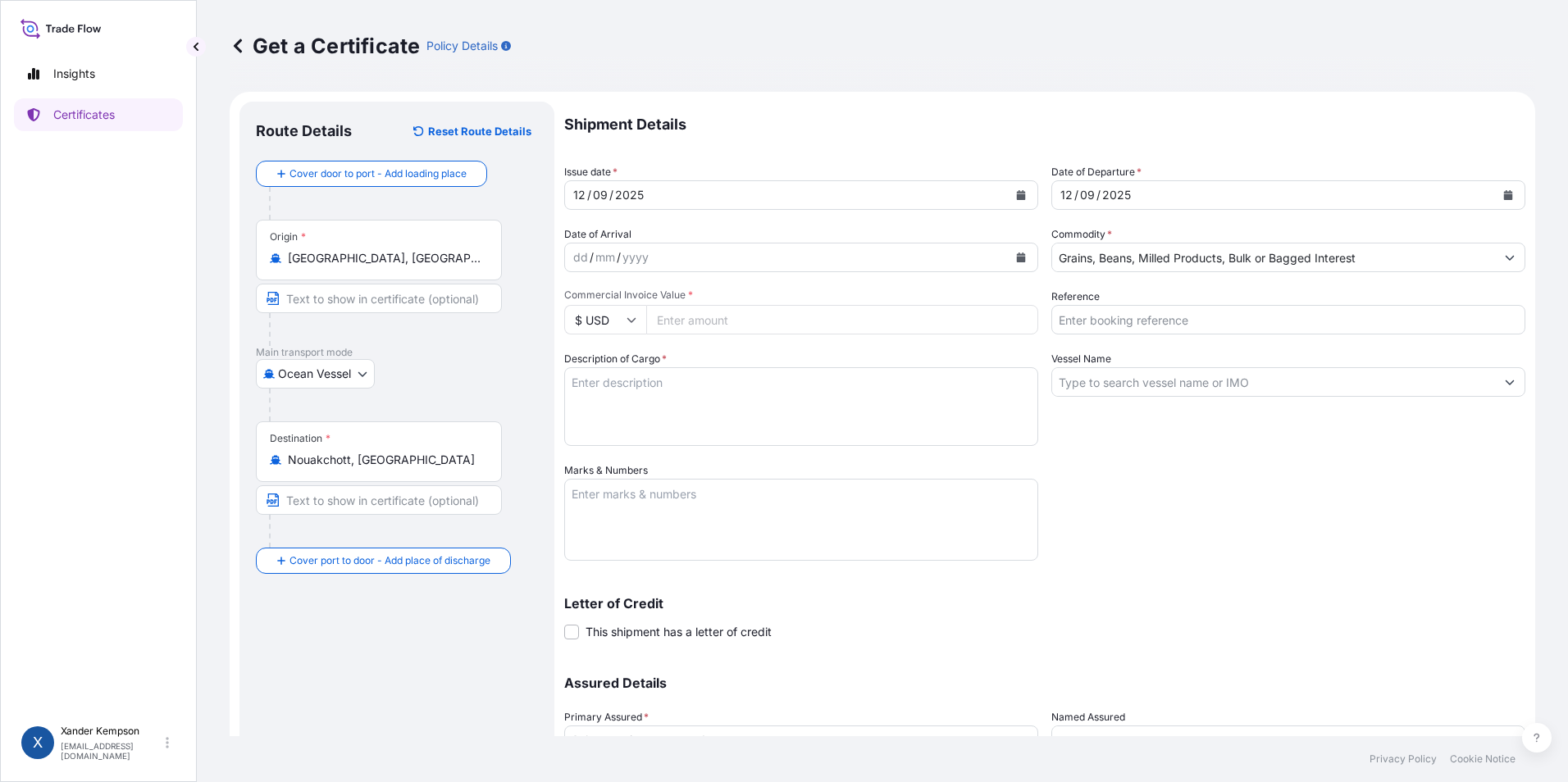
click at [845, 321] on input "Commercial Invoice Value *" at bounding box center [842, 320] width 392 height 30
type input "9813375"
type input "B14894 - Federal Spruce"
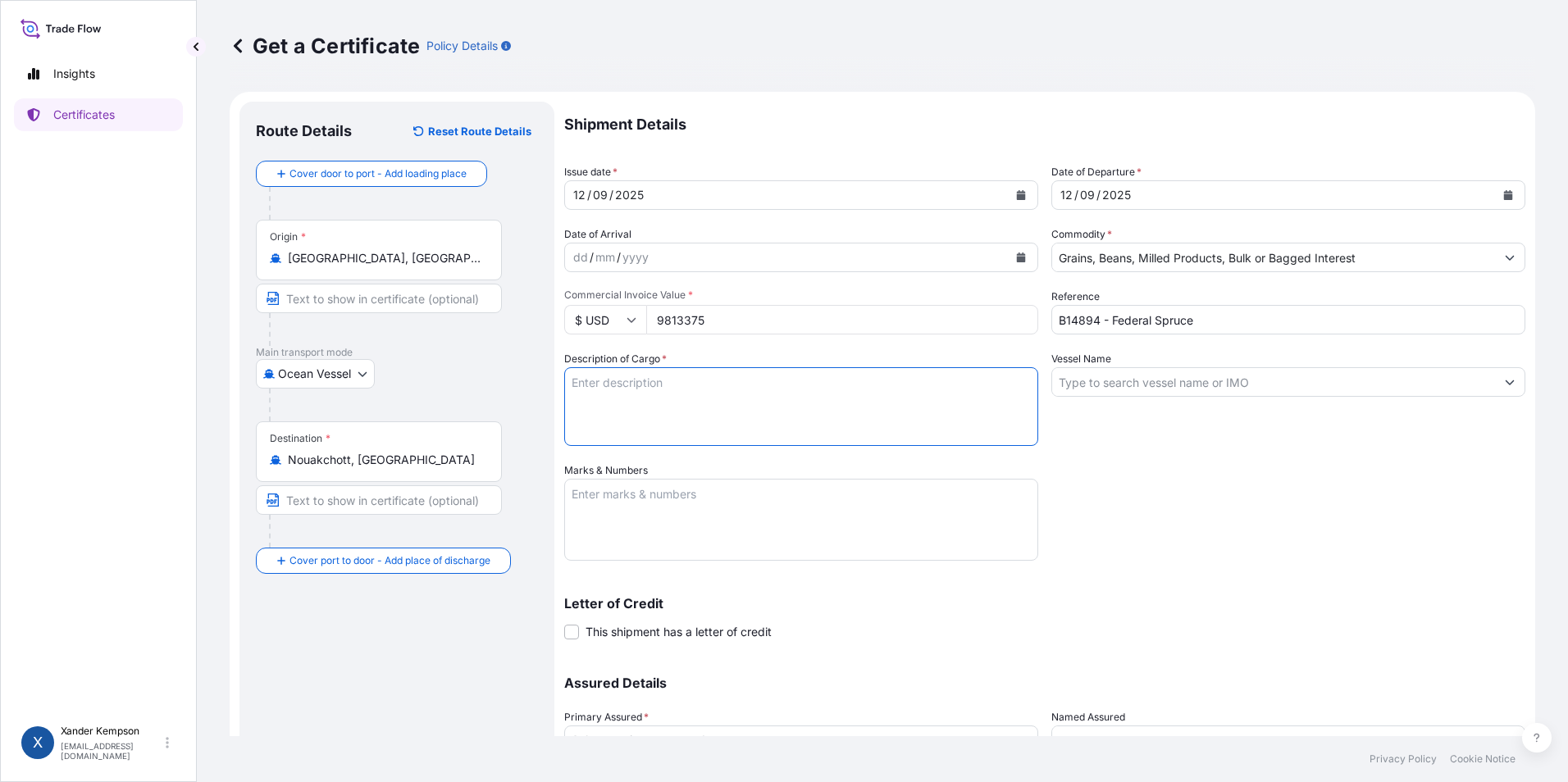
click at [673, 397] on textarea "Description of Cargo *" at bounding box center [801, 406] width 474 height 78
type textarea "GERMAN 12.5% MILLING WHEAT IN BULK"
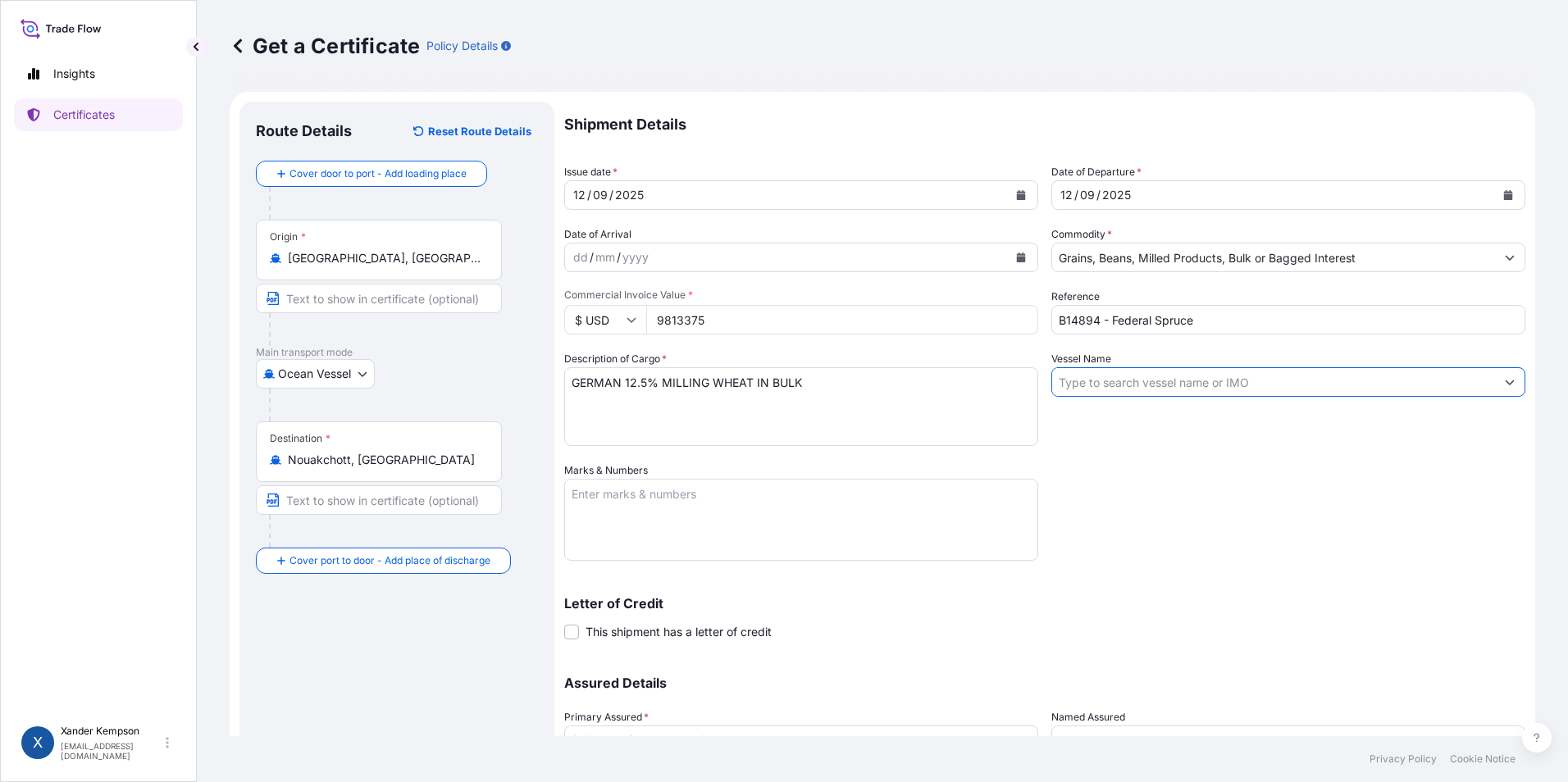
click at [1219, 374] on input "Vessel Name" at bounding box center [1274, 383] width 443 height 30
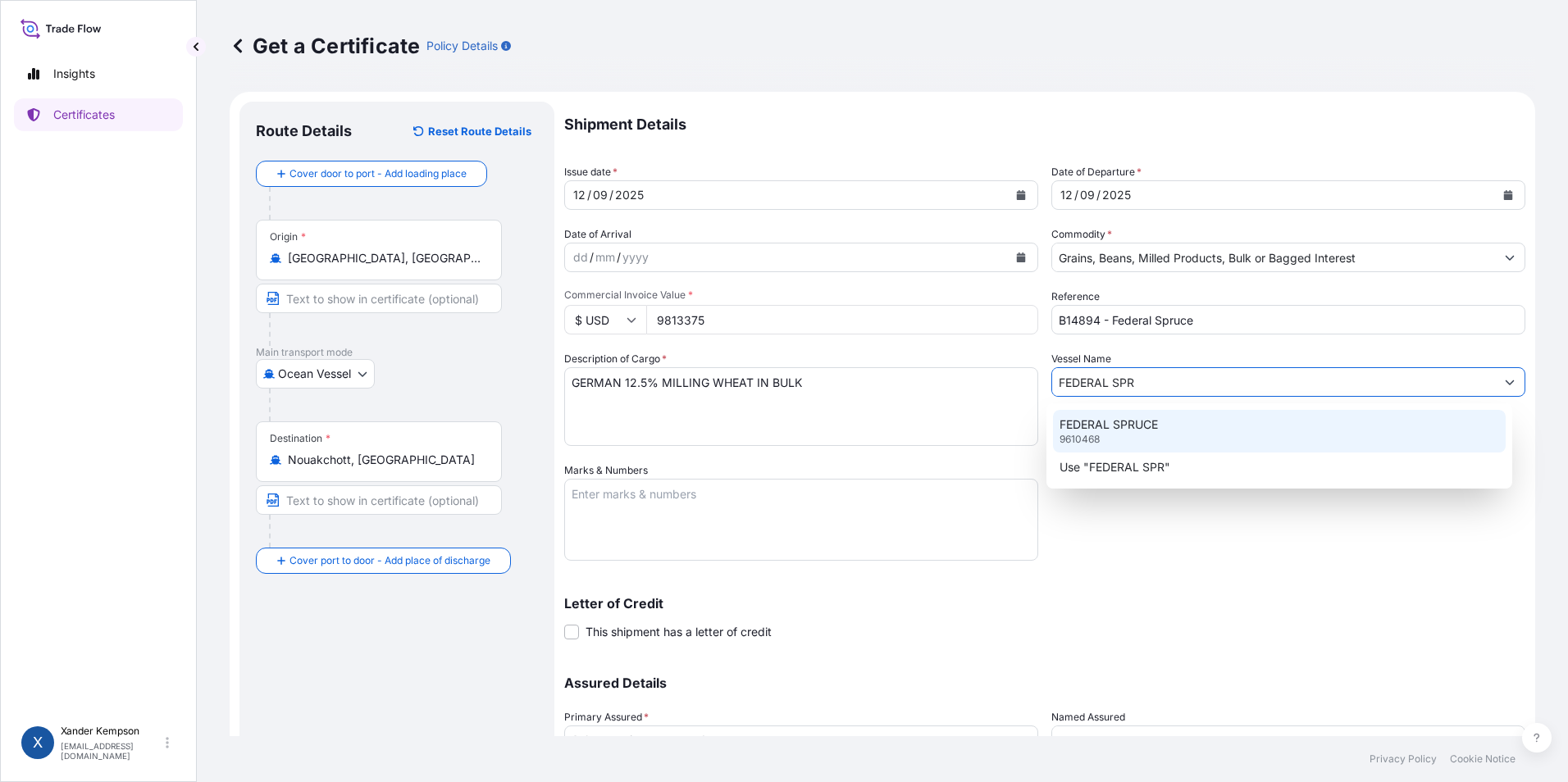
click at [1170, 433] on div "FEDERAL SPRUCE 9610468" at bounding box center [1279, 431] width 453 height 43
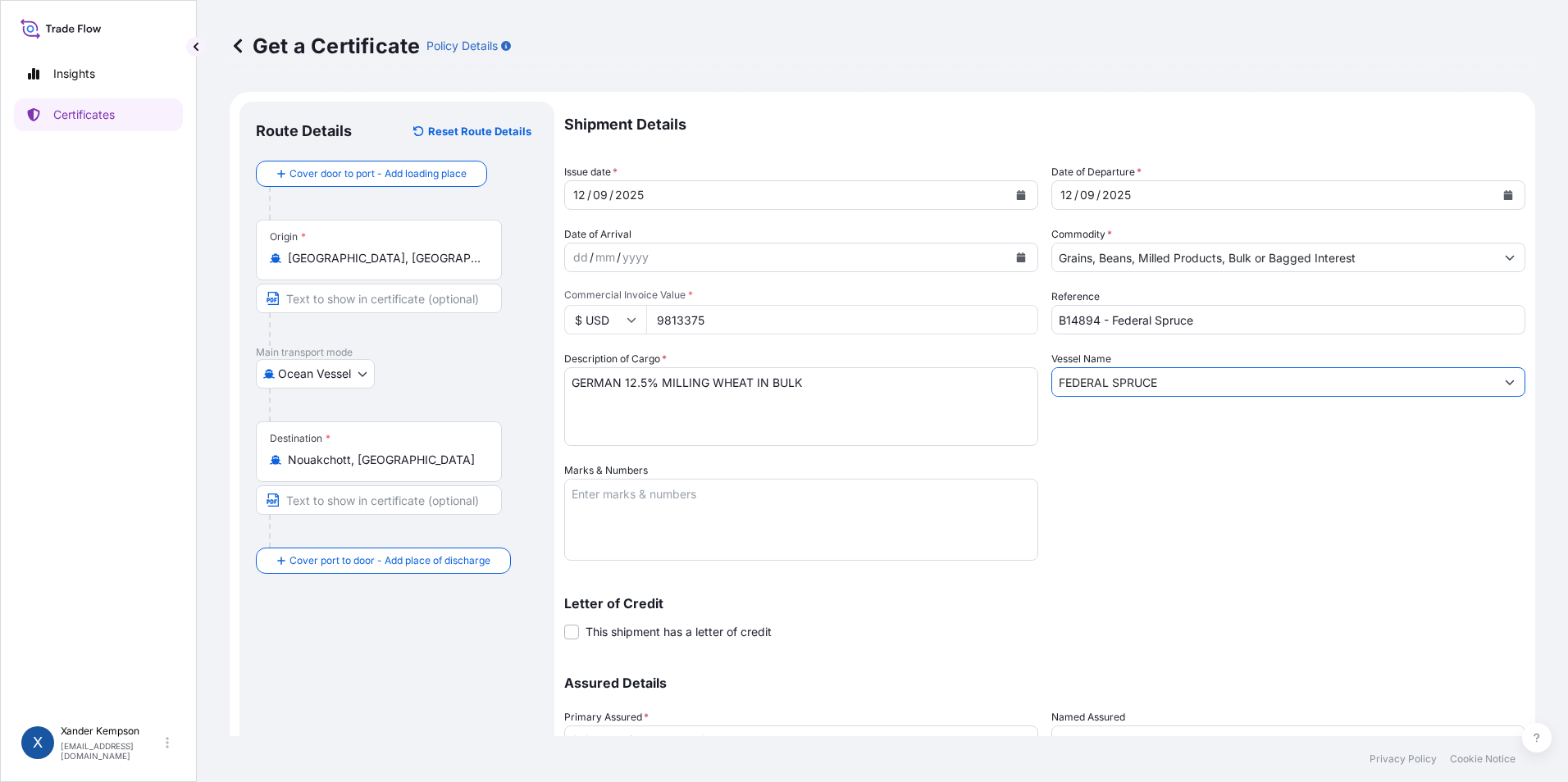
type input "FEDERAL SPRUCE"
click at [732, 491] on textarea "Marks & Numbers" at bounding box center [801, 520] width 474 height 82
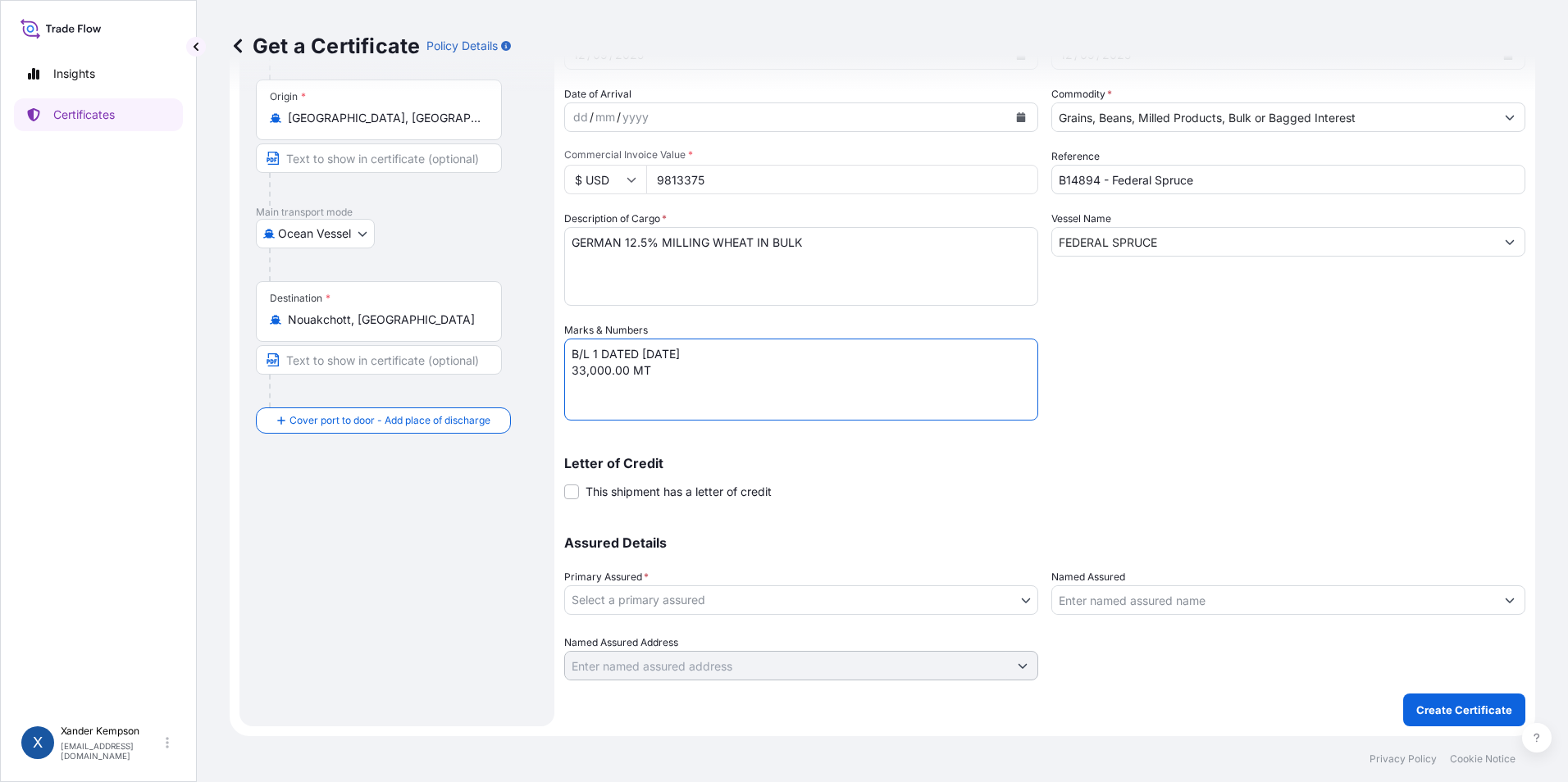
type textarea "B/L 1 DATED [DATE] 33,000.00 MT"
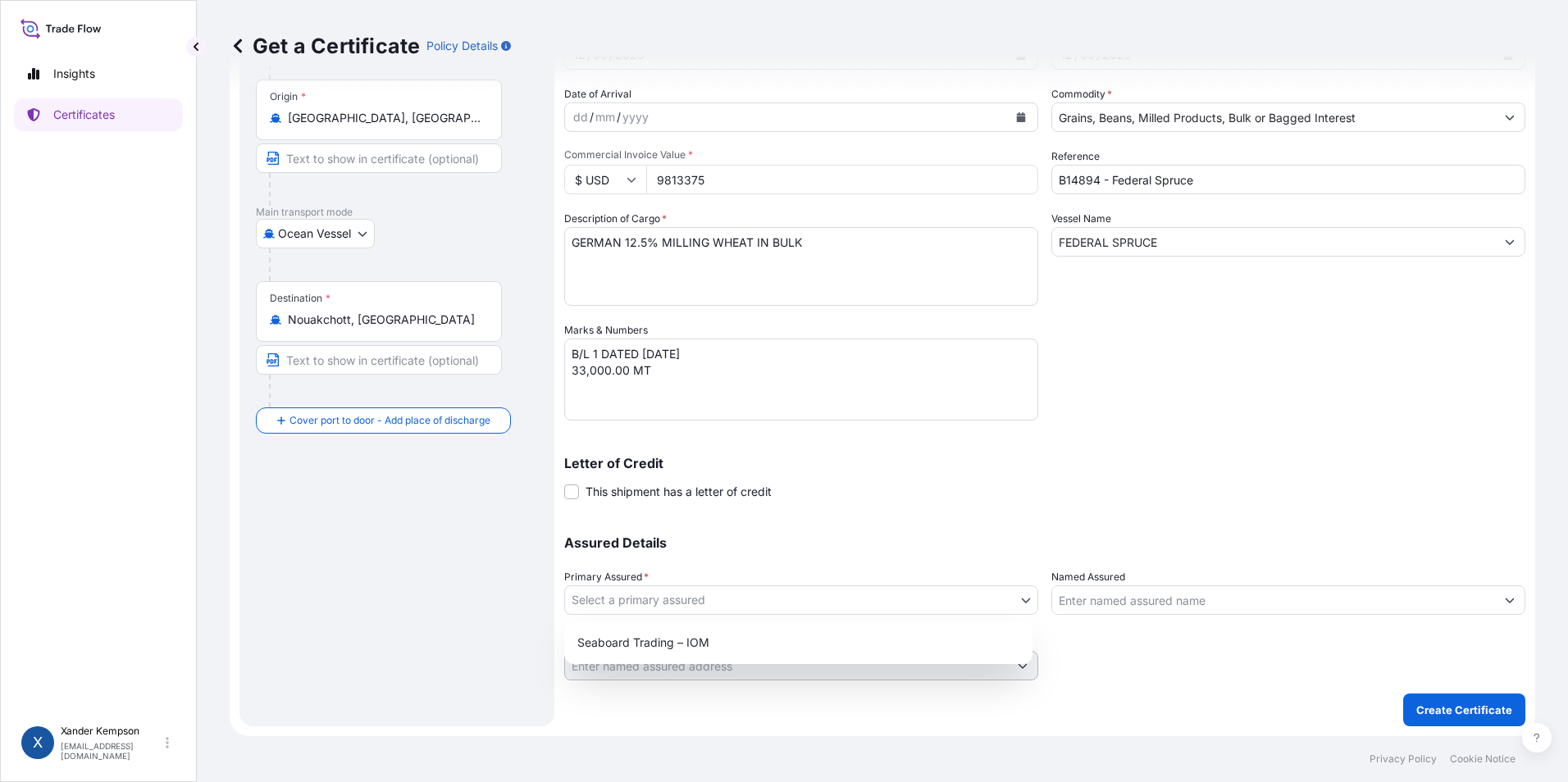
click at [806, 588] on body "Insights Certificates X [PERSON_NAME] [EMAIL_ADDRESS][DOMAIN_NAME] Get a Certif…" at bounding box center [784, 391] width 1568 height 782
click at [730, 643] on div "Seaboard Trading – IOM" at bounding box center [798, 643] width 455 height 30
select select "31640"
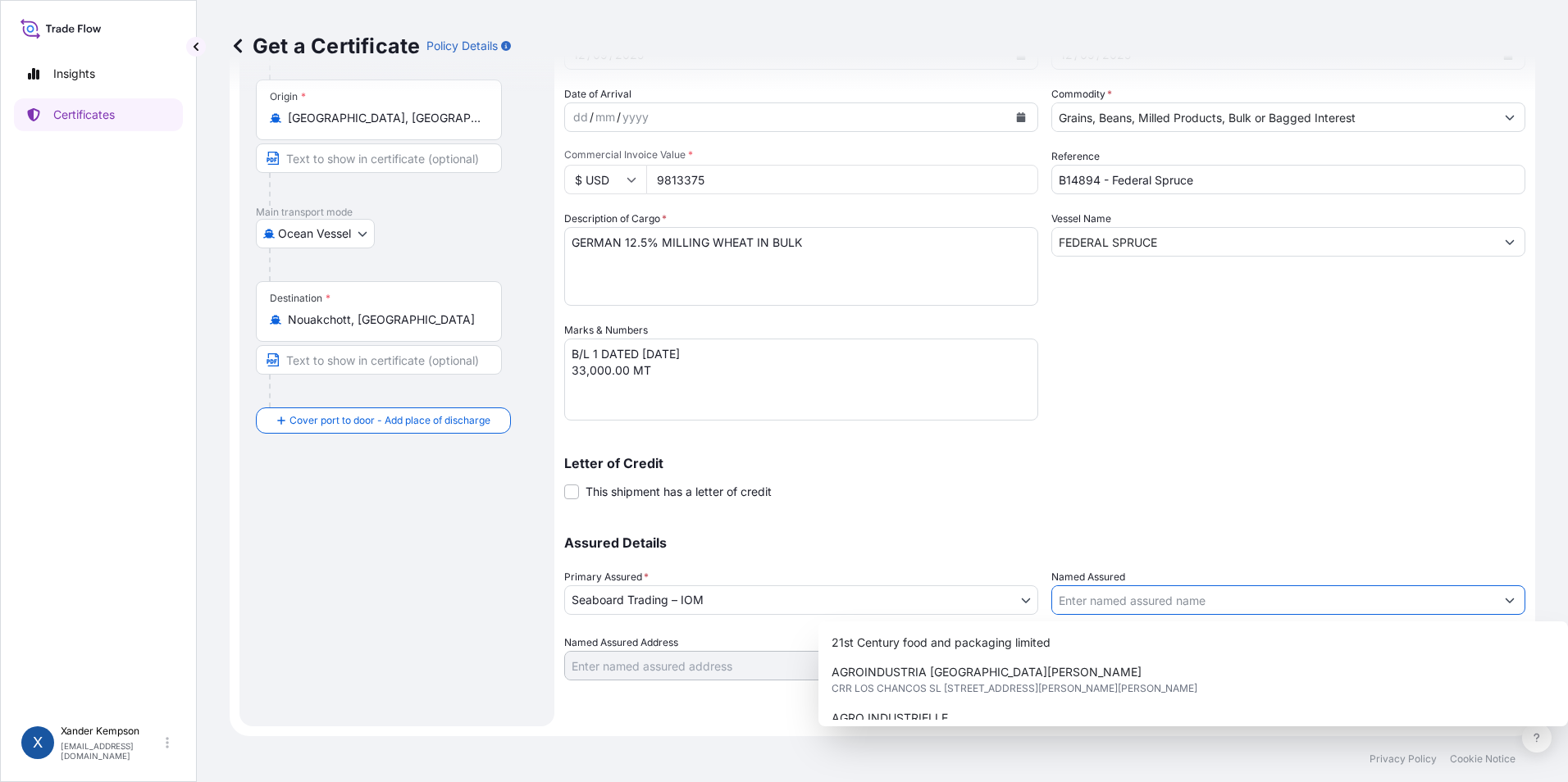
click at [1151, 601] on input "Named Assured" at bounding box center [1274, 600] width 443 height 30
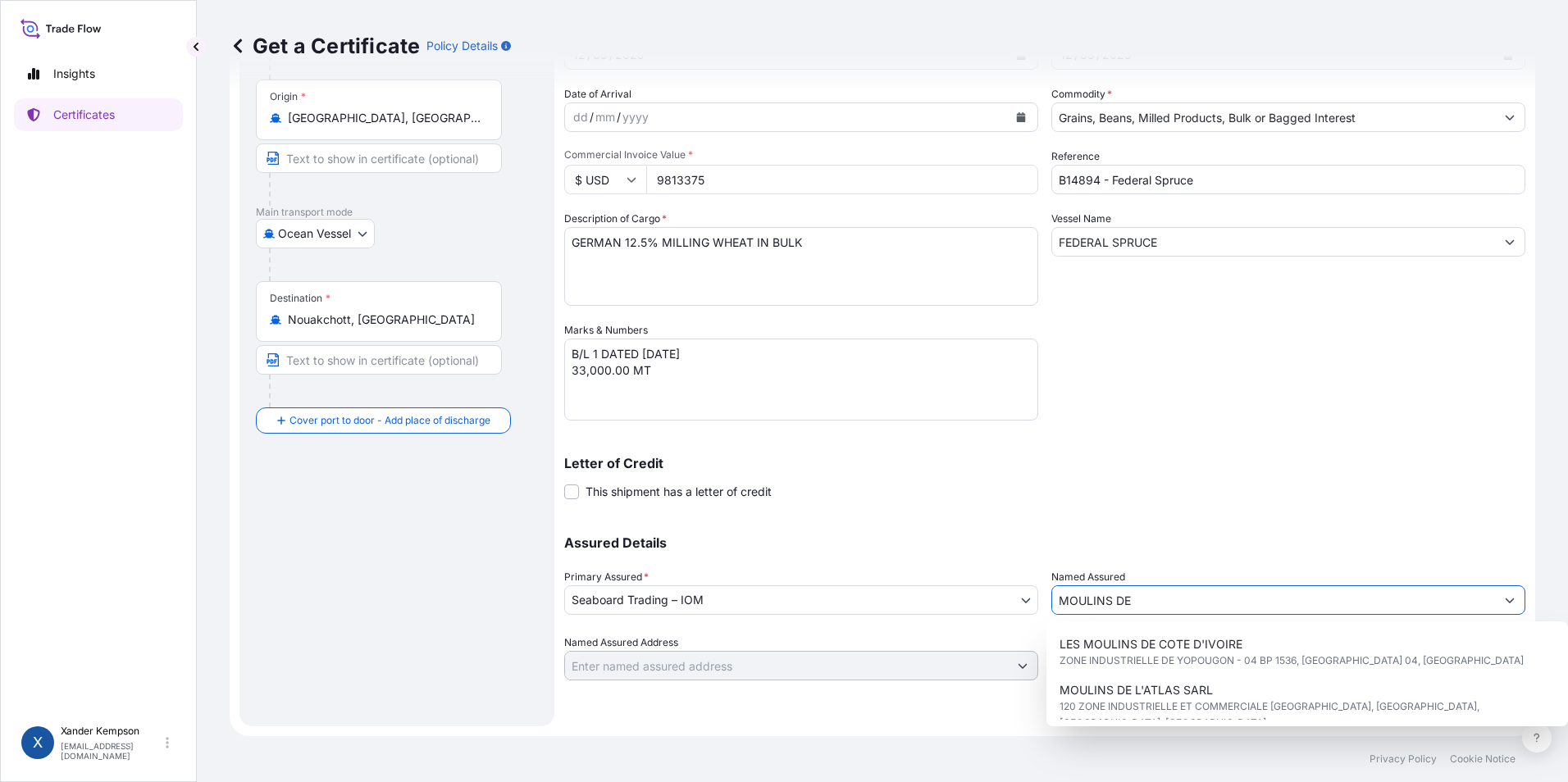
scroll to position [138, 0]
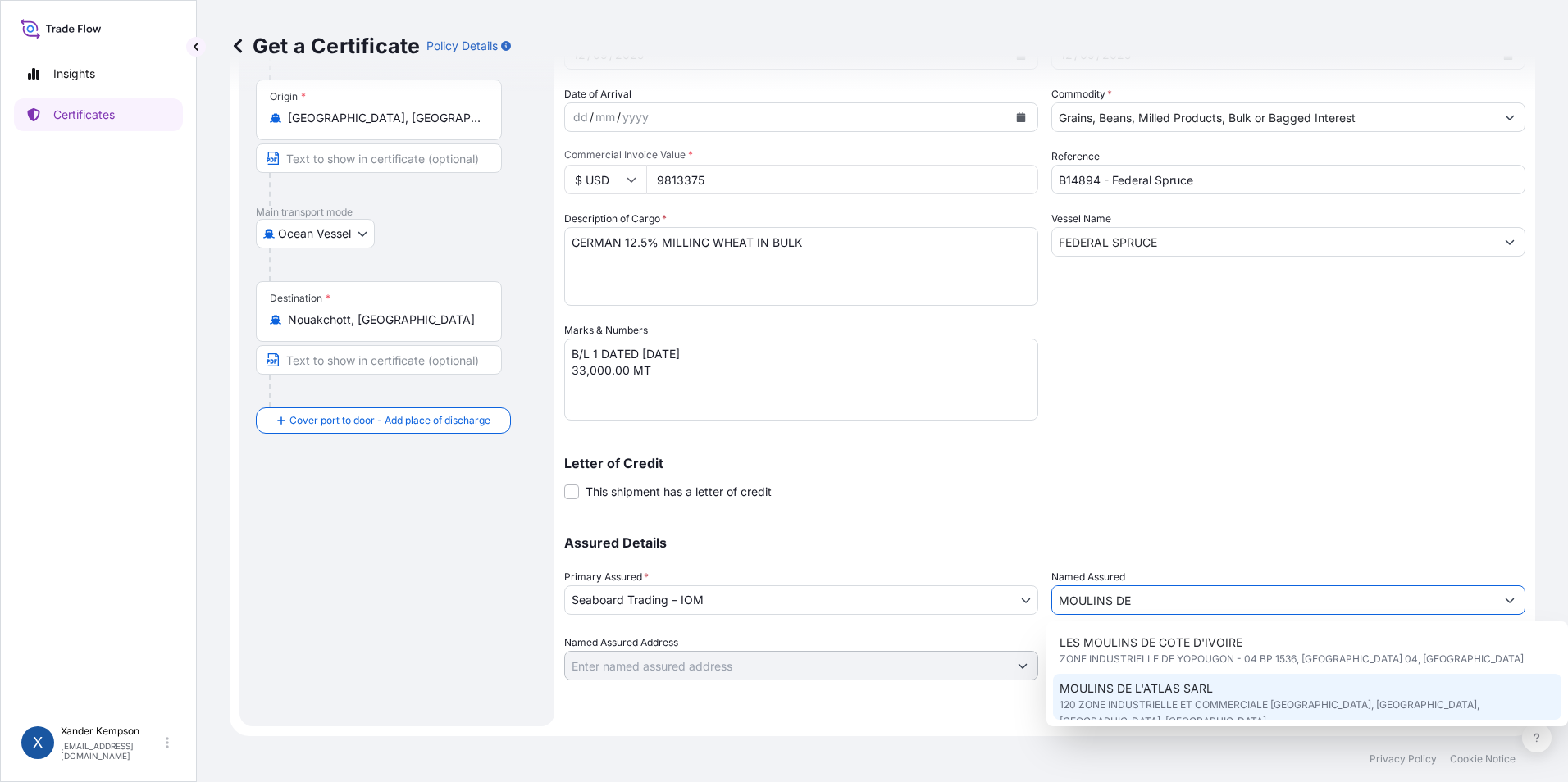
click at [1352, 680] on div "MOULINS DE L'ATLAS SARL 120 ZONE INDUSTRIELLE ET COMMERCIALE [GEOGRAPHIC_DATA],…" at bounding box center [1307, 704] width 509 height 63
type input "MOULINS DE L'ATLAS SARL"
type input "120 ZONE INDUSTRIELLE ET COMMERCIALE WHARF"
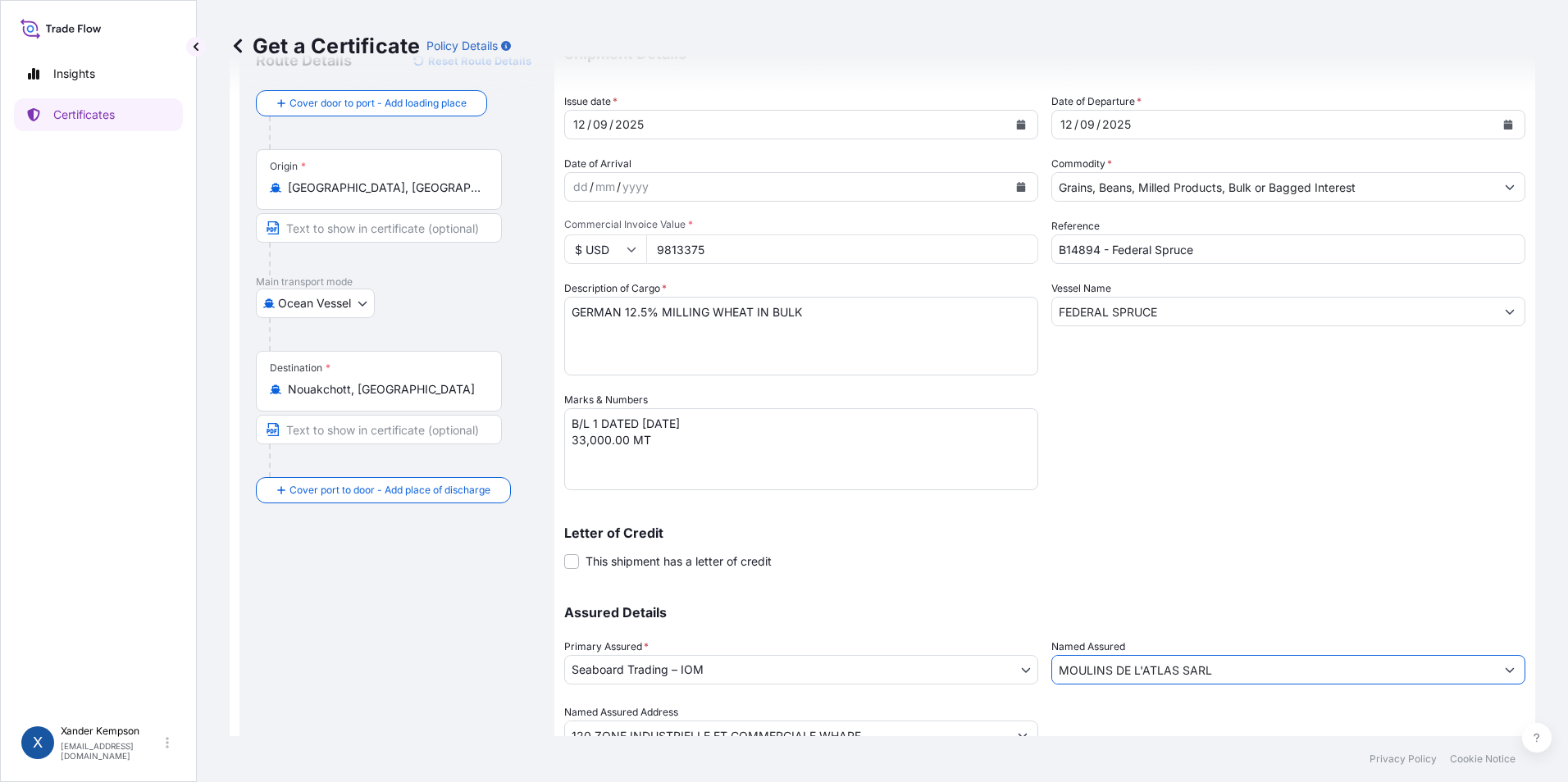
scroll to position [140, 0]
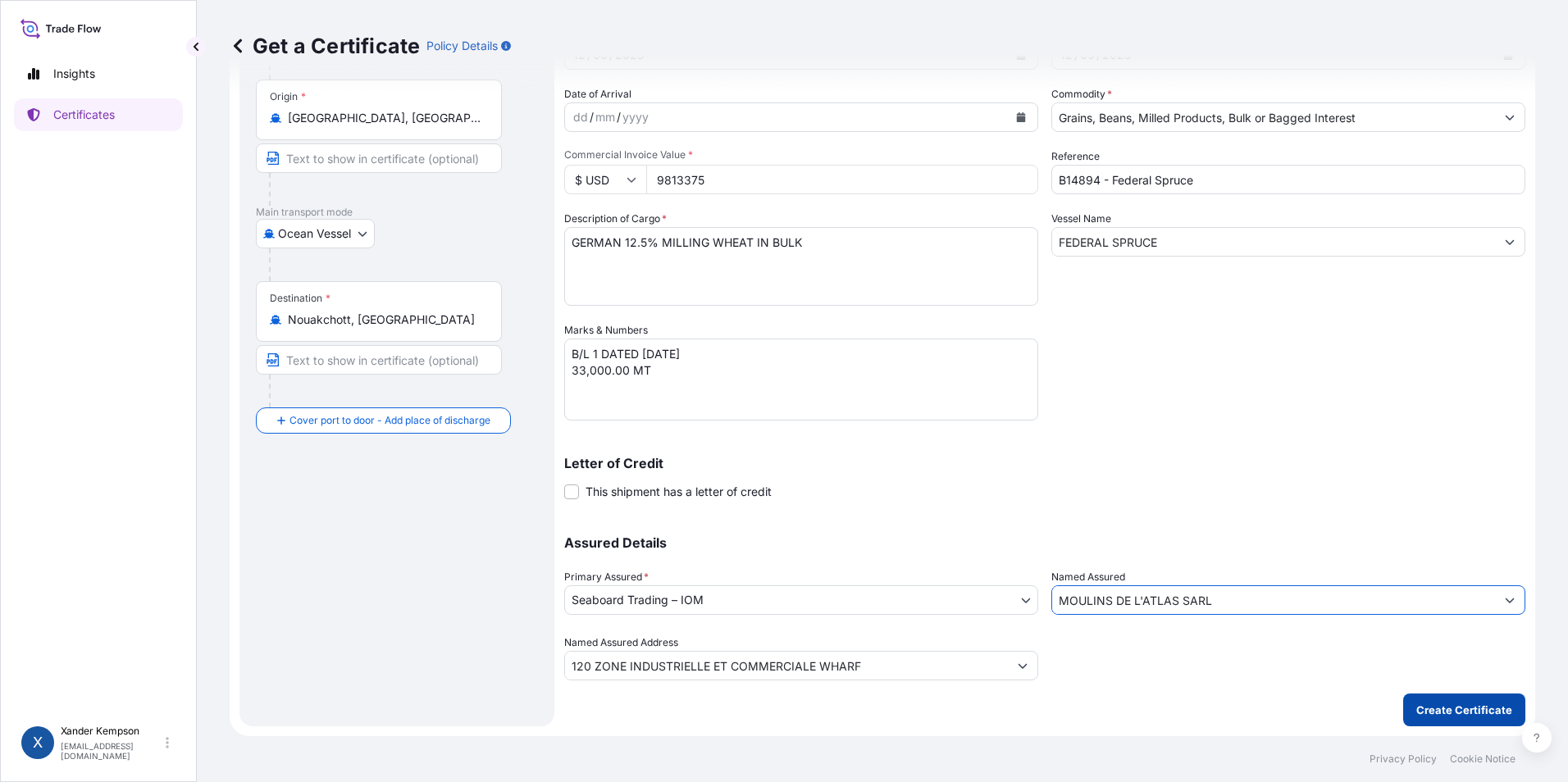
type input "MOULINS DE L'ATLAS SARL"
click at [1450, 706] on p "Create Certificate" at bounding box center [1464, 709] width 96 height 17
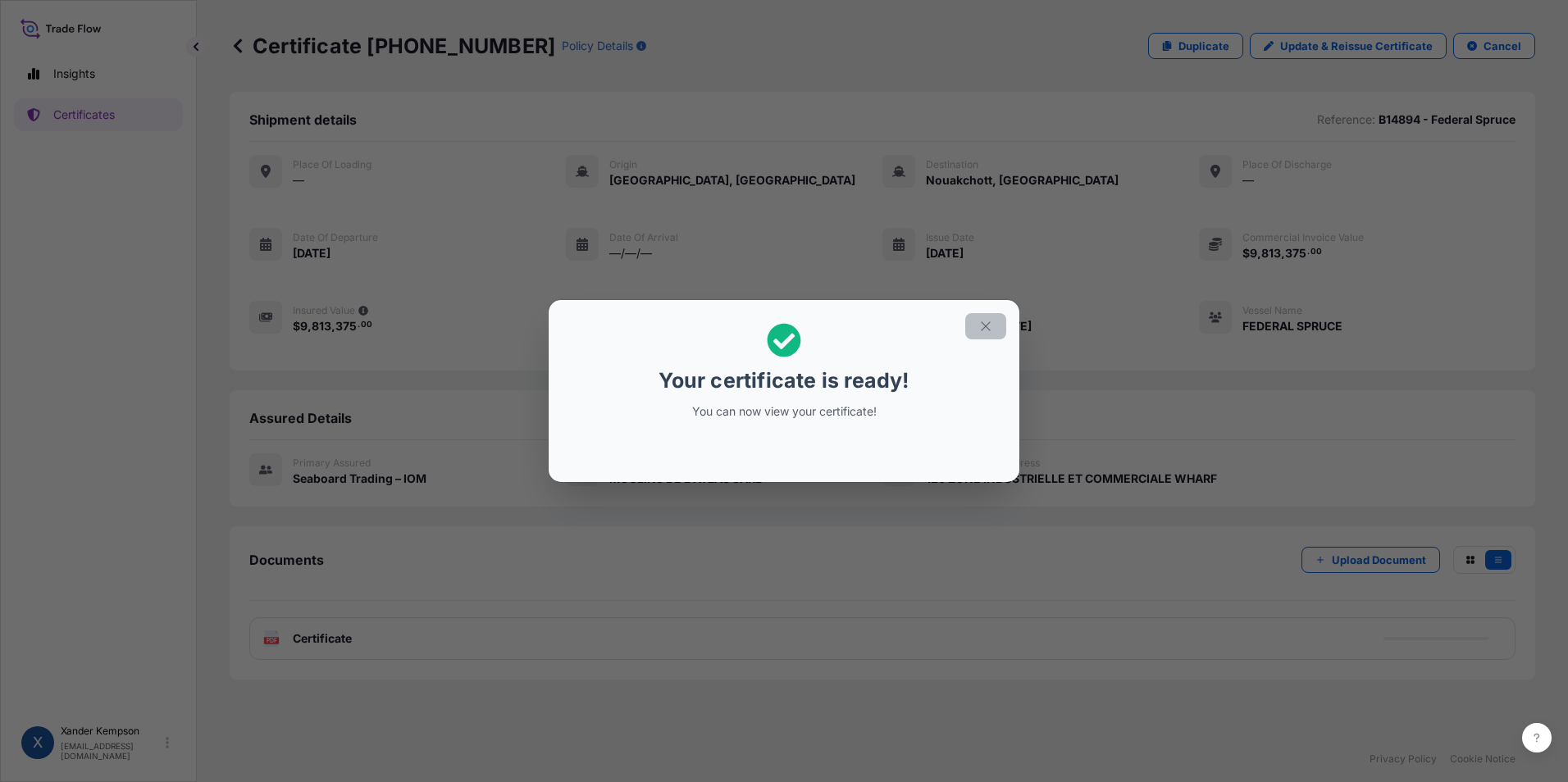
click at [978, 330] on icon "button" at bounding box center [985, 326] width 15 height 15
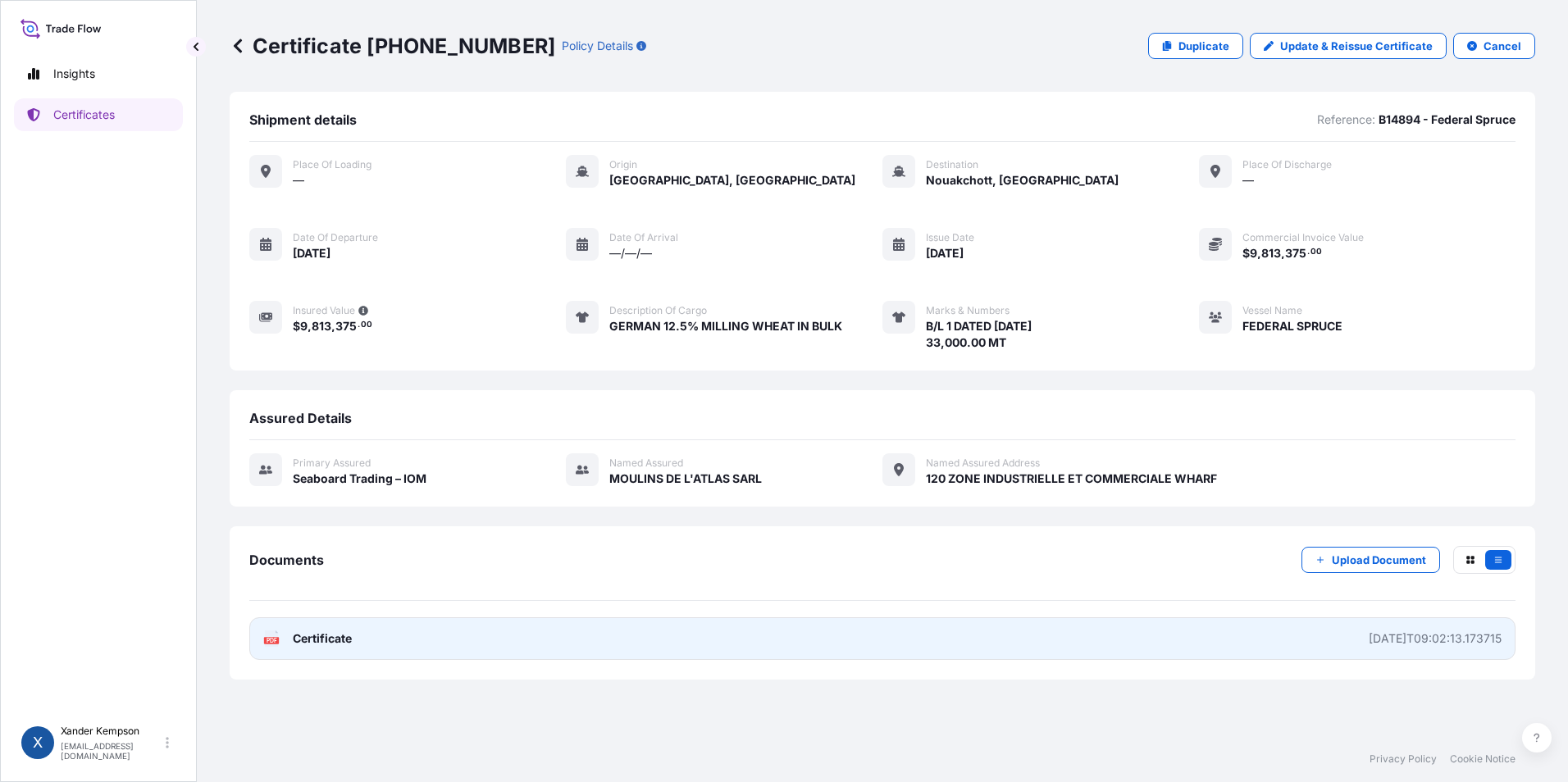
click at [333, 654] on link "PDF Certificate [DATE]T09:02:13.173715" at bounding box center [882, 638] width 1266 height 43
